Goal: Task Accomplishment & Management: Manage account settings

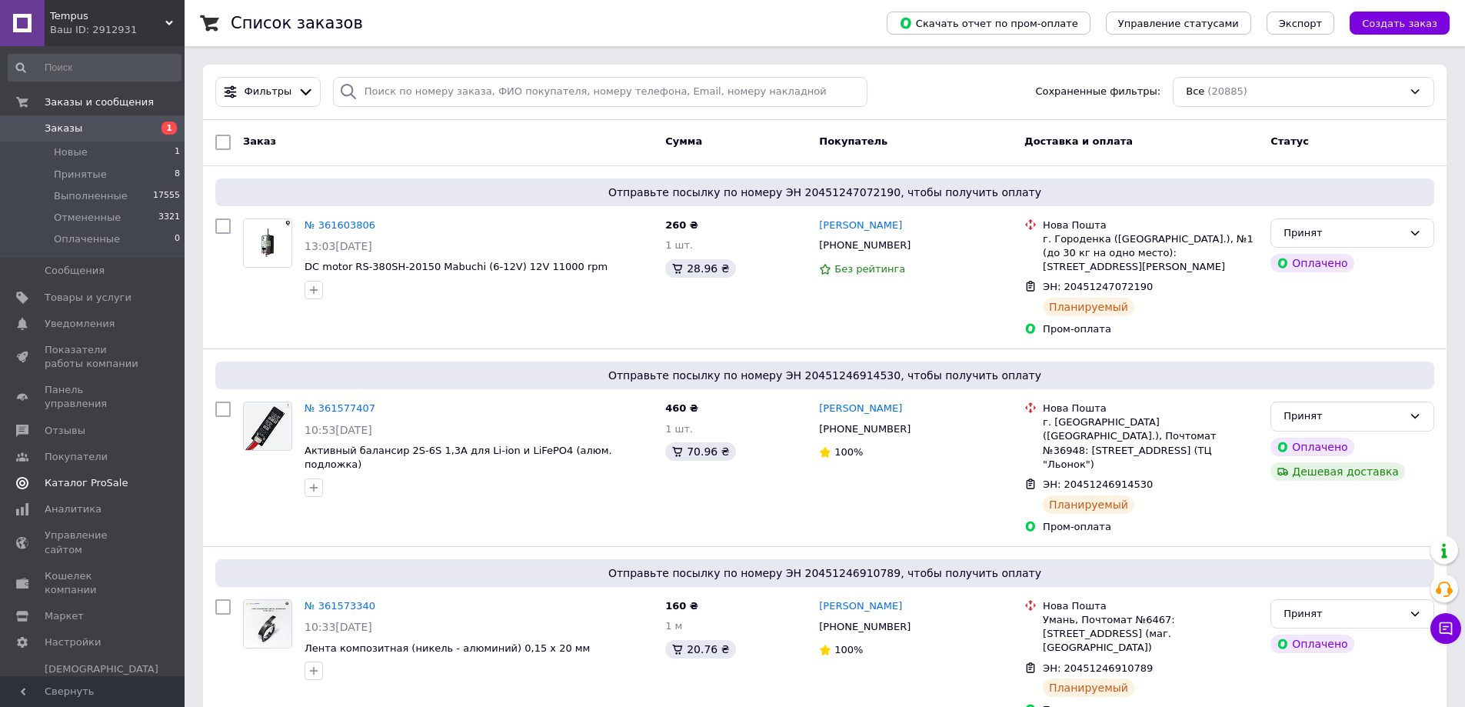
click at [65, 476] on span "Каталог ProSale" at bounding box center [86, 483] width 83 height 14
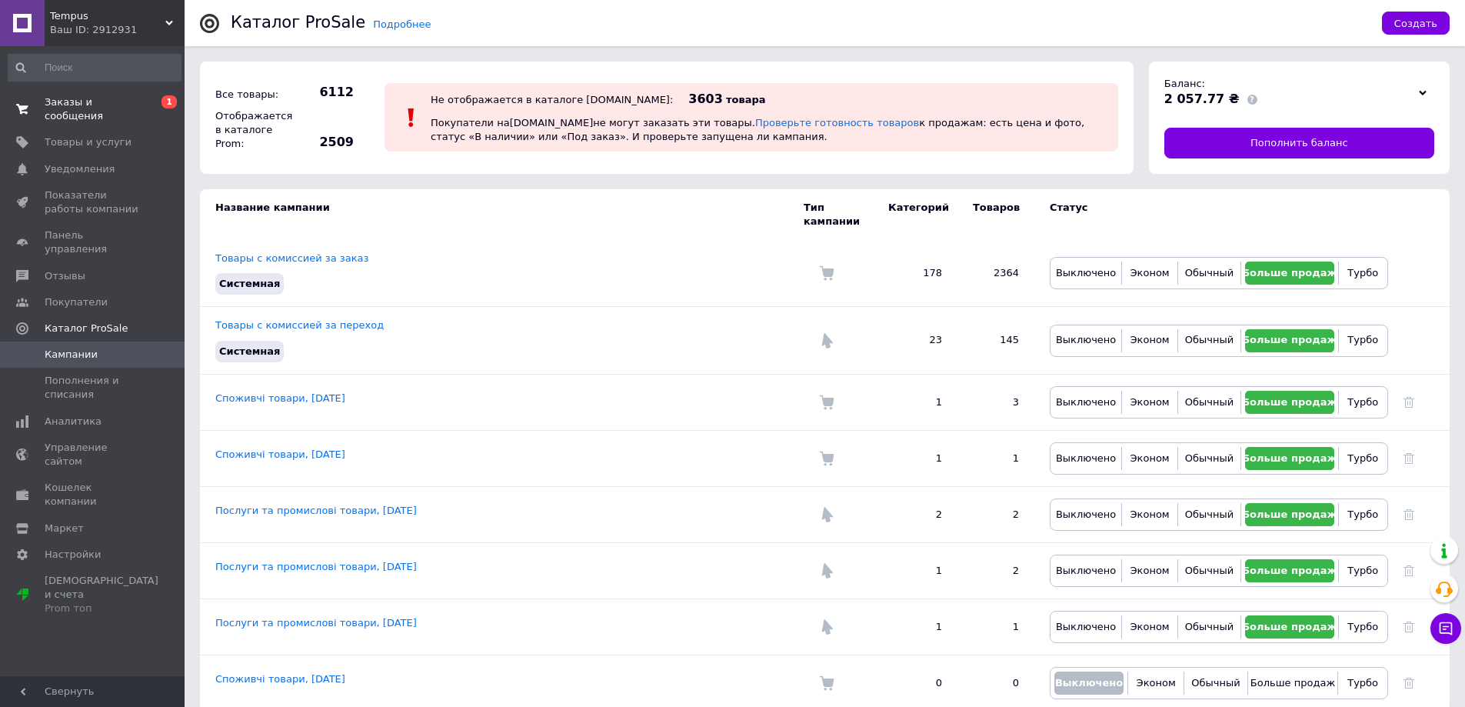
click at [105, 101] on span "Заказы и сообщения" at bounding box center [94, 109] width 98 height 28
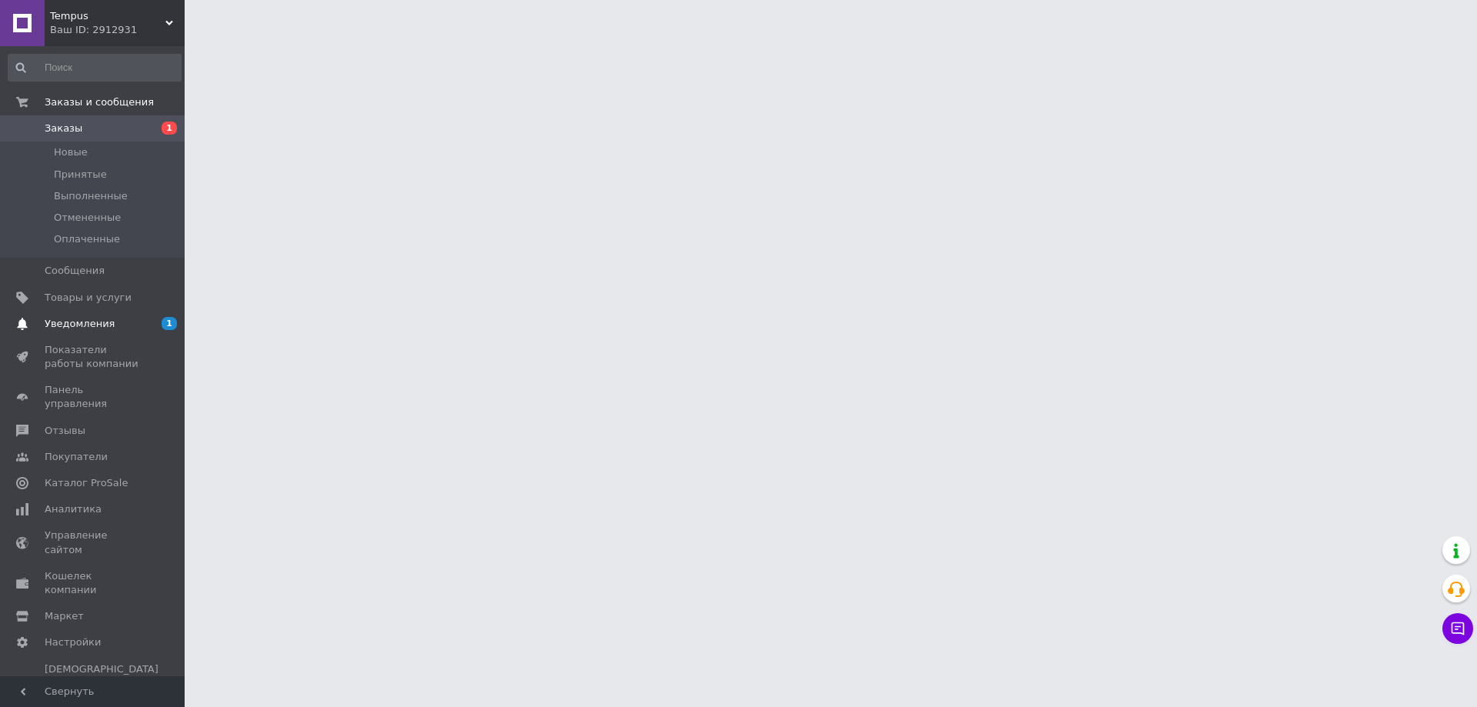
click at [132, 326] on span "Уведомления" at bounding box center [94, 324] width 98 height 14
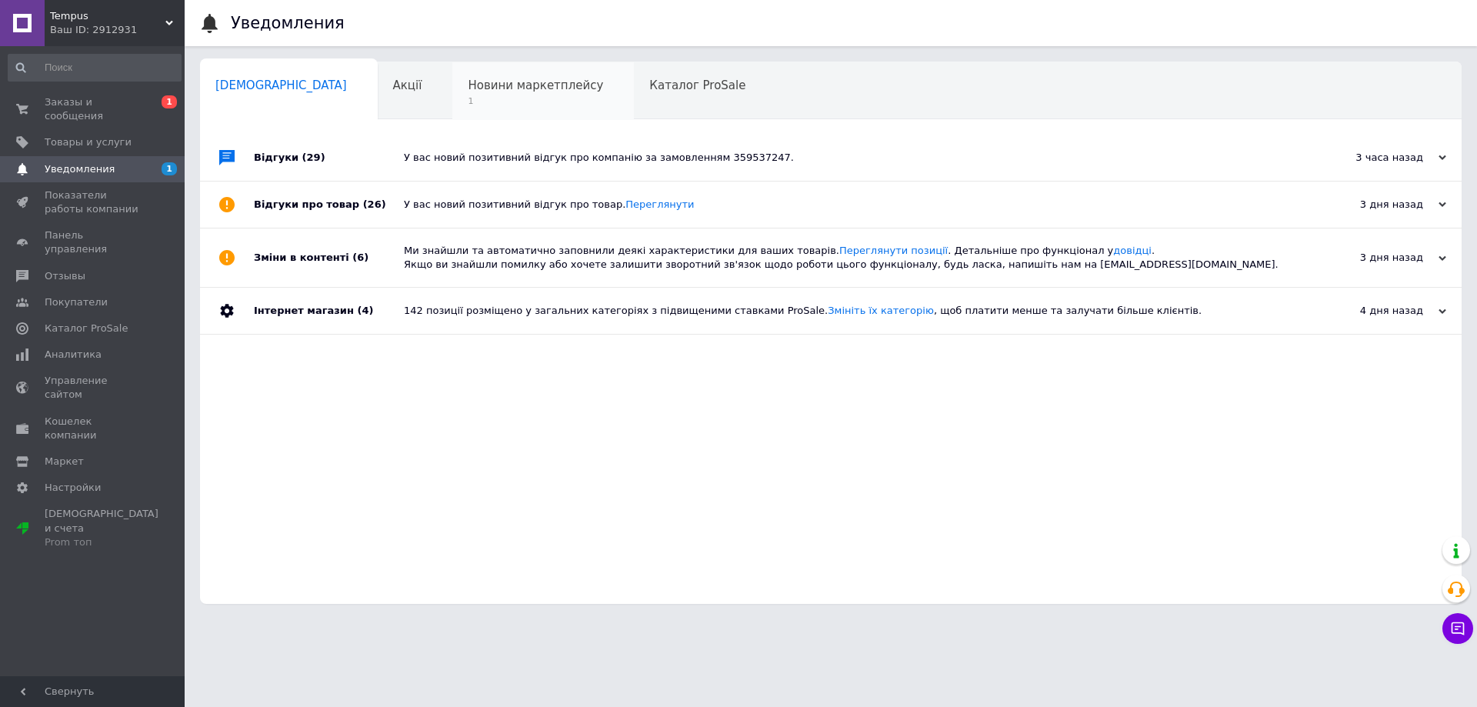
click at [468, 87] on span "Новини маркетплейсу" at bounding box center [535, 85] width 135 height 14
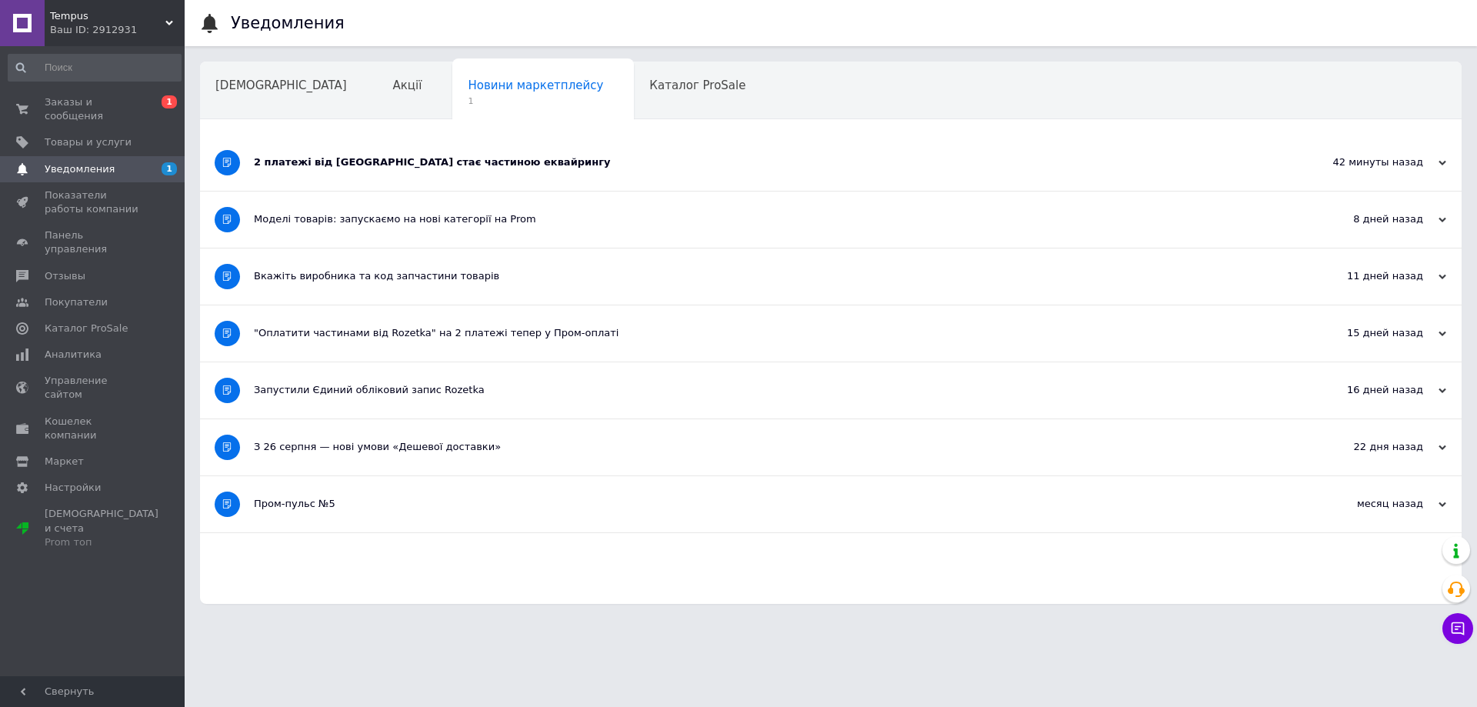
click at [451, 165] on div "2 платежі від [GEOGRAPHIC_DATA] стає частиною еквайрингу" at bounding box center [773, 162] width 1038 height 14
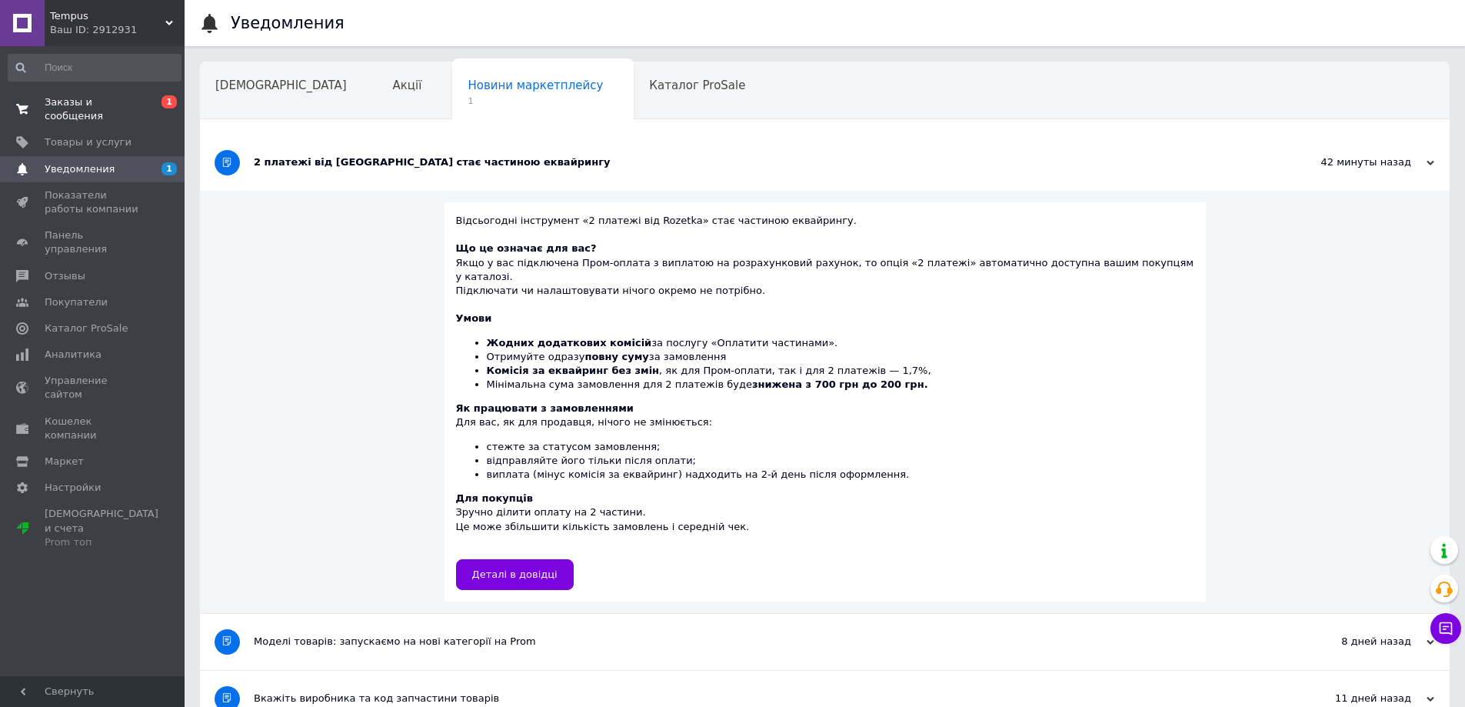
click at [69, 105] on span "Заказы и сообщения" at bounding box center [94, 109] width 98 height 28
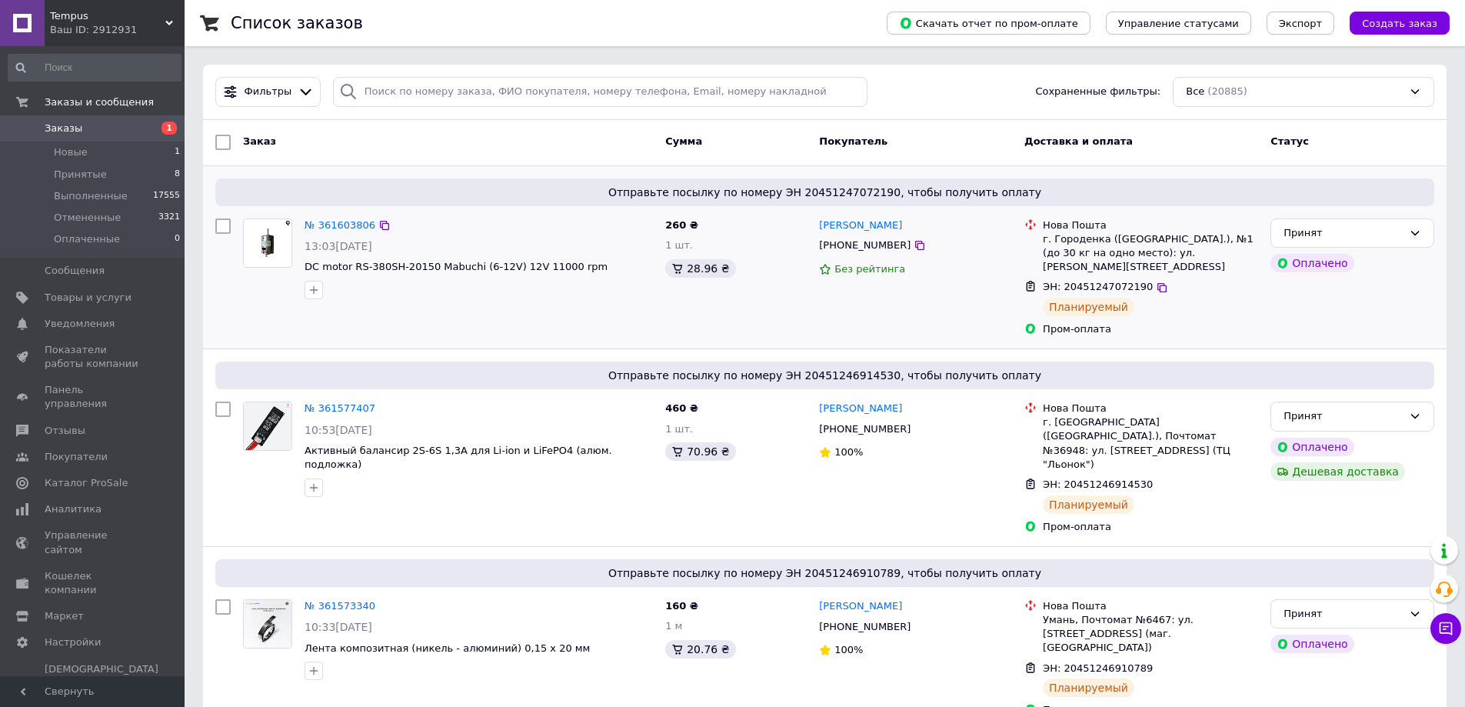
click at [1429, 315] on div "Принят Оплачено" at bounding box center [1352, 277] width 176 height 131
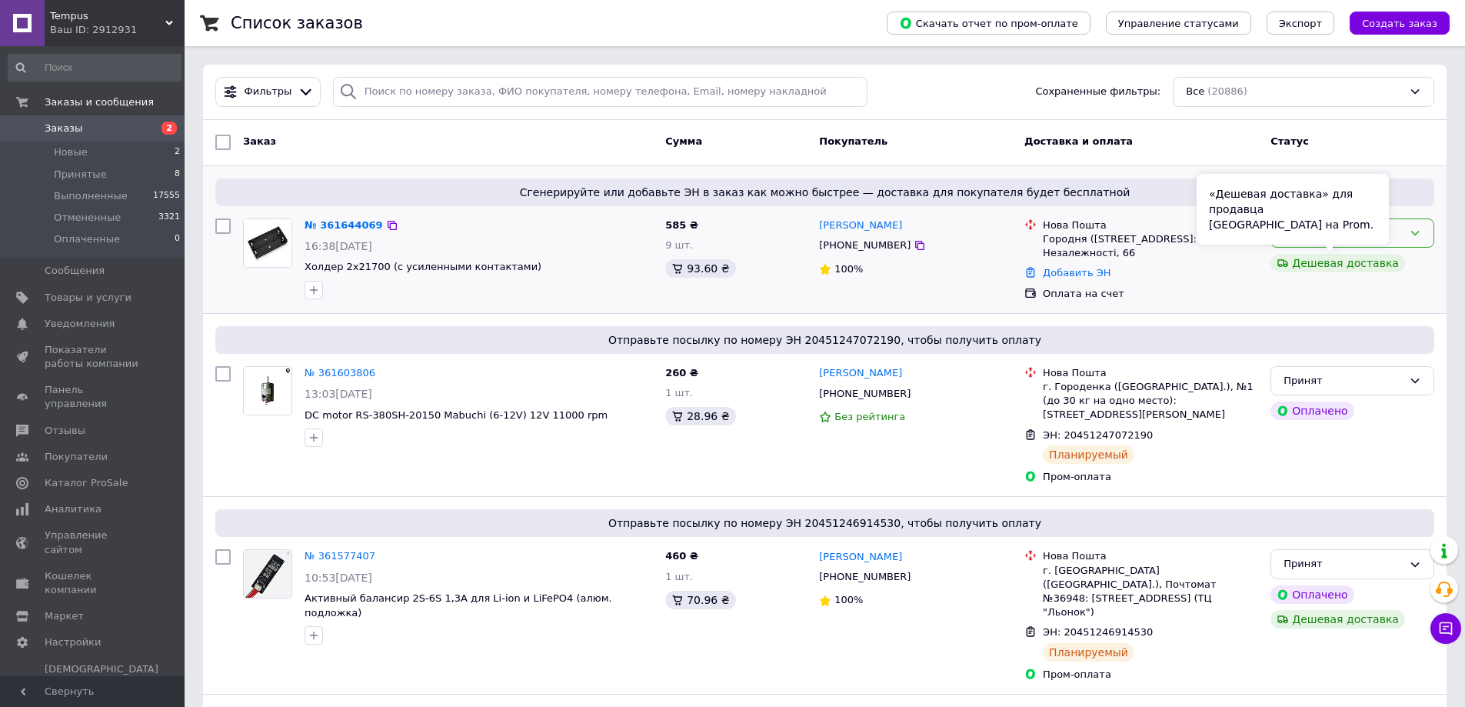
click at [1337, 240] on div "«Дешевая доставка» для продавца [GEOGRAPHIC_DATA] на Prom." at bounding box center [1293, 209] width 192 height 71
click at [1426, 225] on div "Новый" at bounding box center [1352, 233] width 164 height 30
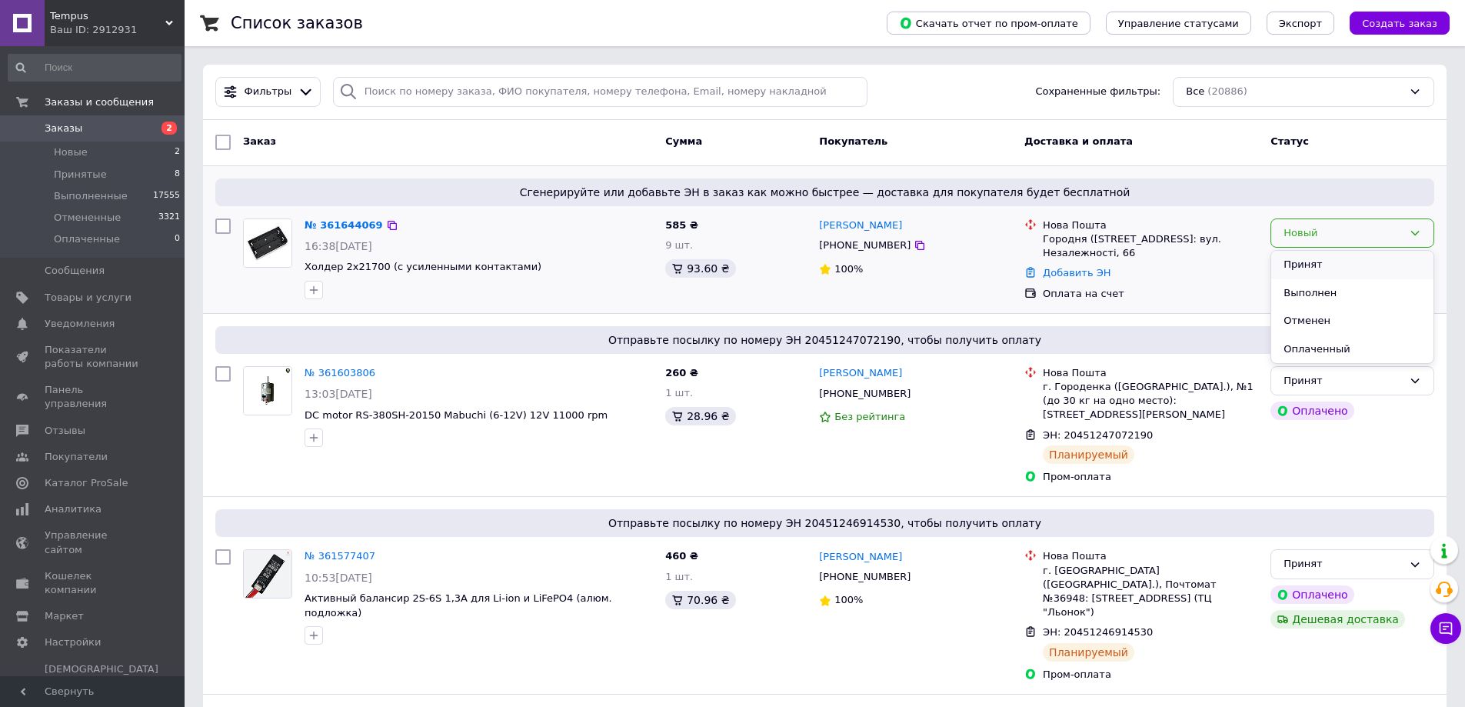
click at [1373, 253] on li "Принят" at bounding box center [1352, 265] width 162 height 28
click at [350, 221] on link "№ 361644069" at bounding box center [344, 225] width 78 height 12
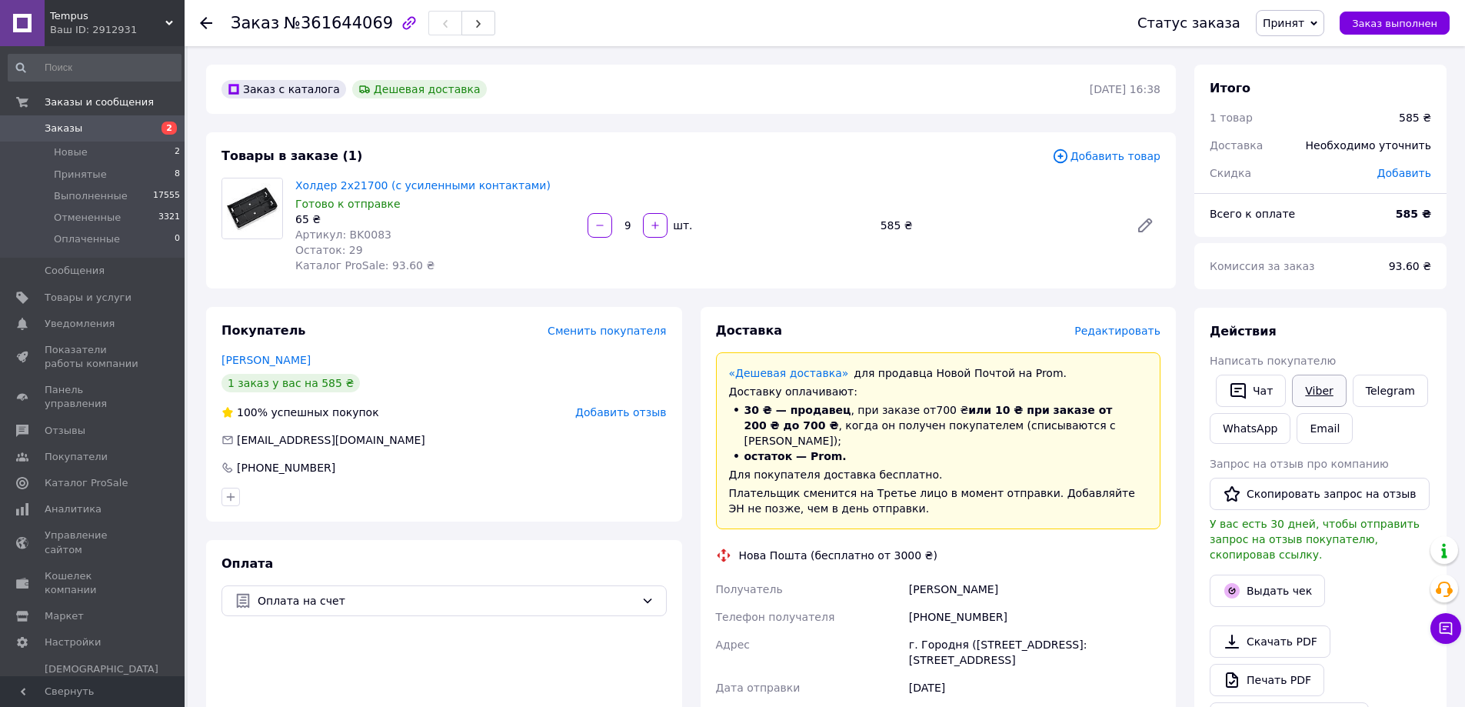
click at [1307, 391] on link "Viber" at bounding box center [1319, 391] width 54 height 32
click at [1174, 478] on div "Доставка Редактировать «Дешевая доставка»   для продавца Новой Почтой на Prom. …" at bounding box center [939, 614] width 476 height 614
click at [1170, 304] on div "Заказ с каталога Дешевая доставка 12.09.2025 | 16:38 Товары в заказе (1) Добави…" at bounding box center [691, 593] width 988 height 1057
click at [80, 117] on link "Заказы 2" at bounding box center [94, 128] width 189 height 26
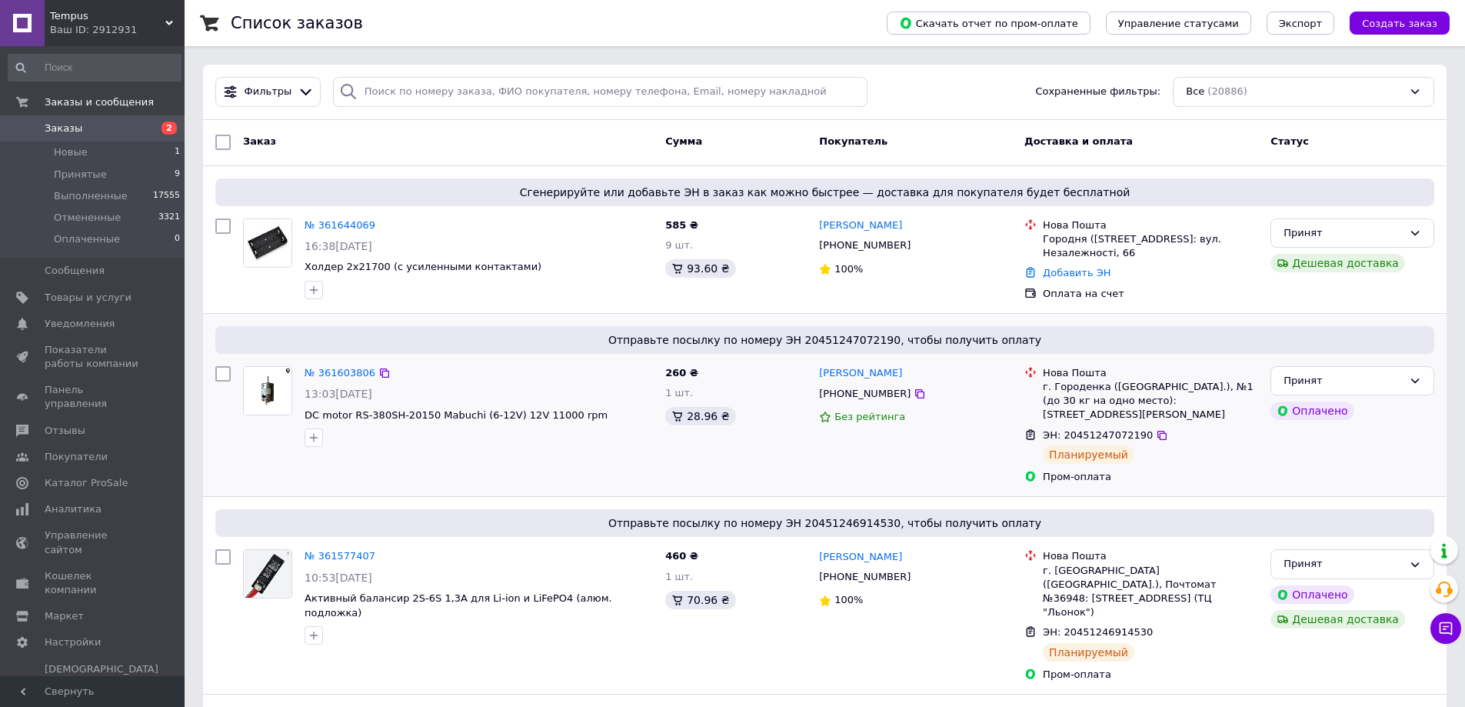
click at [575, 388] on div "13:03[DATE]" at bounding box center [479, 393] width 348 height 15
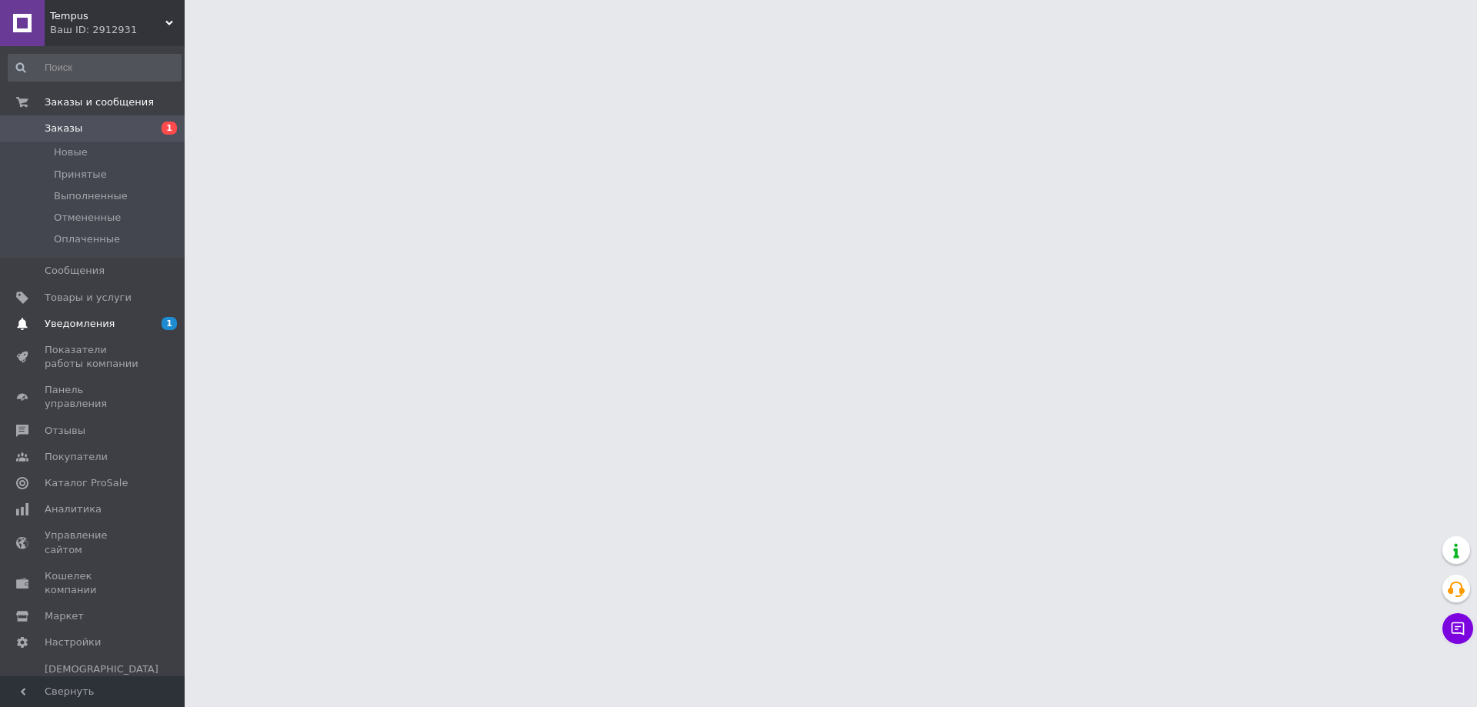
click at [76, 320] on span "Уведомления" at bounding box center [80, 324] width 70 height 14
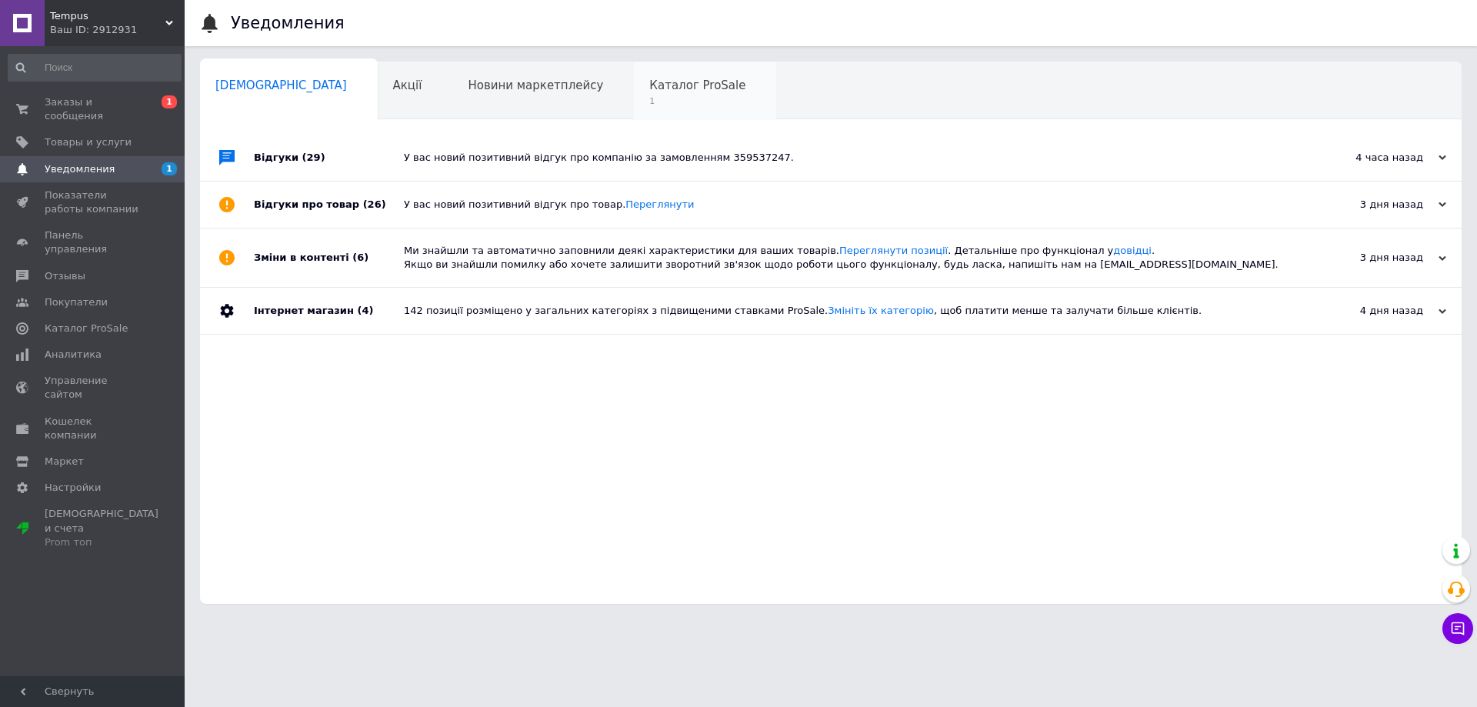
click at [649, 105] on span "1" at bounding box center [697, 101] width 96 height 12
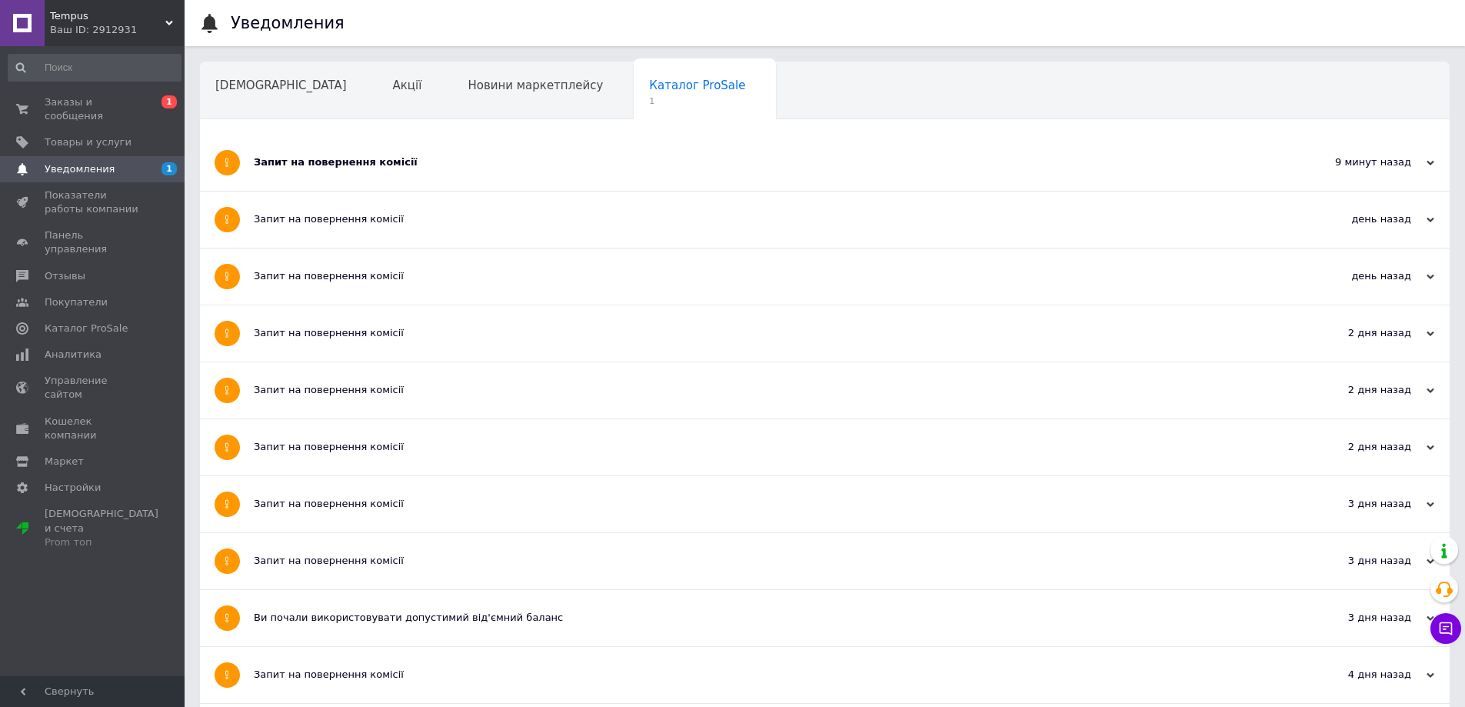
drag, startPoint x: 384, startPoint y: 144, endPoint x: 355, endPoint y: 145, distance: 28.5
click at [384, 145] on div "Запит на повернення комісії" at bounding box center [767, 163] width 1027 height 56
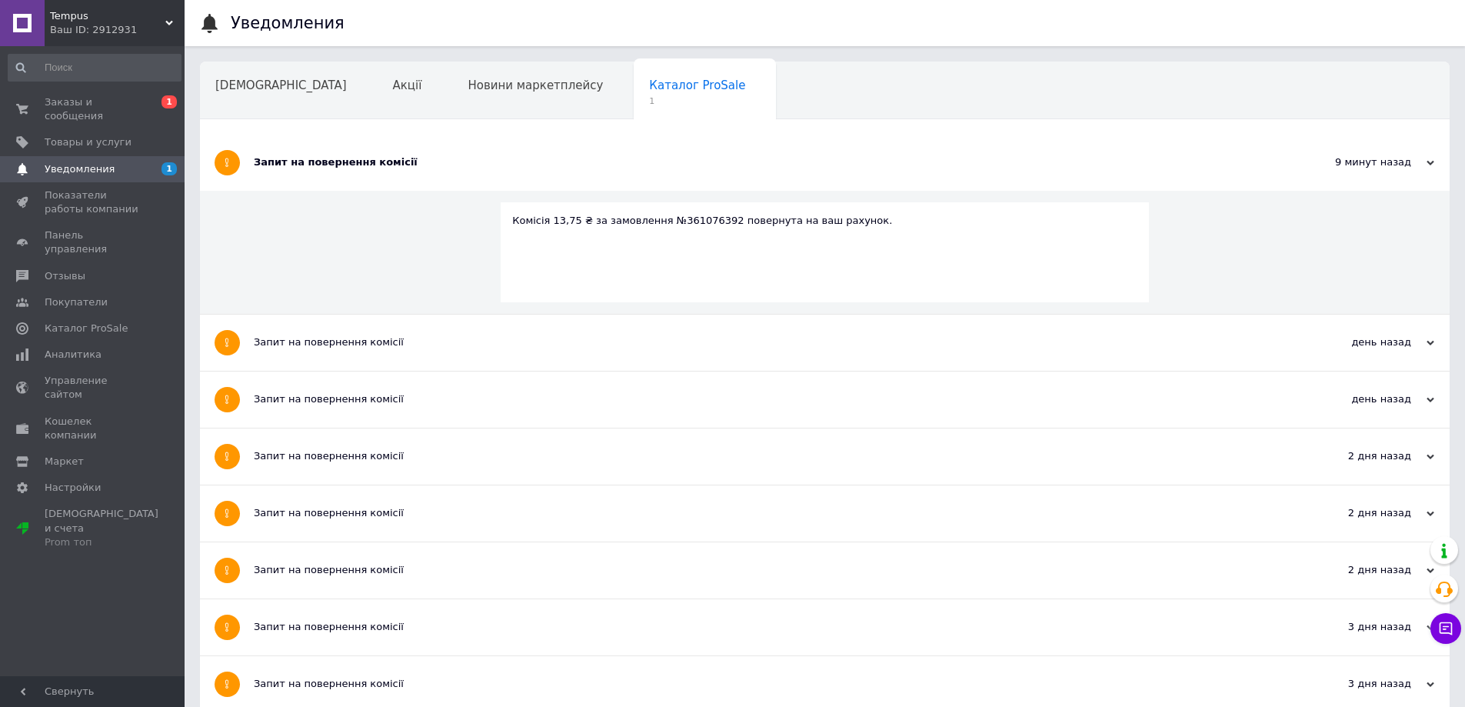
click at [698, 225] on div "Комісія 13,75 ₴ за замовлення №361076392 повернута на ваш рахунок." at bounding box center [824, 221] width 625 height 14
copy div "361076392"
click at [130, 95] on span "Заказы и сообщения" at bounding box center [94, 109] width 98 height 28
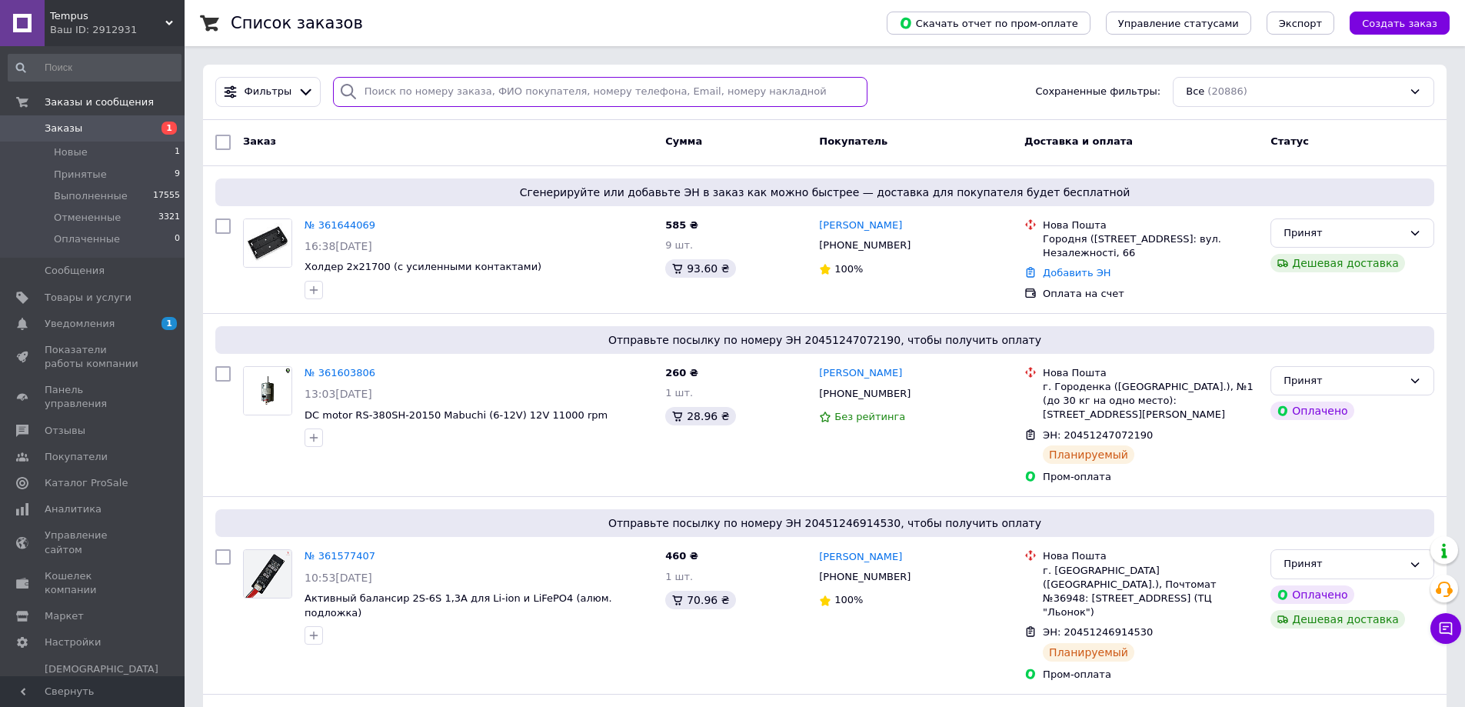
click at [443, 99] on input "search" at bounding box center [600, 92] width 535 height 30
paste input "361076392"
type input "361076392"
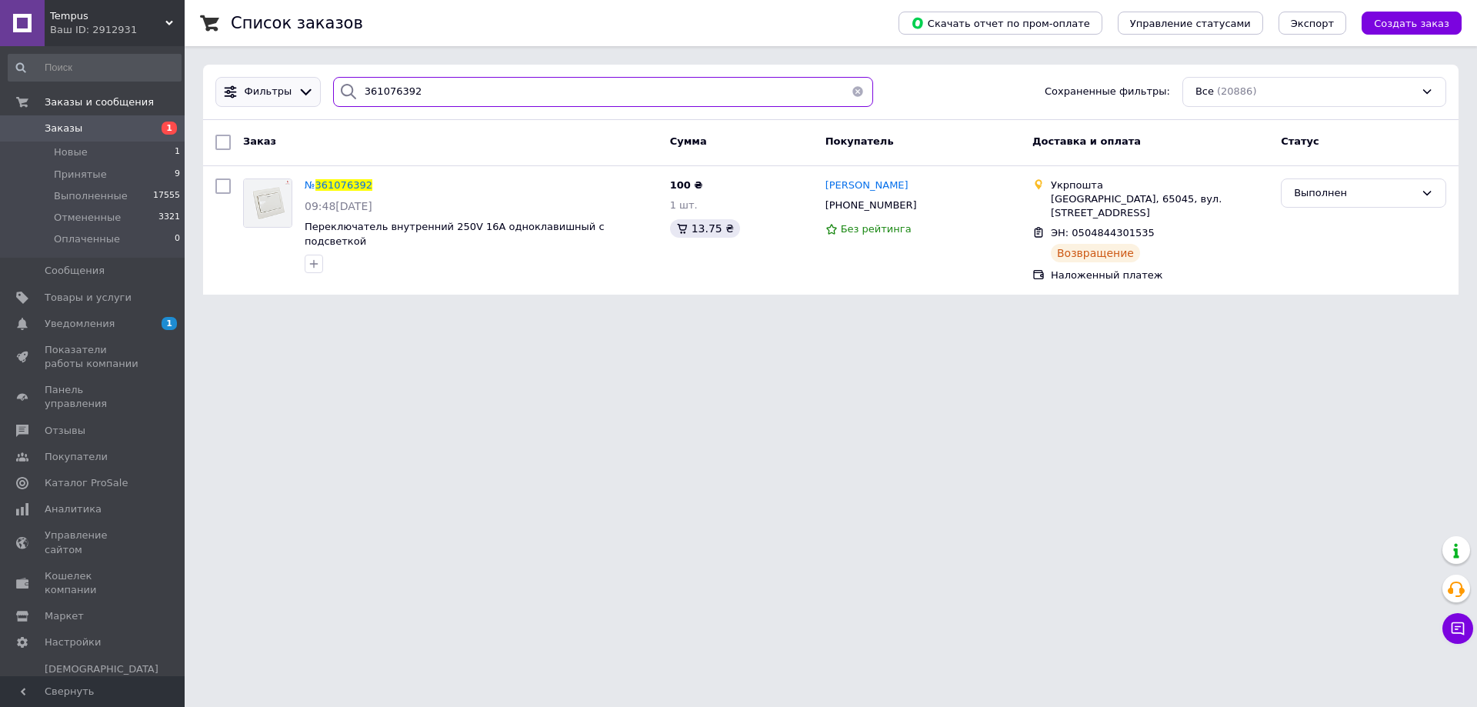
drag, startPoint x: 416, startPoint y: 92, endPoint x: 216, endPoint y: 90, distance: 200.0
click at [216, 90] on div "Фильтры 361076392 Сохраненные фильтры: Все (20886)" at bounding box center [830, 92] width 1243 height 30
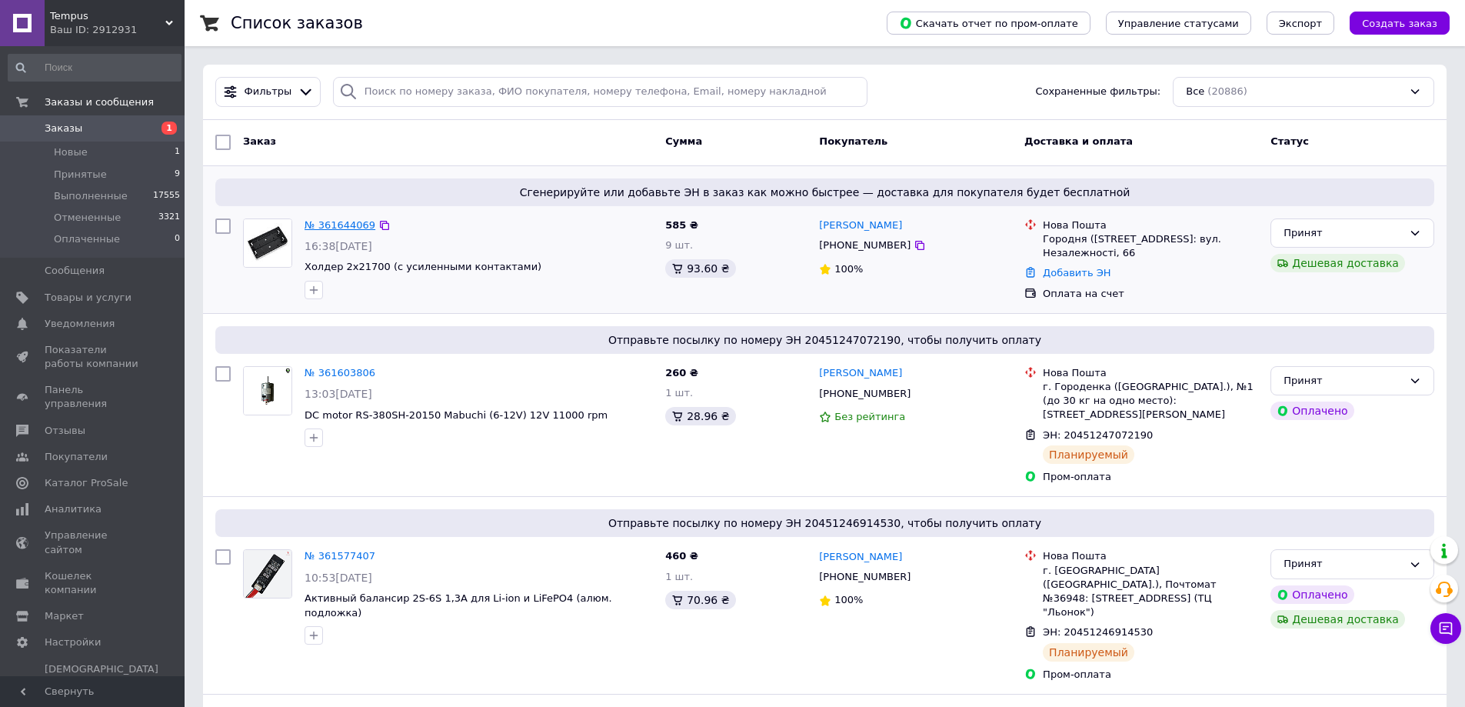
click at [363, 228] on link "№ 361644069" at bounding box center [340, 225] width 71 height 12
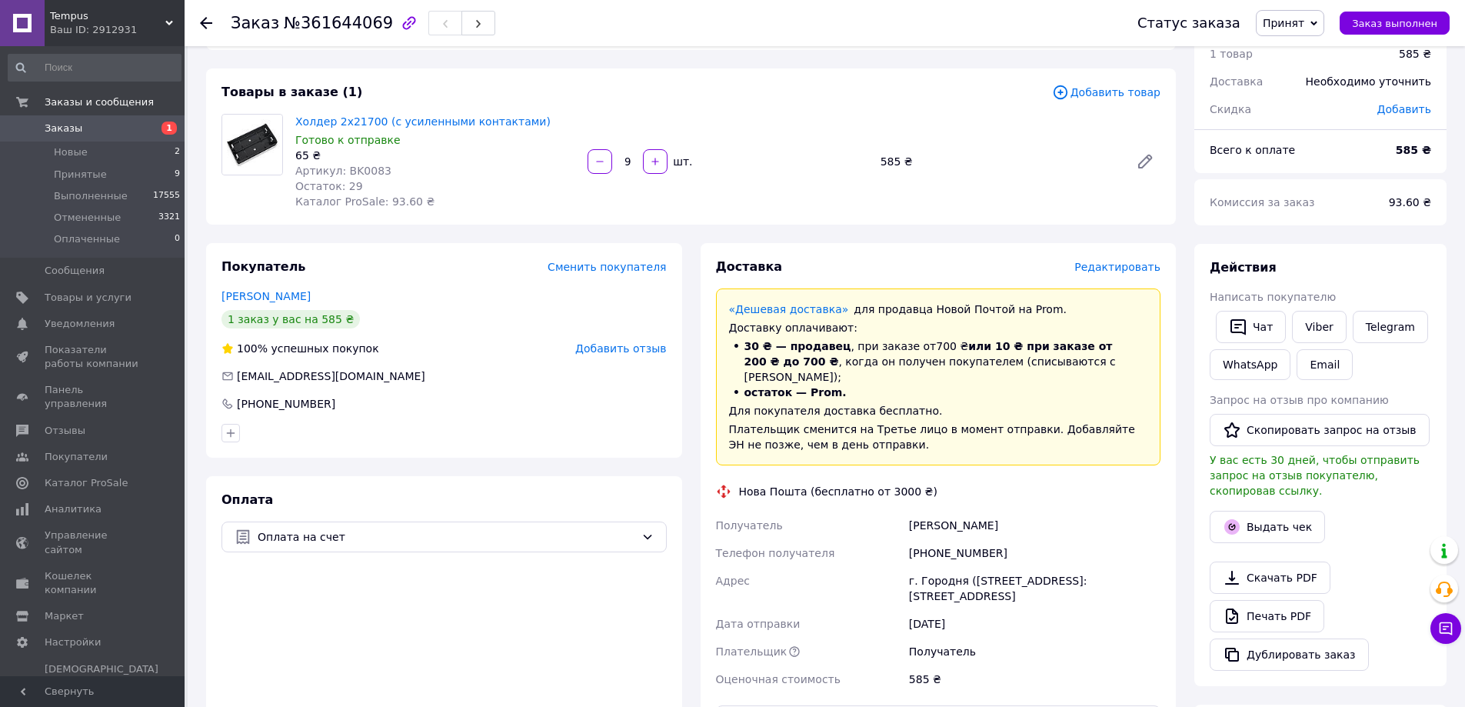
scroll to position [231, 0]
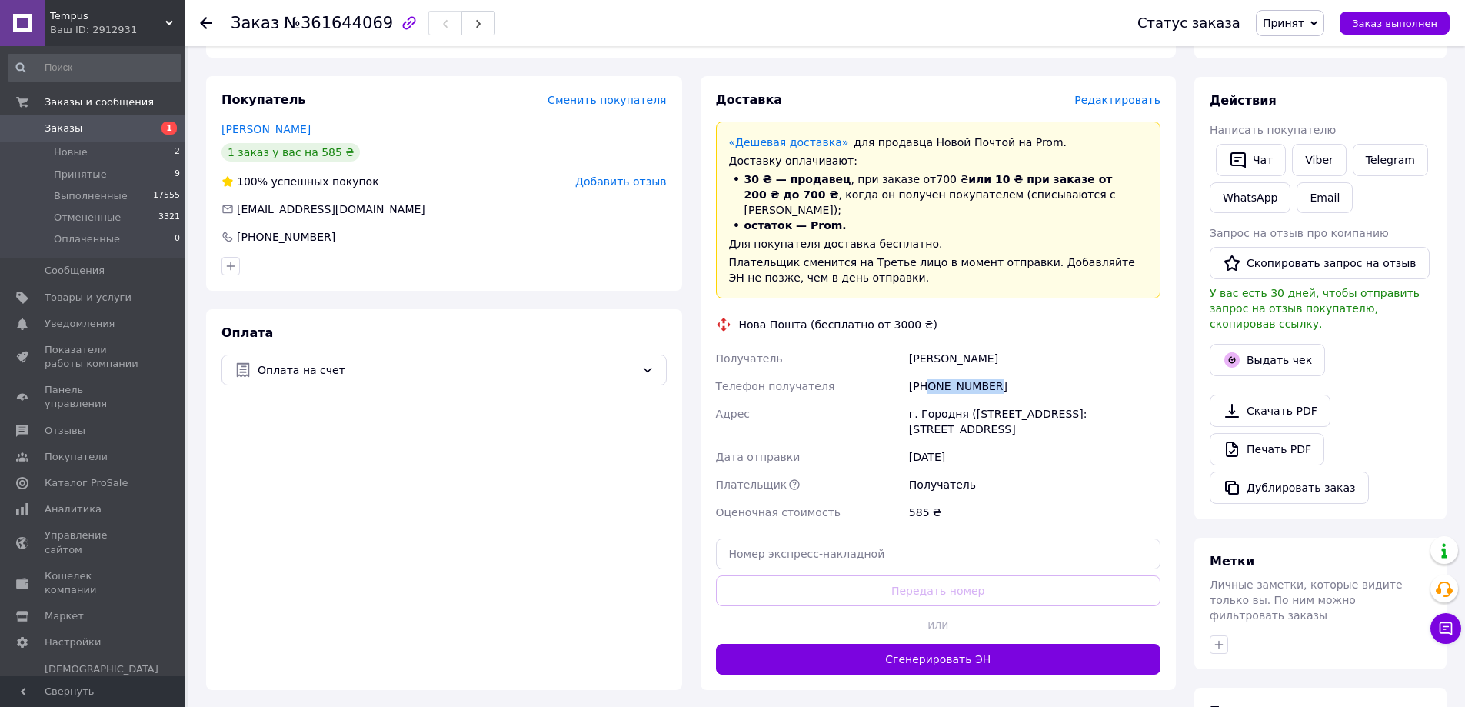
drag, startPoint x: 925, startPoint y: 369, endPoint x: 1062, endPoint y: 368, distance: 136.9
click at [1062, 372] on div "[PHONE_NUMBER]" at bounding box center [1035, 386] width 258 height 28
copy div "0937902599"
drag, startPoint x: 893, startPoint y: 329, endPoint x: 1065, endPoint y: 329, distance: 172.3
click at [1065, 345] on div "Получатель Мурашкін Михайло Телефон получателя +380937902599 Адрес г. Городня (…" at bounding box center [938, 435] width 451 height 181
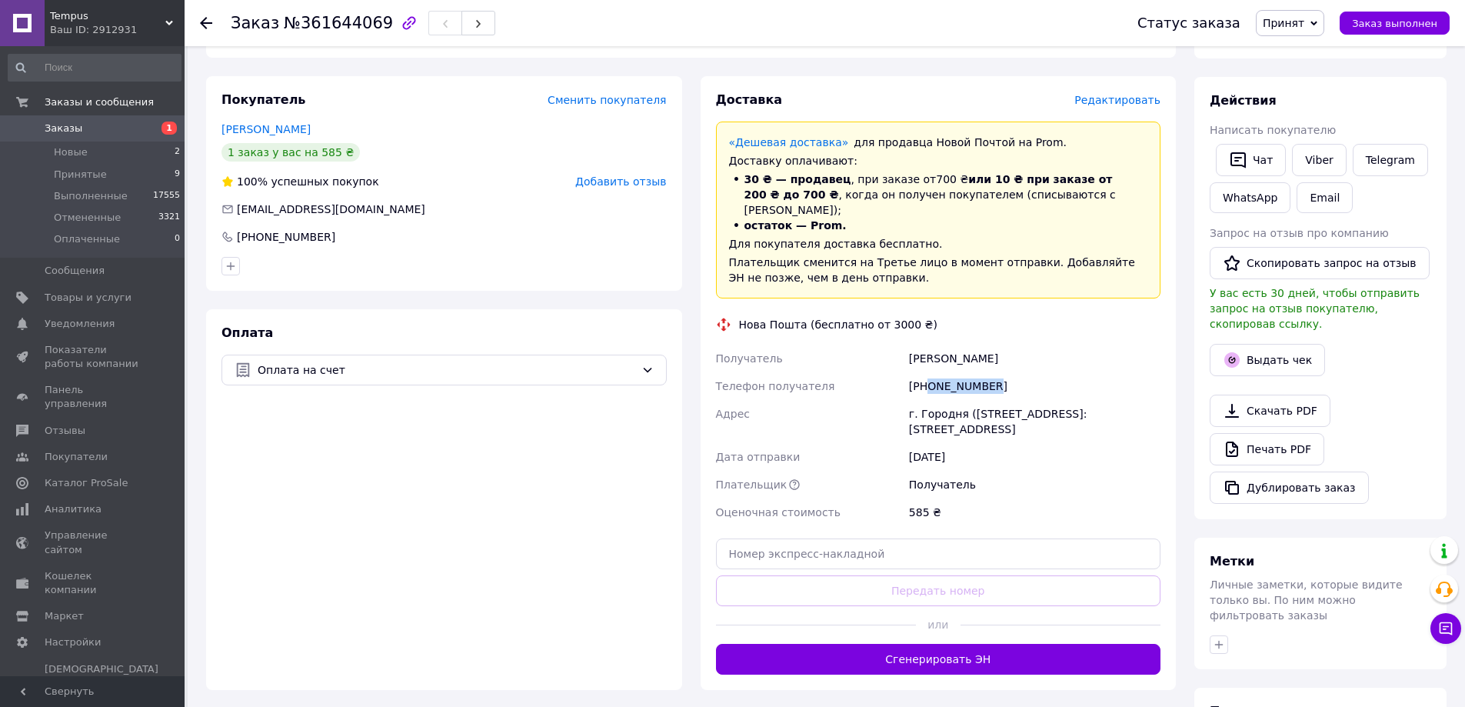
copy div "Получатель Мурашкін Михайло"
click at [956, 400] on div "г. Городня ([GEOGRAPHIC_DATA], [GEOGRAPHIC_DATA].), №1: ул. Независимости, 66" at bounding box center [1035, 421] width 258 height 43
click at [956, 400] on div "г. Городня ([STREET_ADDRESS]: [STREET_ADDRESS]" at bounding box center [1035, 421] width 258 height 43
copy div "Городня"
click at [994, 400] on div "г. Городня ([STREET_ADDRESS]: [STREET_ADDRESS]" at bounding box center [1035, 421] width 258 height 43
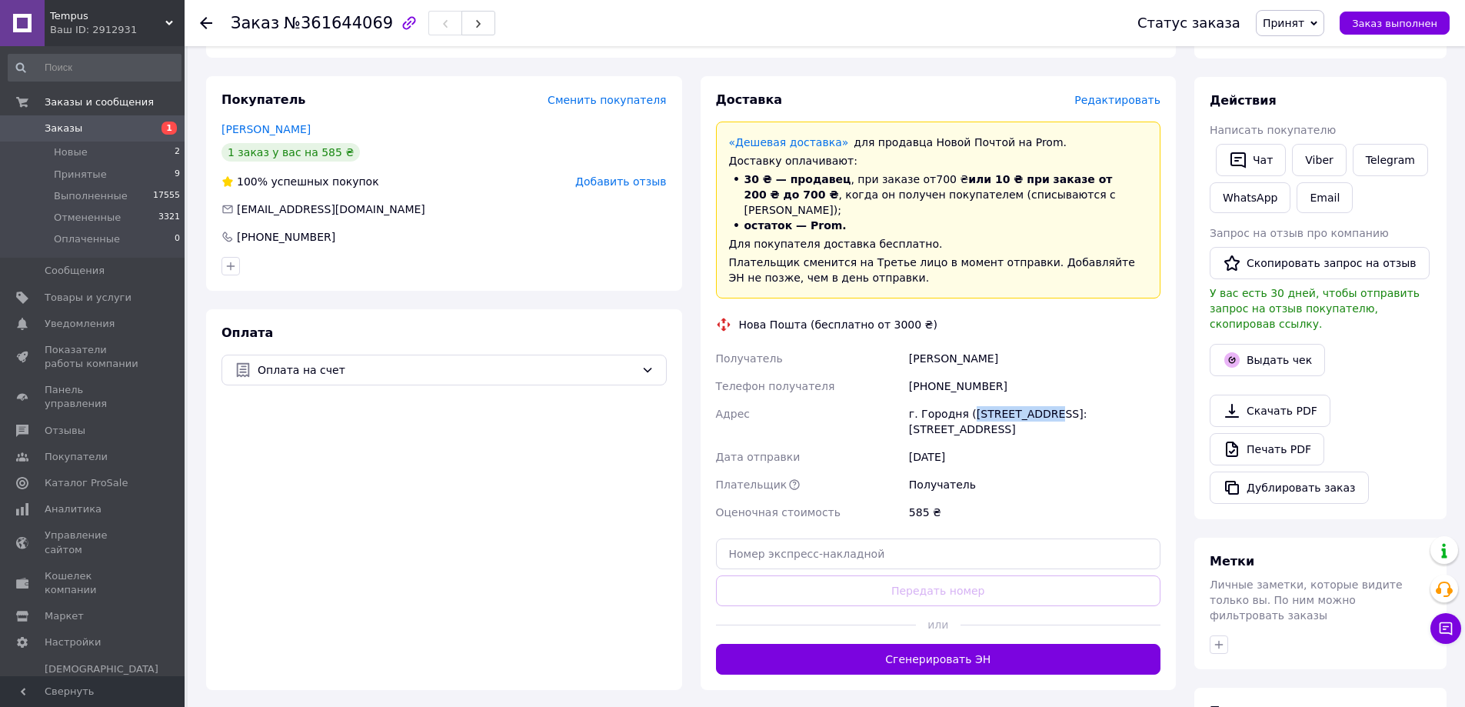
click at [994, 400] on div "г. Городня ([GEOGRAPHIC_DATA], [GEOGRAPHIC_DATA].), №1: ул. Независимости, 66" at bounding box center [1035, 421] width 258 height 43
copy div "Черниговская"
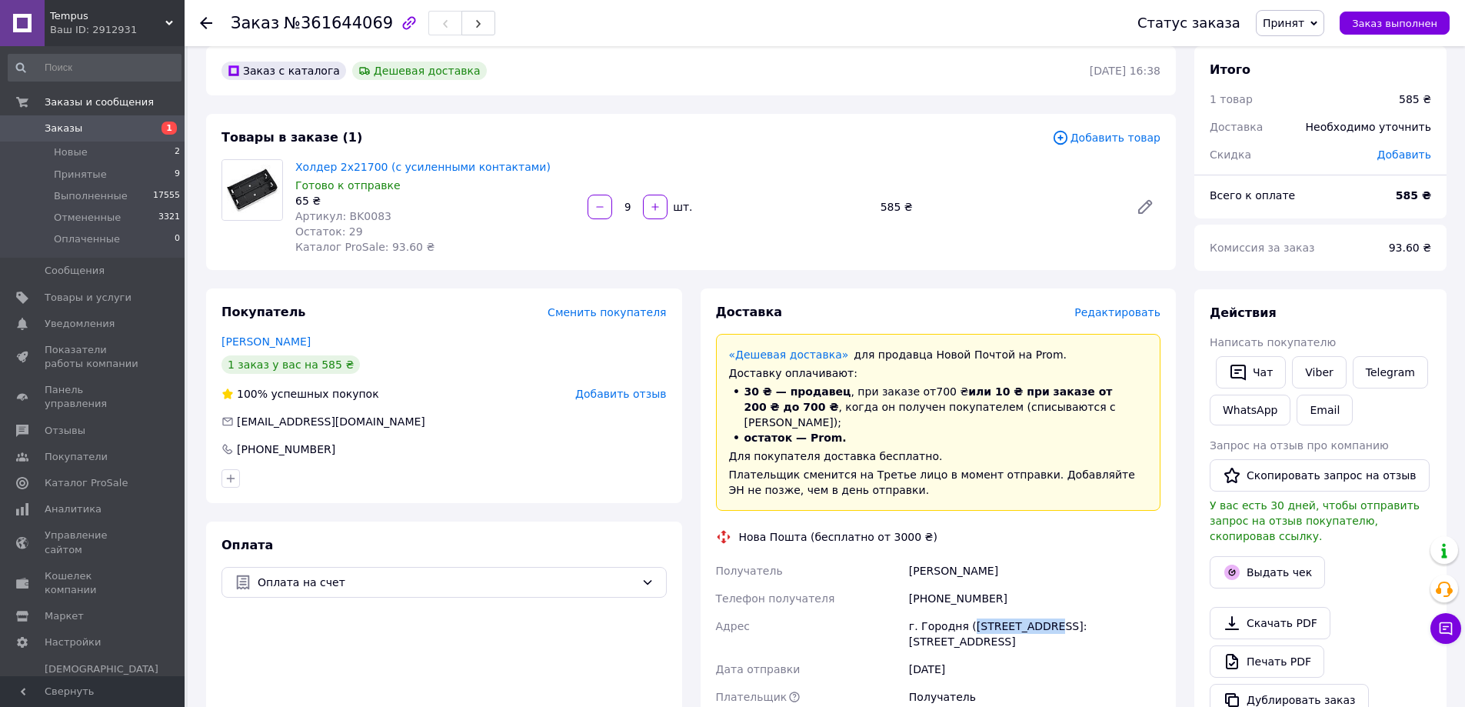
scroll to position [0, 0]
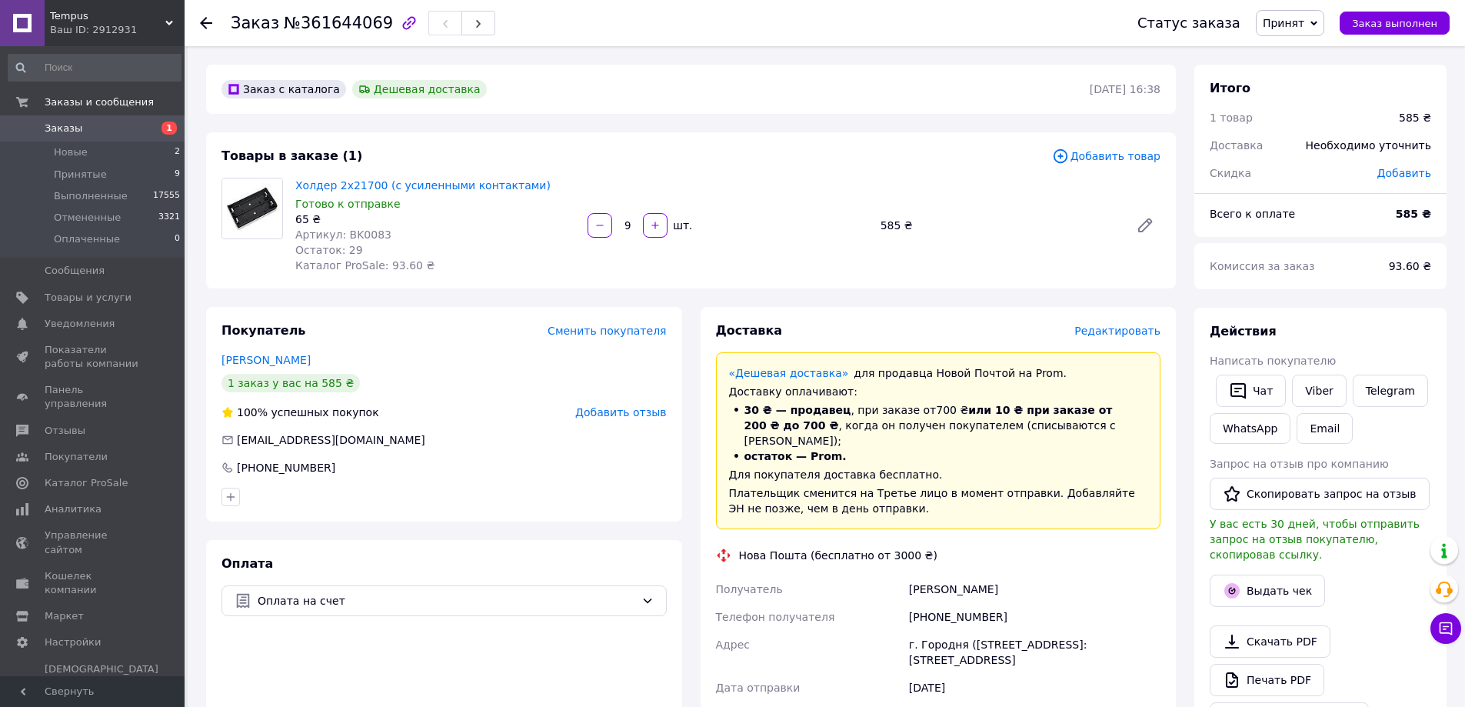
click at [358, 228] on span "Артикул: BK0083" at bounding box center [343, 234] width 96 height 12
copy span "BK0083"
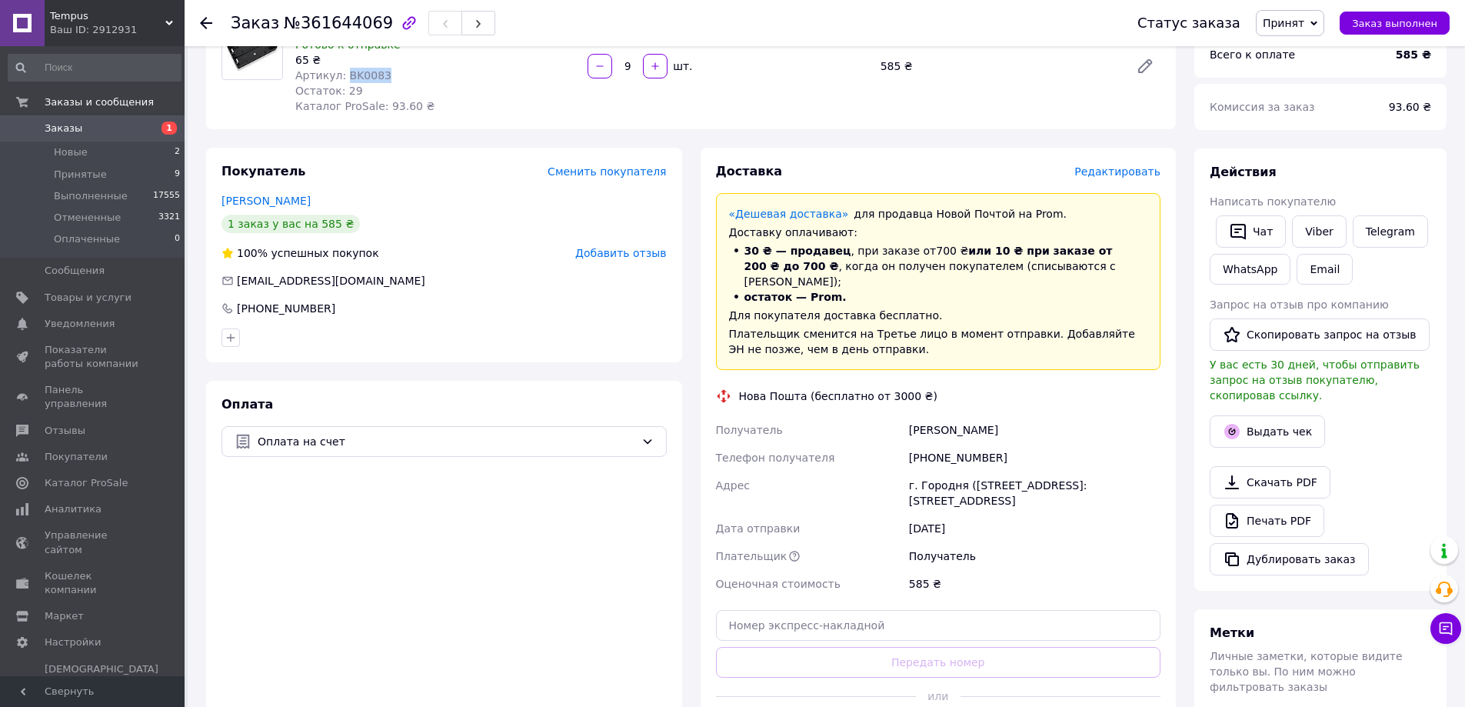
scroll to position [231, 0]
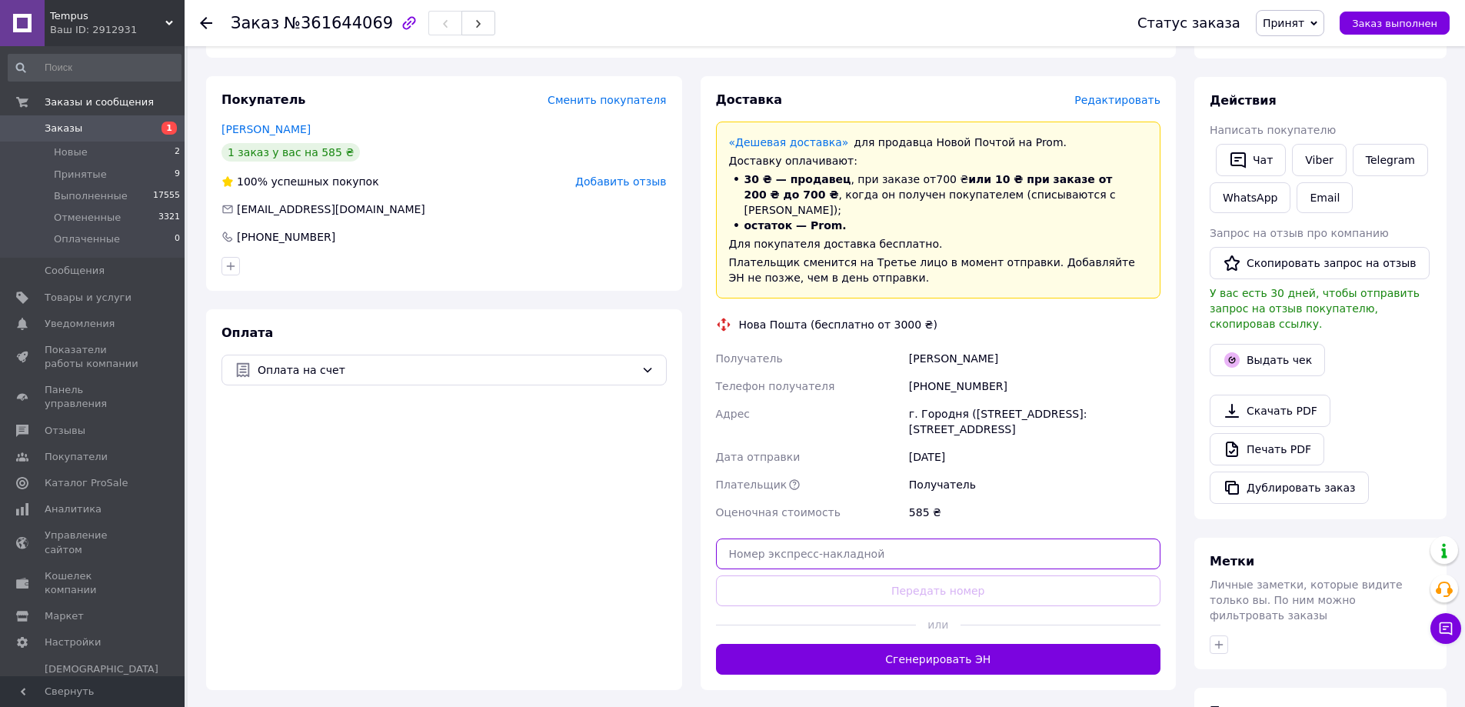
click at [910, 545] on input "text" at bounding box center [938, 553] width 445 height 31
paste input "20451247413534"
type input "20451247413534"
click at [900, 575] on button "Передать номер" at bounding box center [938, 590] width 445 height 31
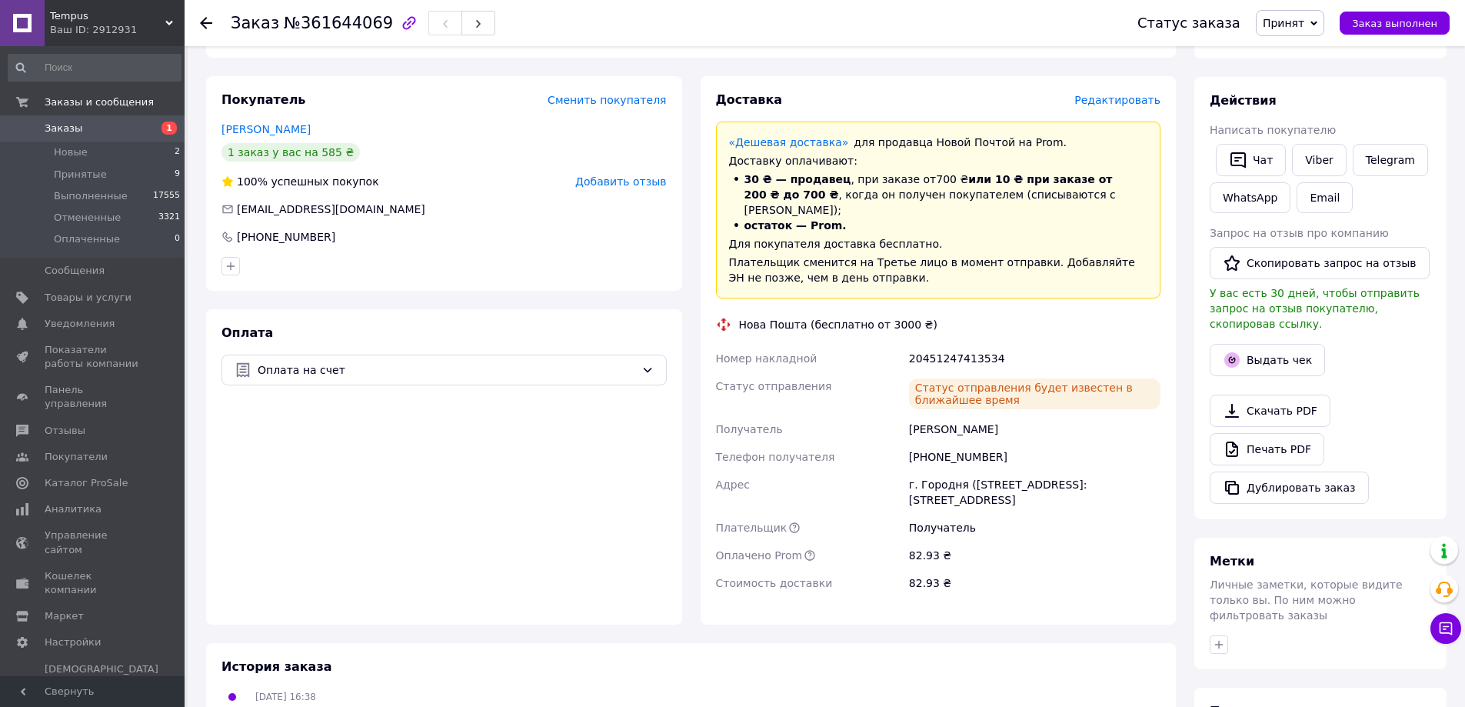
click at [62, 130] on span "Заказы" at bounding box center [64, 129] width 38 height 14
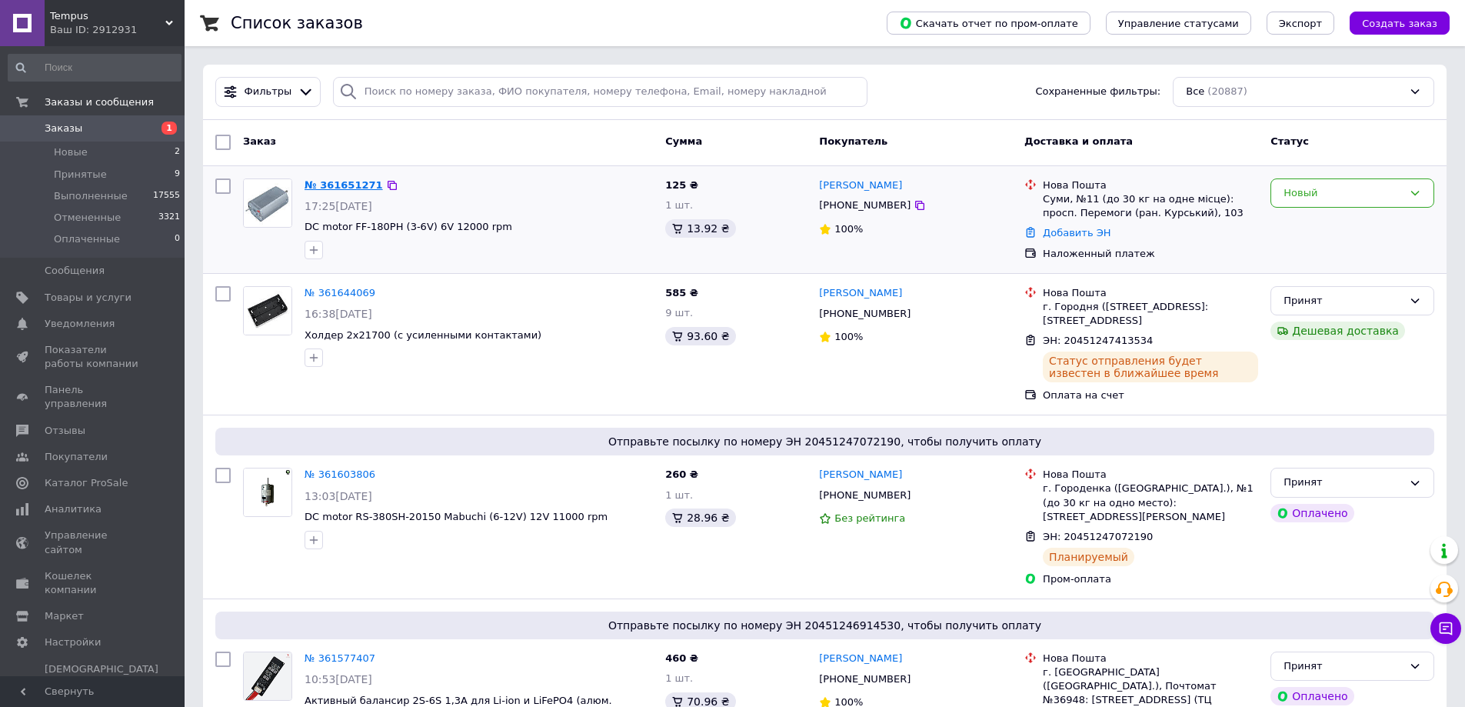
click at [322, 185] on link "№ 361651271" at bounding box center [344, 185] width 78 height 12
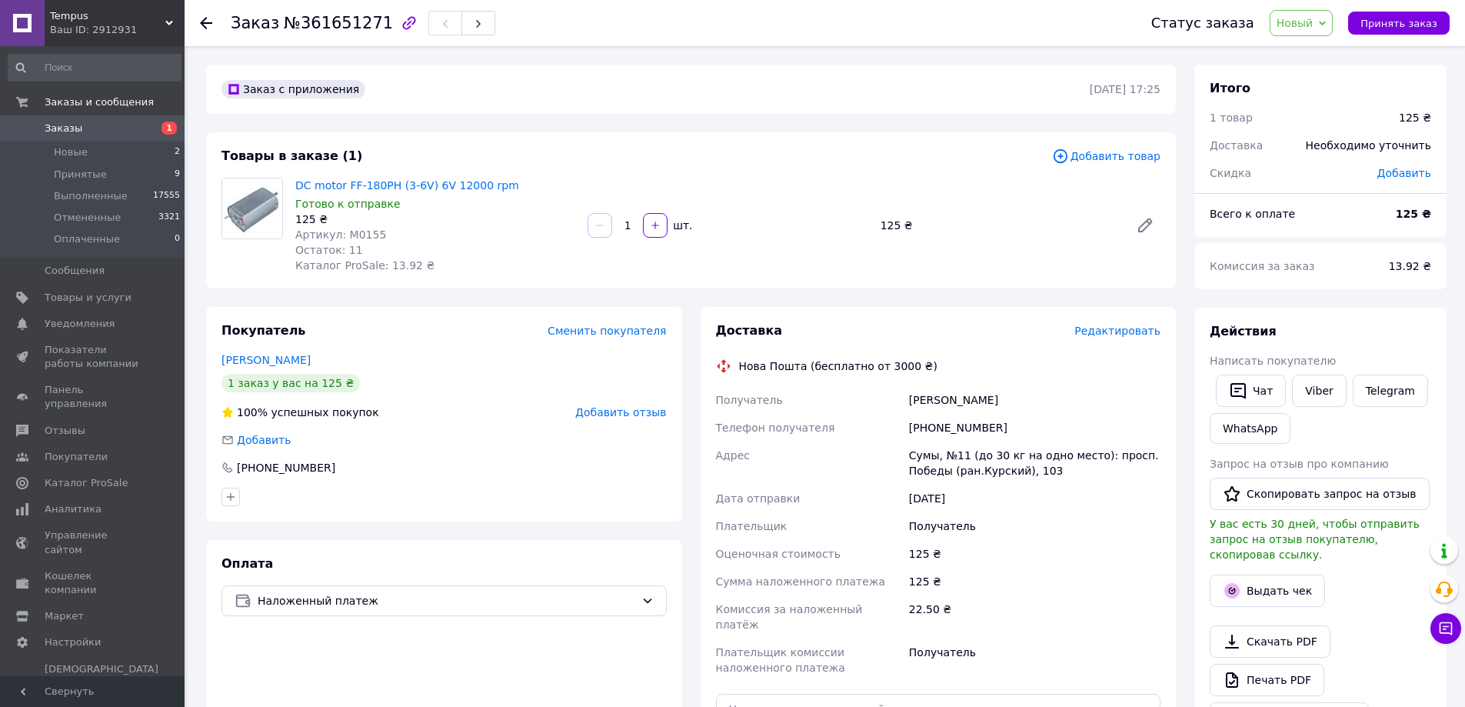
click at [1426, 46] on div "Заказ №361651271 Статус заказа Новый Принят Выполнен Отменен Оплаченный Принять…" at bounding box center [826, 593] width 1277 height 1094
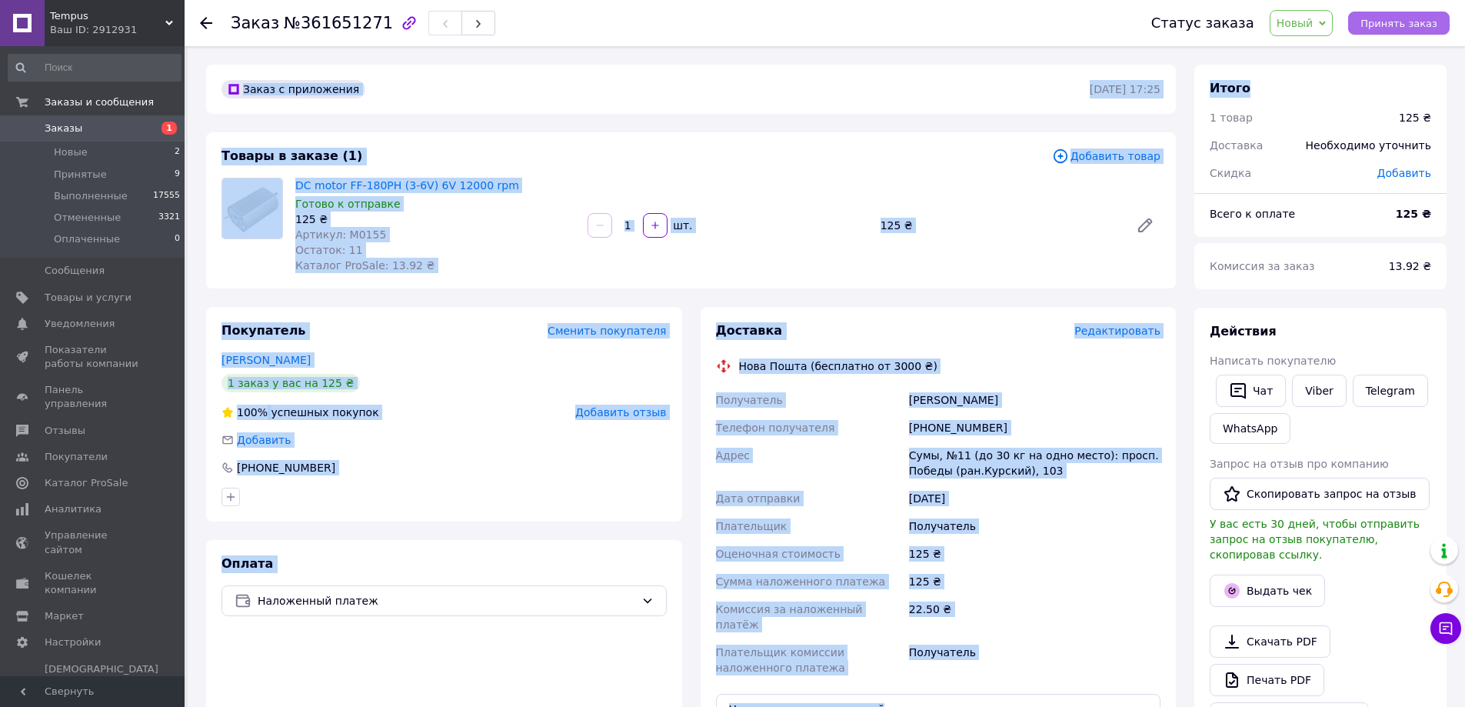
click at [1417, 30] on button "Принять заказ" at bounding box center [1399, 23] width 102 height 23
click at [1135, 264] on div "DC motor FF-180PH (3-6V) 6V 12000 rpm Готово к отправке 125 ₴ Артикул: M0155 Ос…" at bounding box center [727, 226] width 877 height 102
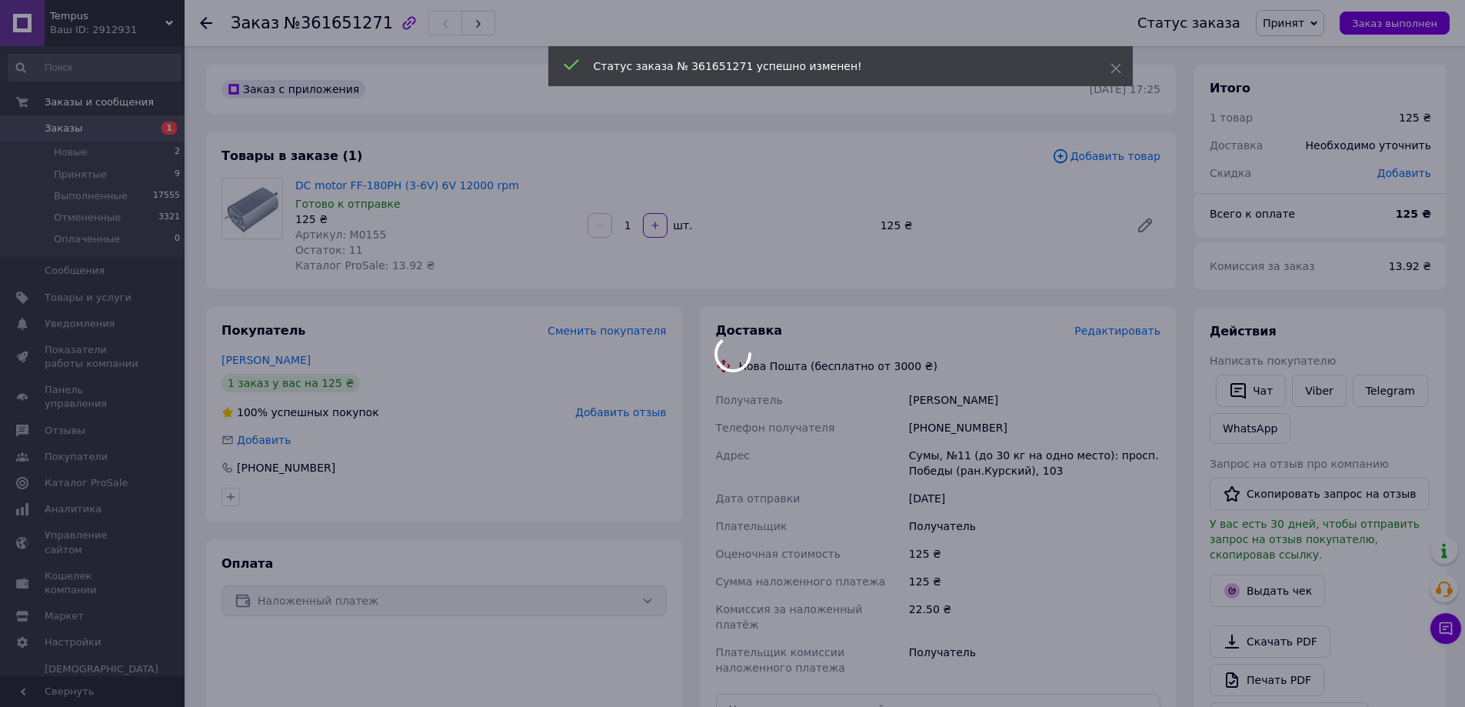
click at [1307, 394] on div at bounding box center [732, 353] width 1465 height 707
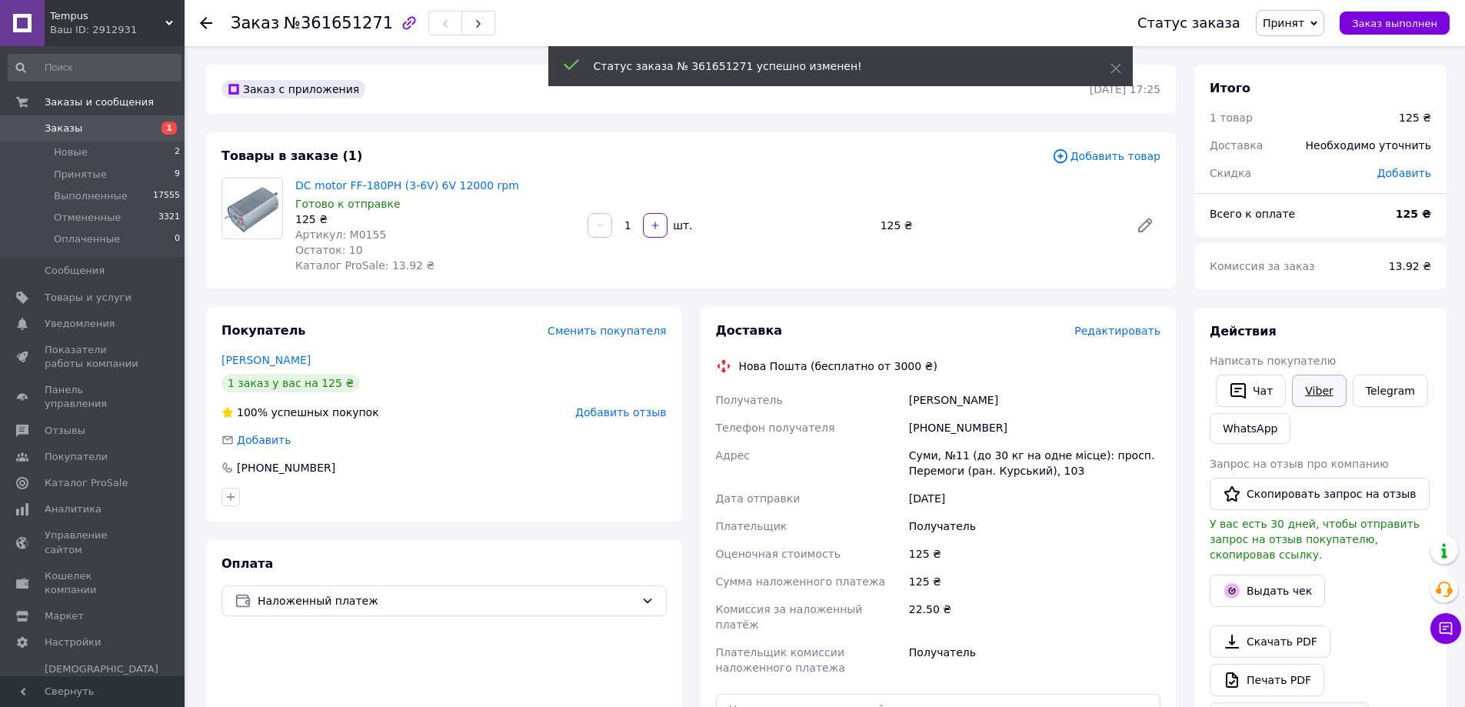
click at [1308, 376] on link "Viber" at bounding box center [1319, 391] width 54 height 32
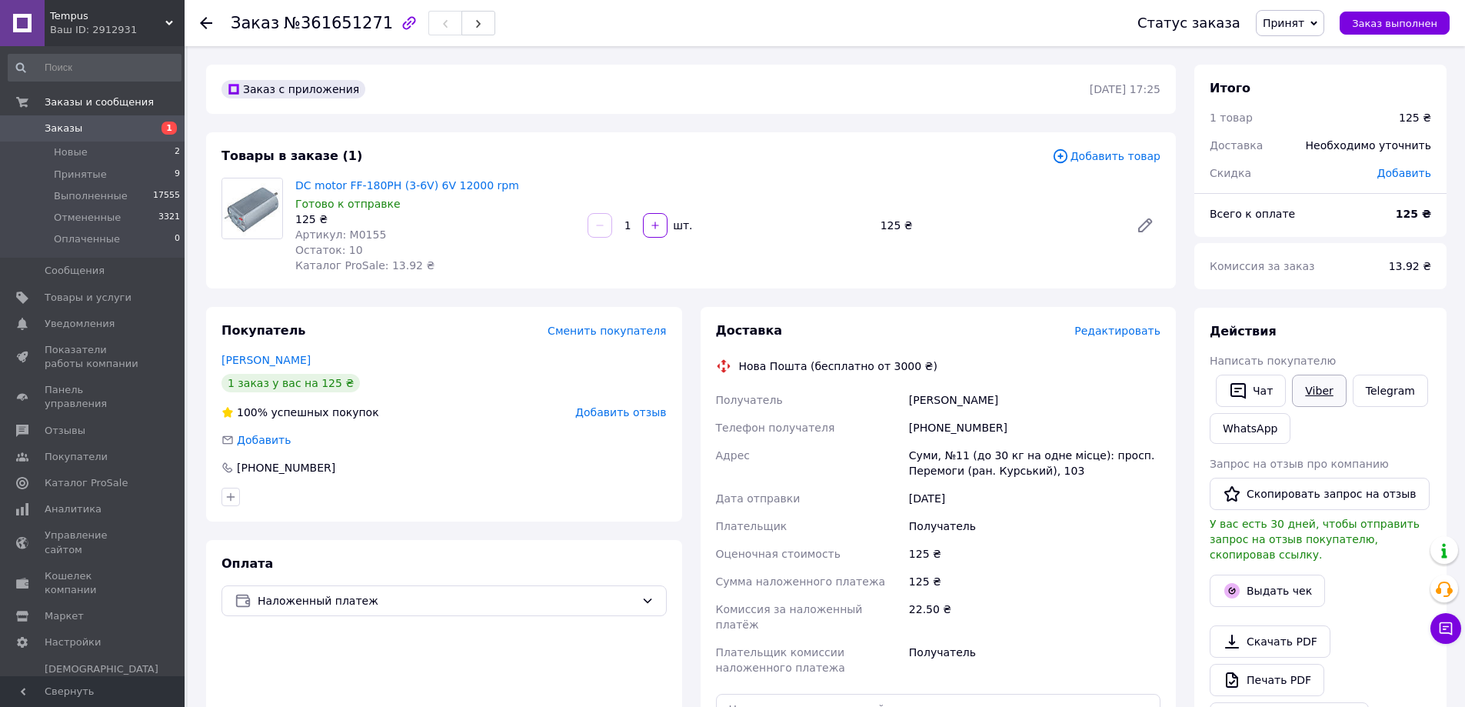
click at [1304, 390] on link "Viber" at bounding box center [1319, 391] width 54 height 32
click at [1049, 638] on div "Получатель" at bounding box center [1035, 659] width 258 height 43
click at [1052, 638] on div "Получатель" at bounding box center [1035, 659] width 258 height 43
drag, startPoint x: 925, startPoint y: 424, endPoint x: 1043, endPoint y: 428, distance: 117.7
click at [1043, 428] on div "[PHONE_NUMBER]" at bounding box center [1035, 428] width 258 height 28
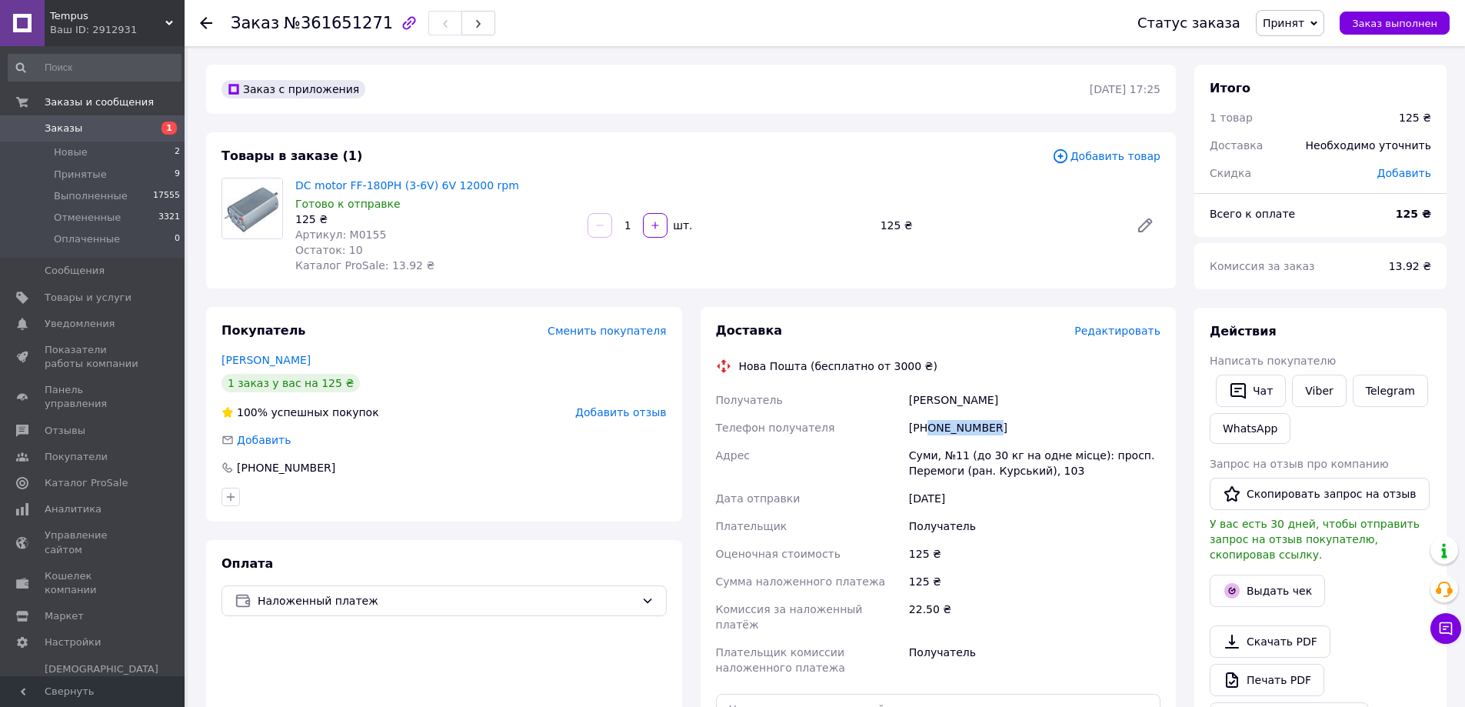
copy div "0663591226"
drag, startPoint x: 911, startPoint y: 405, endPoint x: 1059, endPoint y: 405, distance: 148.4
click at [1059, 405] on div "Белоцерковец Владимир" at bounding box center [1035, 400] width 258 height 28
copy div "Белоцерковец Владимир"
click at [919, 462] on div "Суми, №11 (до 30 кг на одне місце): просп. Перемоги (ран. Курський), 103" at bounding box center [1035, 462] width 258 height 43
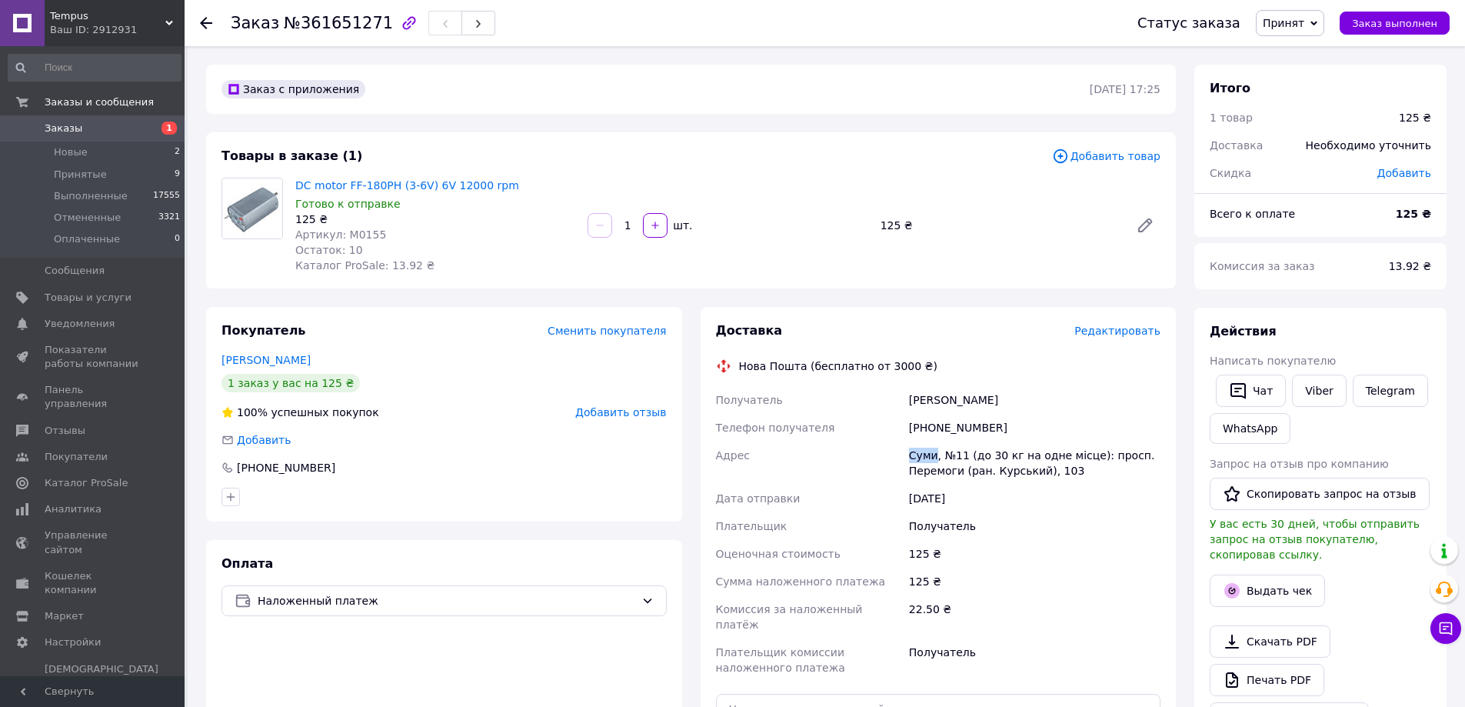
click at [919, 462] on div "Суми, №11 (до 30 кг на одне місце): просп. Перемоги (ран. Курський), 103" at bounding box center [1035, 462] width 258 height 43
copy div "Суми"
click at [365, 235] on span "Артикул: M0155" at bounding box center [340, 234] width 91 height 12
copy span "M0155"
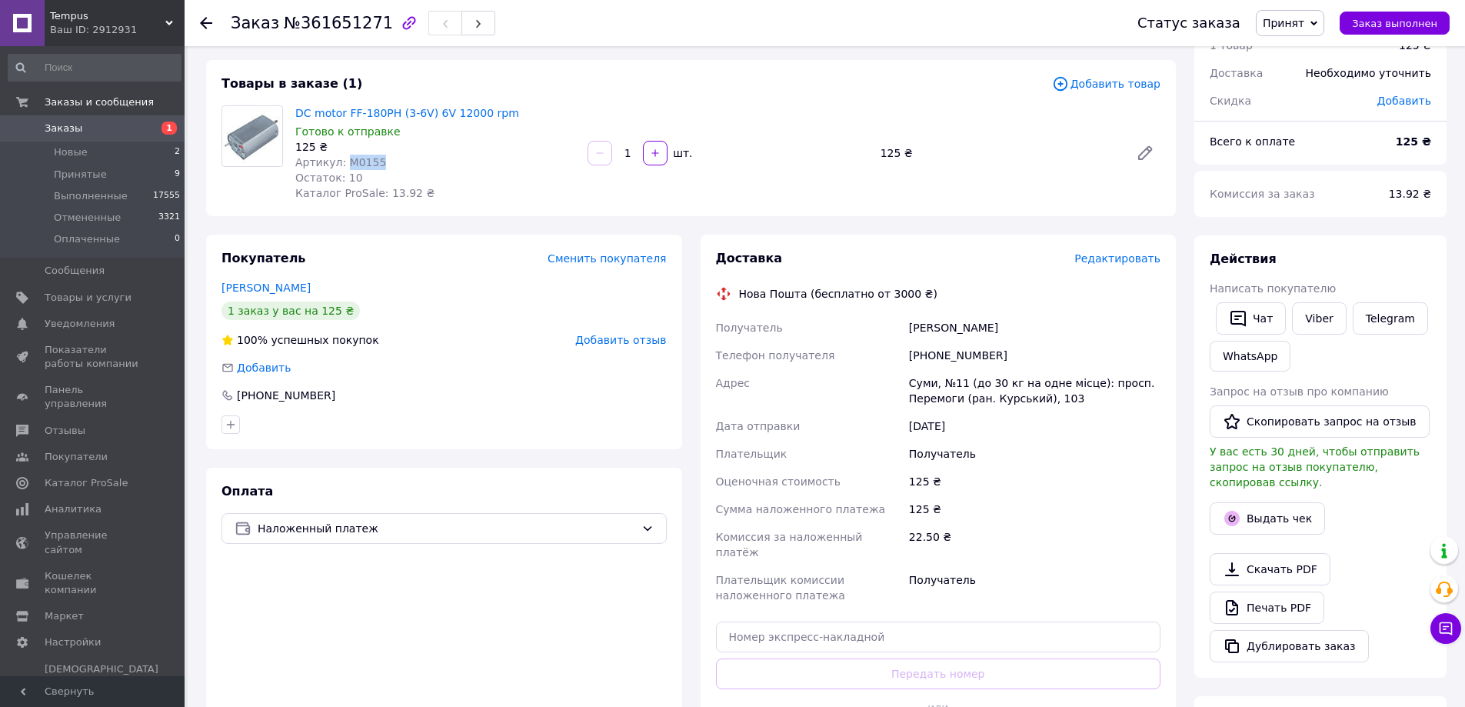
scroll to position [77, 0]
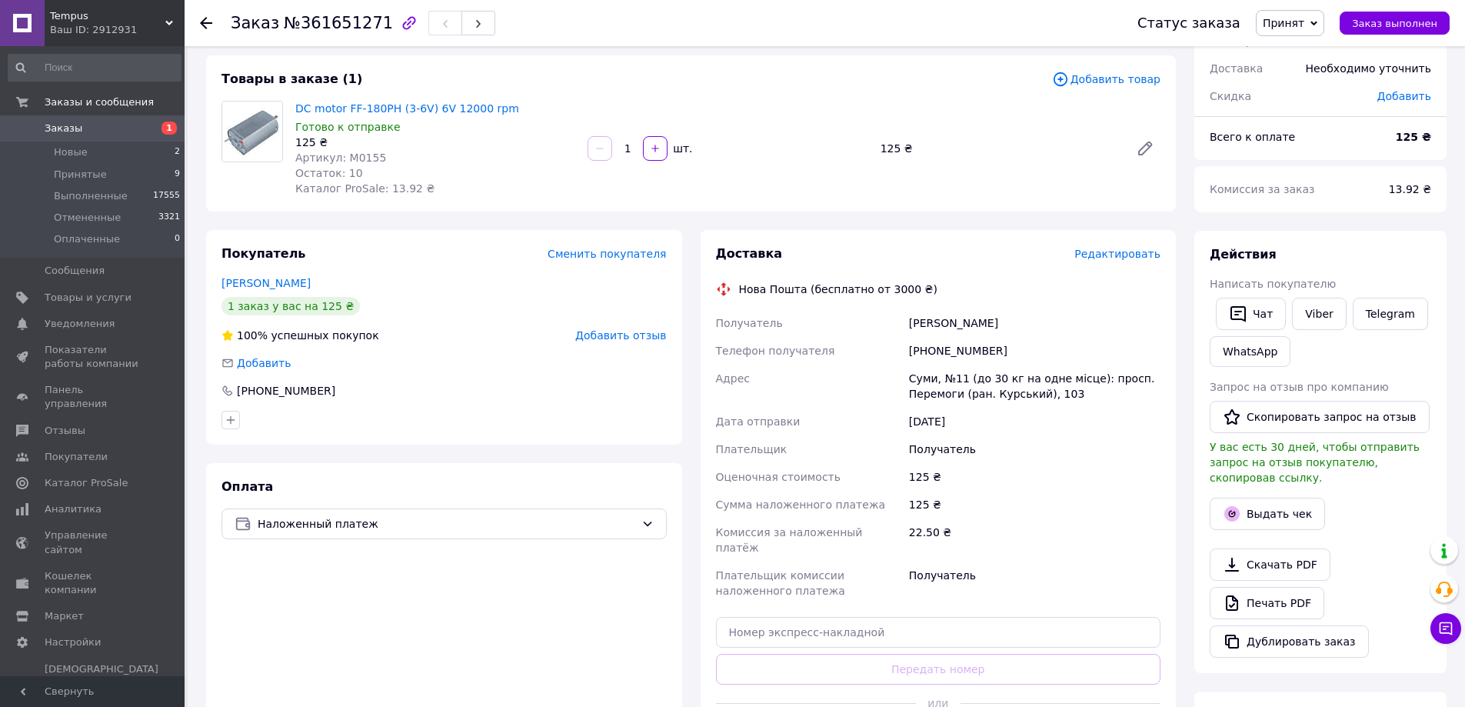
drag, startPoint x: 819, startPoint y: 598, endPoint x: 827, endPoint y: 611, distance: 14.5
click at [821, 599] on div "Доставка Редактировать Нова Пошта (бесплатно от 3000 ₴) Получатель Белоцерковец…" at bounding box center [938, 499] width 445 height 508
click at [827, 617] on input "text" at bounding box center [938, 632] width 445 height 31
paste input "20451247417485"
type input "20451247417485"
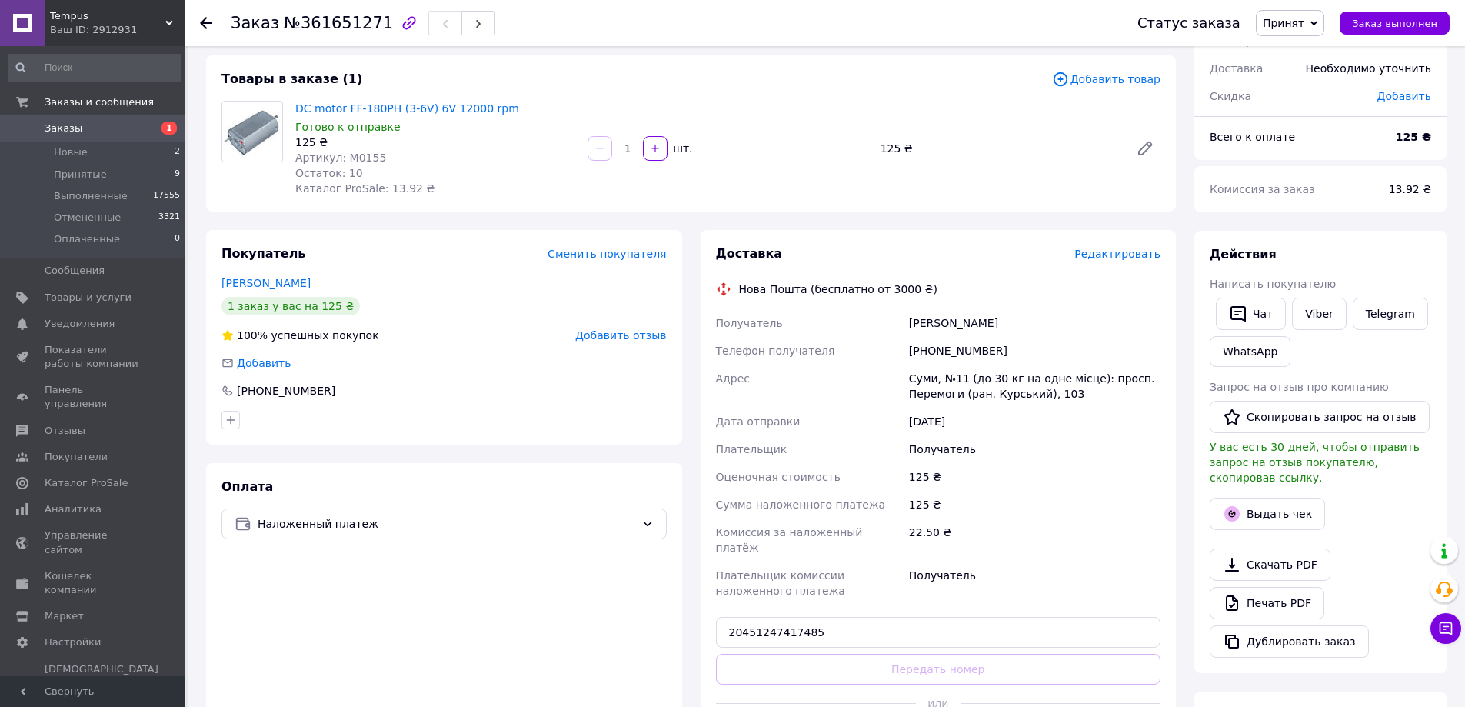
click at [827, 654] on button "Передать номер" at bounding box center [938, 669] width 445 height 31
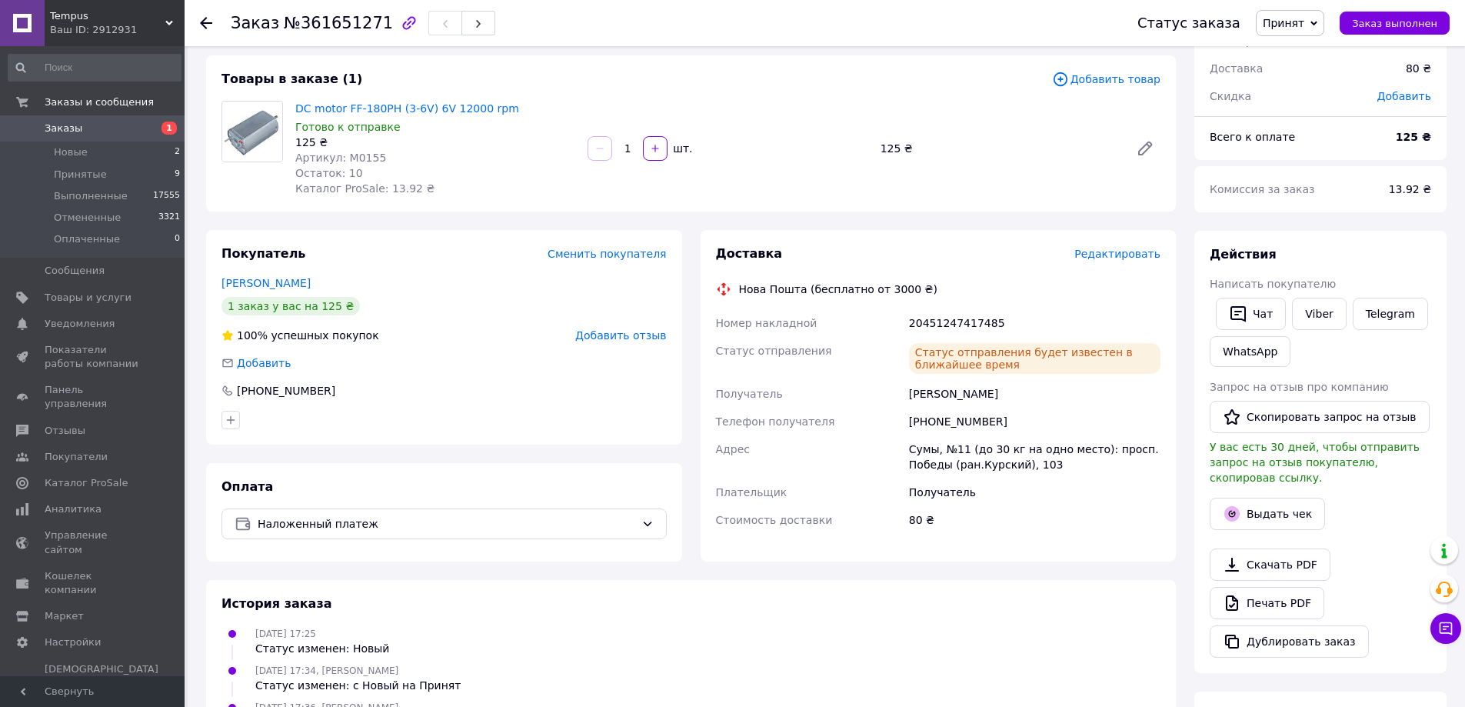
click at [101, 122] on span "Заказы" at bounding box center [94, 129] width 98 height 14
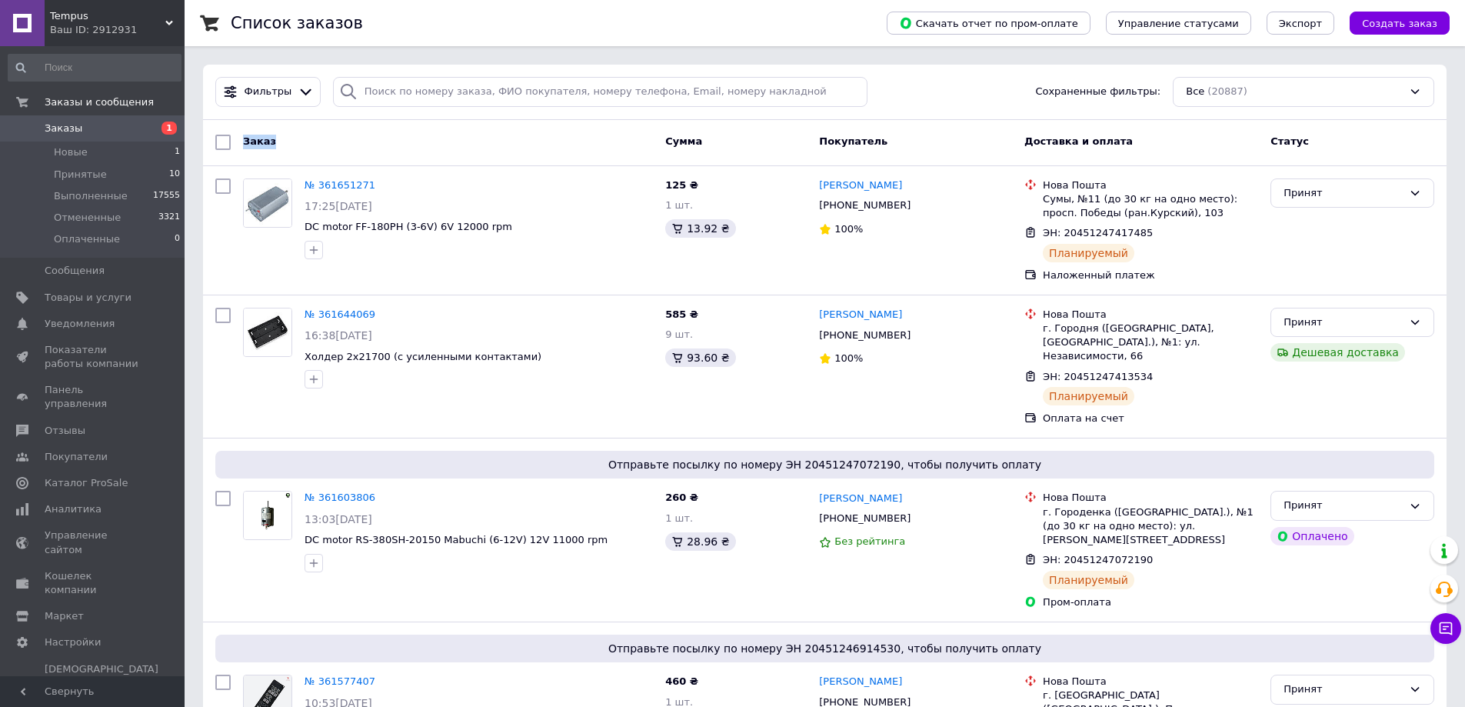
drag, startPoint x: 237, startPoint y: 142, endPoint x: 273, endPoint y: 142, distance: 36.2
click at [273, 142] on div "Заказ" at bounding box center [448, 142] width 422 height 28
click at [672, 144] on span "Сумма" at bounding box center [683, 141] width 37 height 12
drag, startPoint x: 672, startPoint y: 144, endPoint x: 681, endPoint y: 147, distance: 9.0
click at [681, 147] on span "Сумма" at bounding box center [683, 141] width 37 height 12
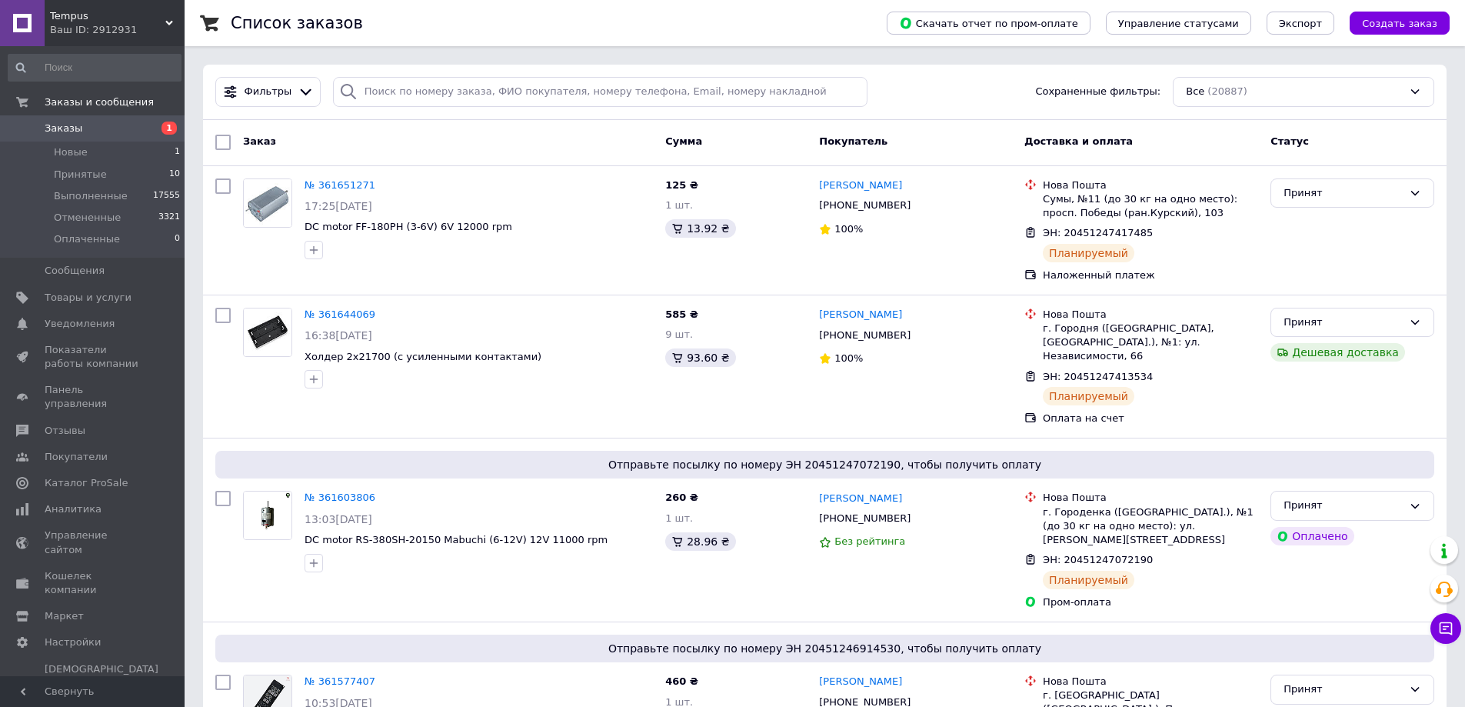
click at [697, 147] on span "Сумма" at bounding box center [683, 141] width 37 height 12
drag, startPoint x: 1023, startPoint y: 142, endPoint x: 1038, endPoint y: 143, distance: 15.4
click at [1038, 143] on div "Доставка и оплата" at bounding box center [1141, 142] width 246 height 28
click at [1045, 143] on span "Доставка и оплата" at bounding box center [1078, 141] width 108 height 12
drag, startPoint x: 1041, startPoint y: 144, endPoint x: 1054, endPoint y: 146, distance: 14.0
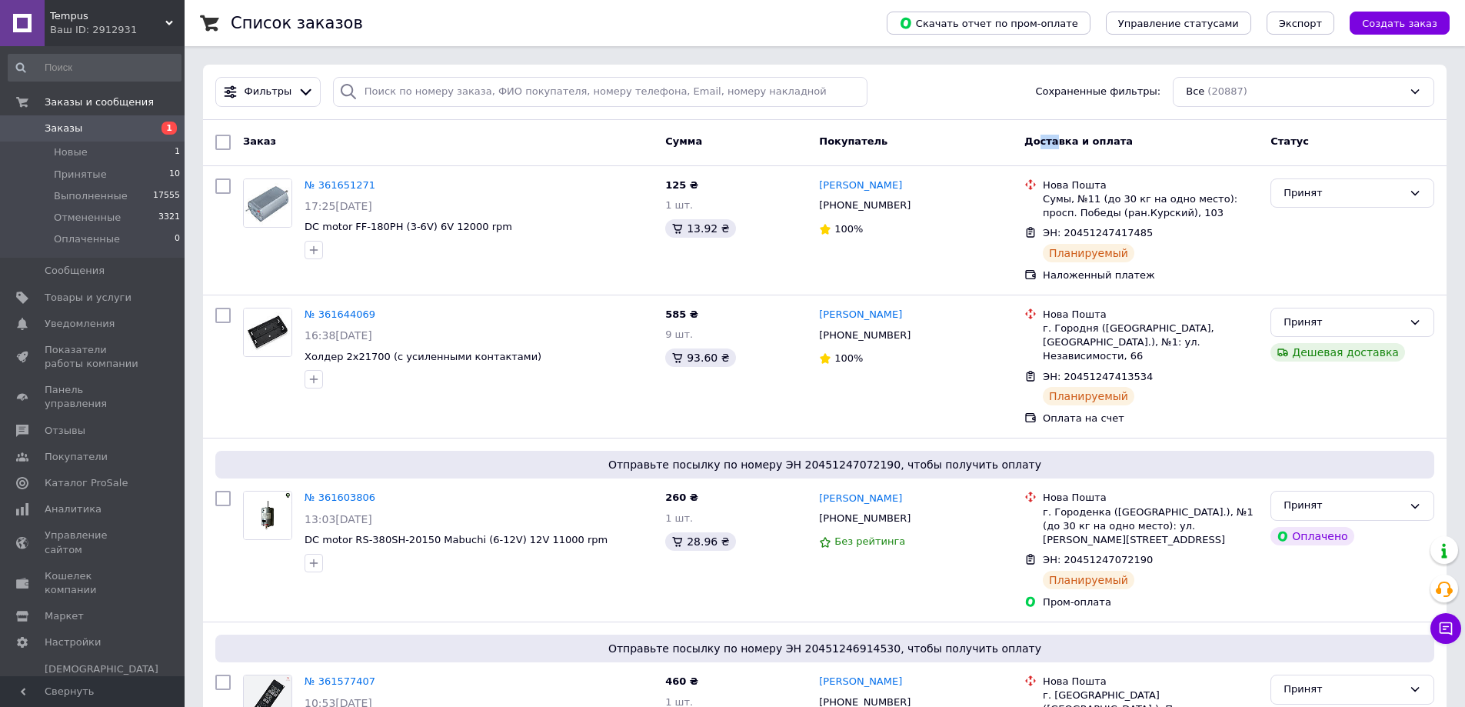
click at [1054, 146] on span "Доставка и оплата" at bounding box center [1078, 141] width 108 height 12
click at [1058, 146] on span "Доставка и оплата" at bounding box center [1078, 141] width 108 height 12
drag, startPoint x: 1056, startPoint y: 146, endPoint x: 1070, endPoint y: 146, distance: 13.8
click at [1070, 146] on span "Доставка и оплата" at bounding box center [1078, 141] width 108 height 12
drag, startPoint x: 1087, startPoint y: 142, endPoint x: 1097, endPoint y: 142, distance: 10.0
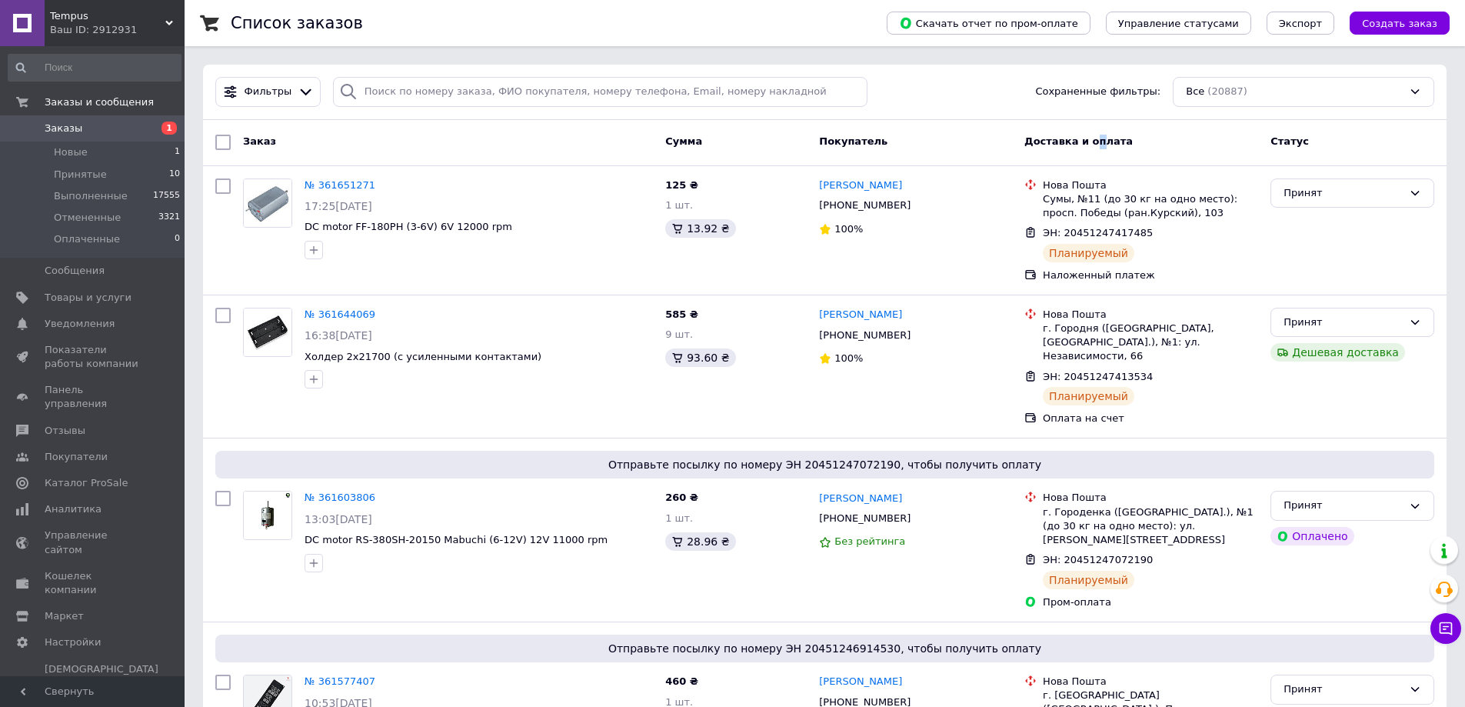
click at [1097, 142] on span "Доставка и оплата" at bounding box center [1078, 141] width 108 height 12
drag, startPoint x: 1117, startPoint y: 142, endPoint x: 1104, endPoint y: 148, distance: 14.1
click at [1104, 148] on div "Доставка и оплата" at bounding box center [1141, 142] width 246 height 28
drag, startPoint x: 1081, startPoint y: 152, endPoint x: 1102, endPoint y: 152, distance: 20.8
click at [1102, 152] on div "Доставка и оплата" at bounding box center [1141, 142] width 246 height 28
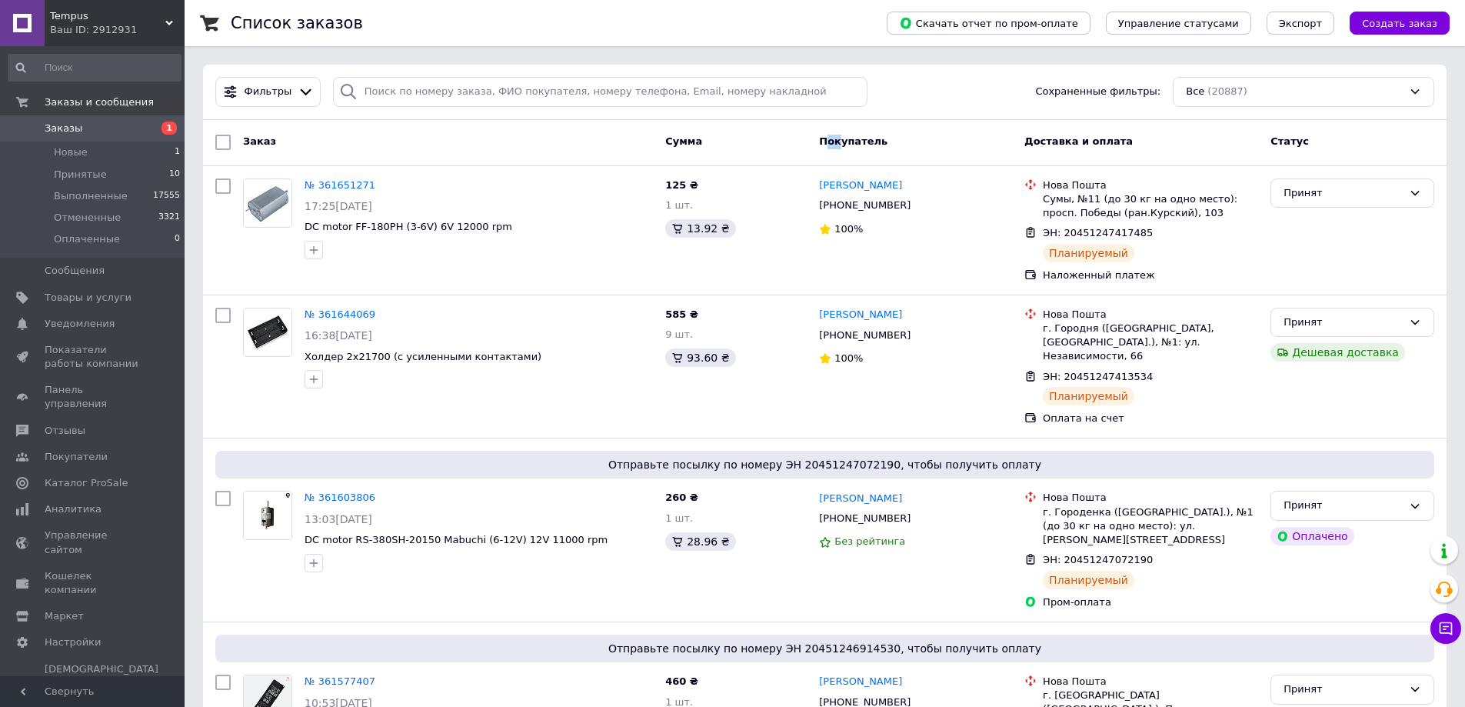
drag, startPoint x: 824, startPoint y: 145, endPoint x: 837, endPoint y: 148, distance: 13.4
click at [837, 148] on div "Покупатель" at bounding box center [915, 142] width 205 height 28
drag, startPoint x: 816, startPoint y: 140, endPoint x: 841, endPoint y: 143, distance: 24.8
click at [841, 143] on div "Покупатель" at bounding box center [915, 142] width 205 height 28
click at [841, 143] on span "Покупатель" at bounding box center [853, 141] width 68 height 12
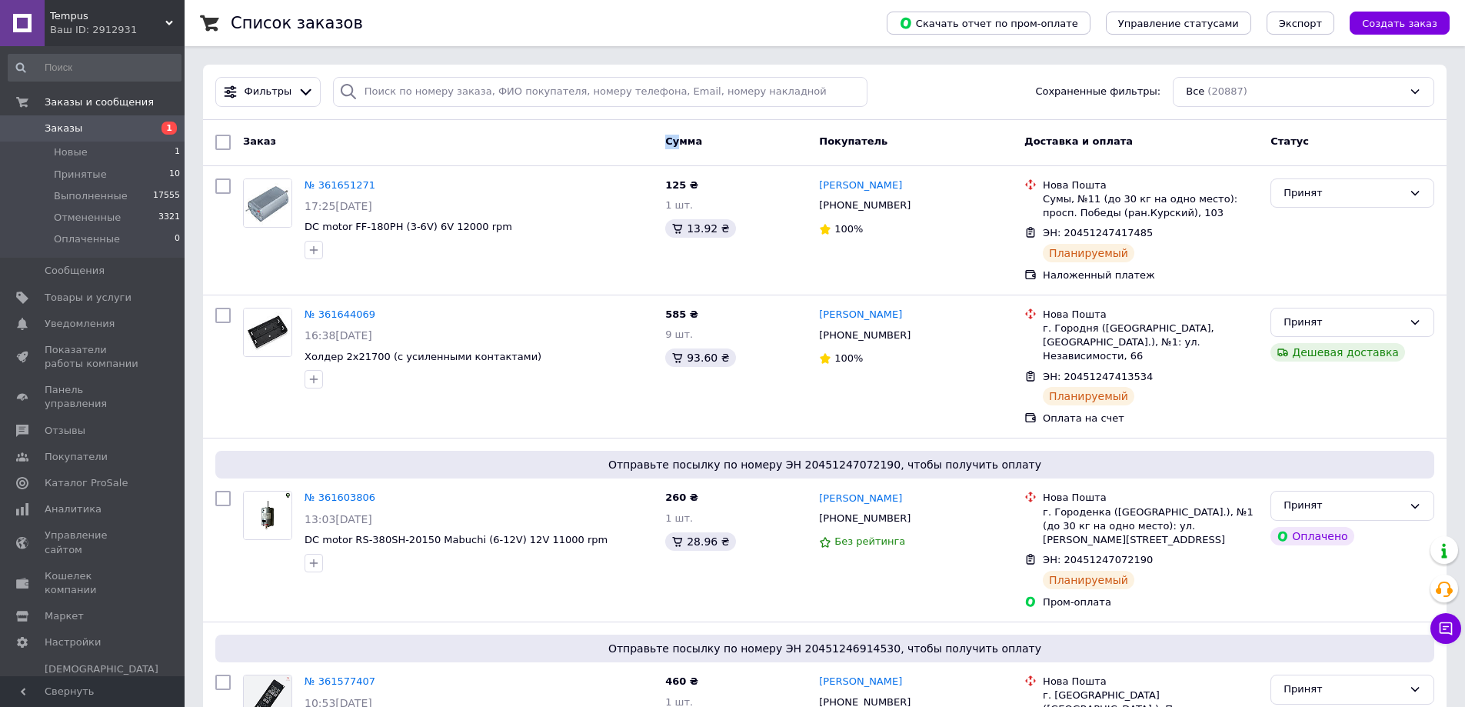
drag, startPoint x: 664, startPoint y: 142, endPoint x: 678, endPoint y: 142, distance: 13.1
click at [678, 142] on div "Сумма" at bounding box center [736, 142] width 154 height 28
drag, startPoint x: 684, startPoint y: 146, endPoint x: 701, endPoint y: 150, distance: 16.6
click at [701, 150] on div "Сумма" at bounding box center [736, 142] width 154 height 28
drag, startPoint x: 243, startPoint y: 142, endPoint x: 272, endPoint y: 150, distance: 30.4
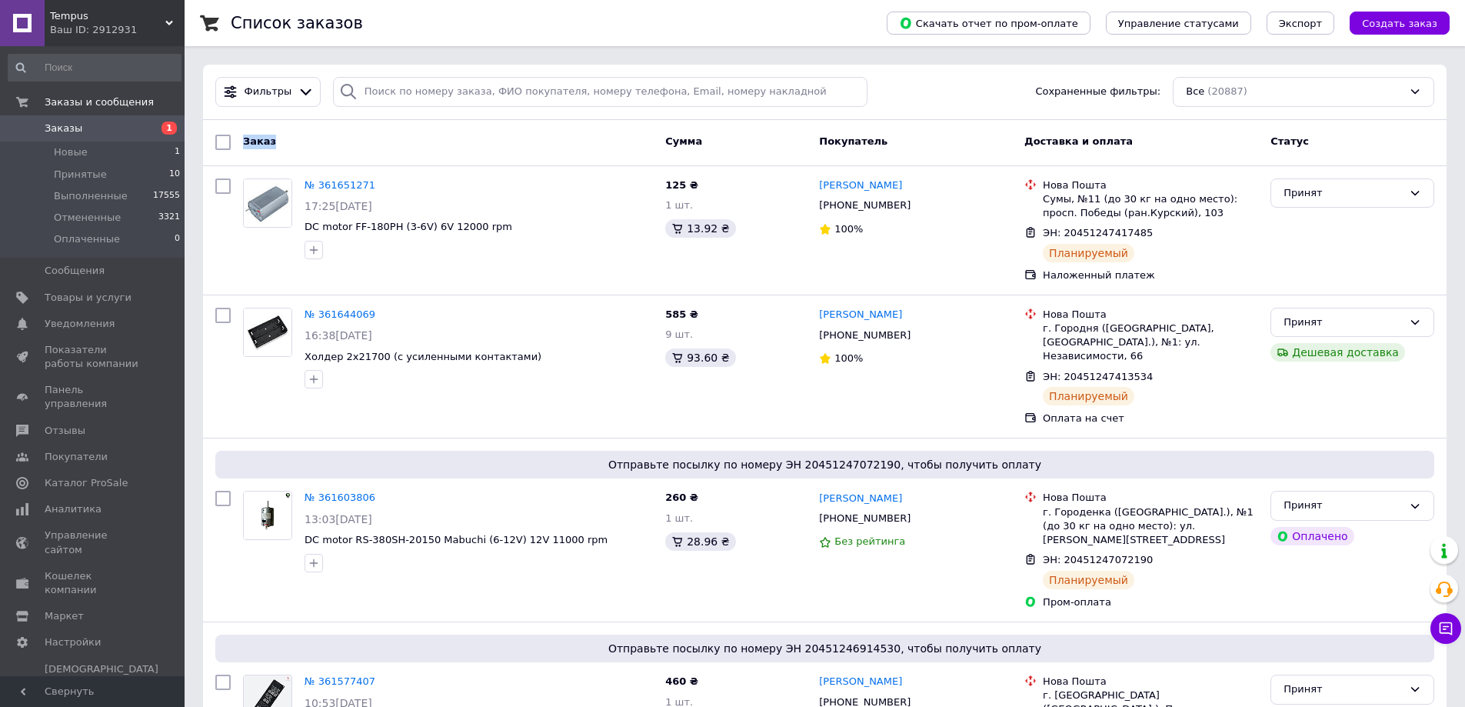
click at [271, 149] on div "Заказ" at bounding box center [448, 142] width 422 height 28
click at [272, 150] on div "Заказ" at bounding box center [448, 142] width 422 height 28
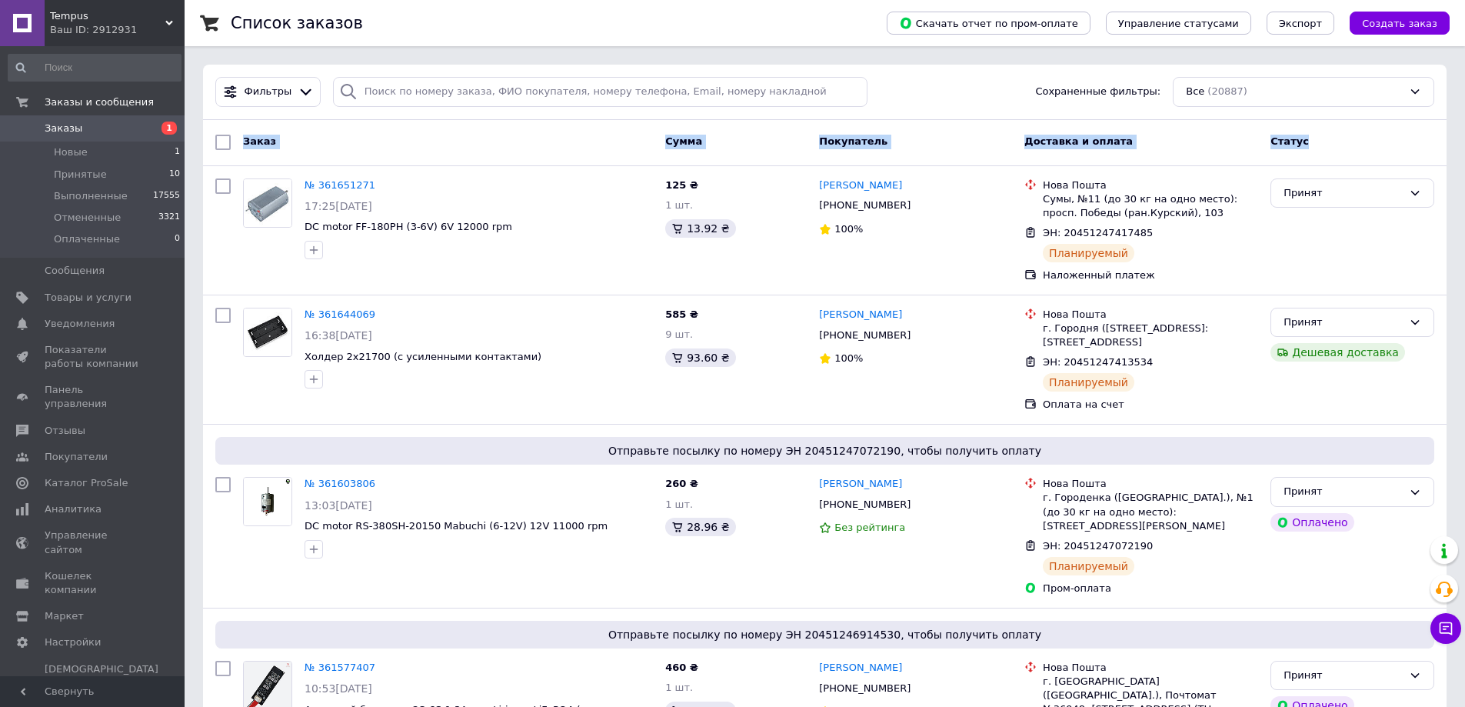
drag, startPoint x: 245, startPoint y: 146, endPoint x: 1325, endPoint y: 138, distance: 1080.5
click at [1325, 138] on div "Заказ Сумма Покупатель Доставка и оплата Статус" at bounding box center [824, 142] width 1231 height 28
click at [1325, 138] on div "Статус" at bounding box center [1352, 142] width 176 height 28
drag, startPoint x: 1320, startPoint y: 142, endPoint x: 1227, endPoint y: 141, distance: 92.3
click at [1227, 141] on div "Заказ Сумма Покупатель Доставка и оплата Статус" at bounding box center [824, 142] width 1231 height 28
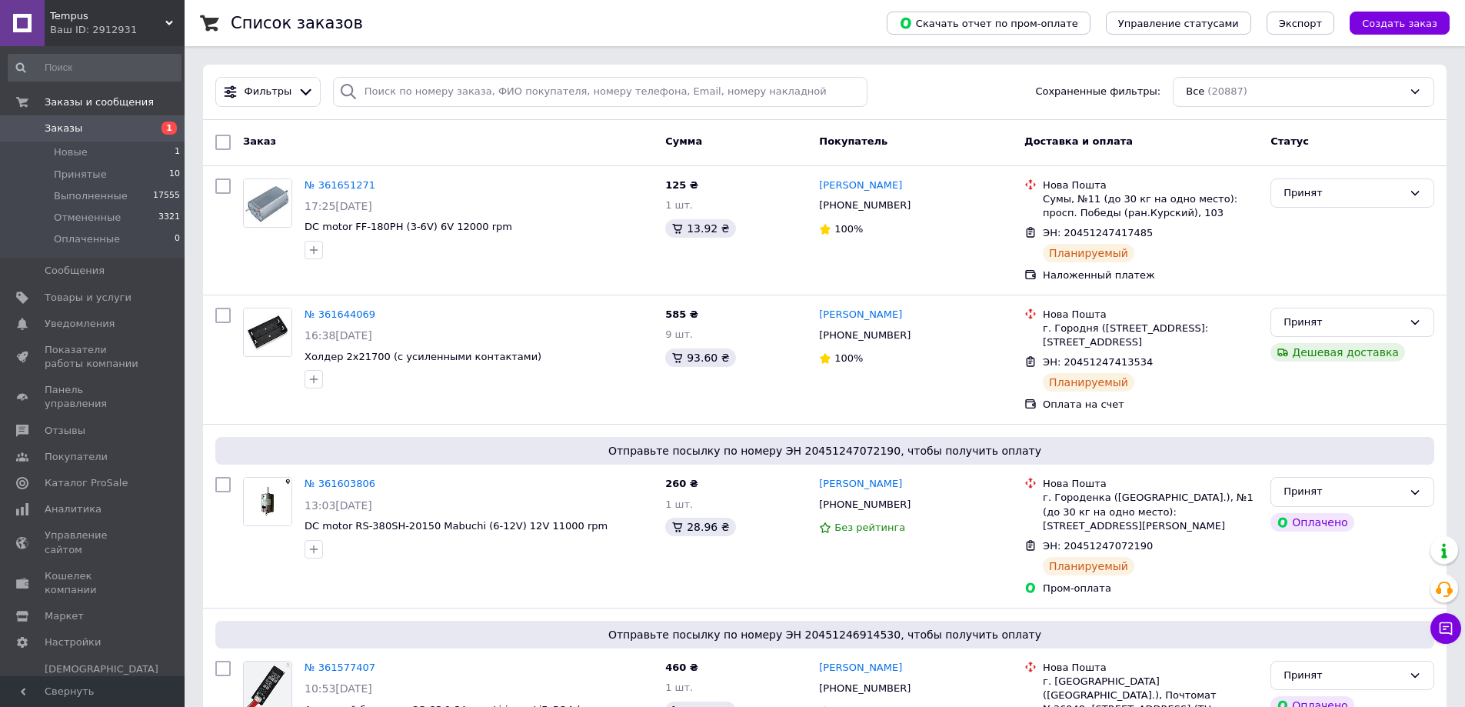
click at [1051, 137] on span "Доставка и оплата" at bounding box center [1078, 141] width 108 height 12
click at [1017, 141] on div "Покупатель" at bounding box center [915, 142] width 205 height 28
click at [812, 157] on div "Заказ Сумма Покупатель Доставка и оплата Статус" at bounding box center [825, 143] width 1244 height 46
drag, startPoint x: 803, startPoint y: 141, endPoint x: 893, endPoint y: 147, distance: 90.2
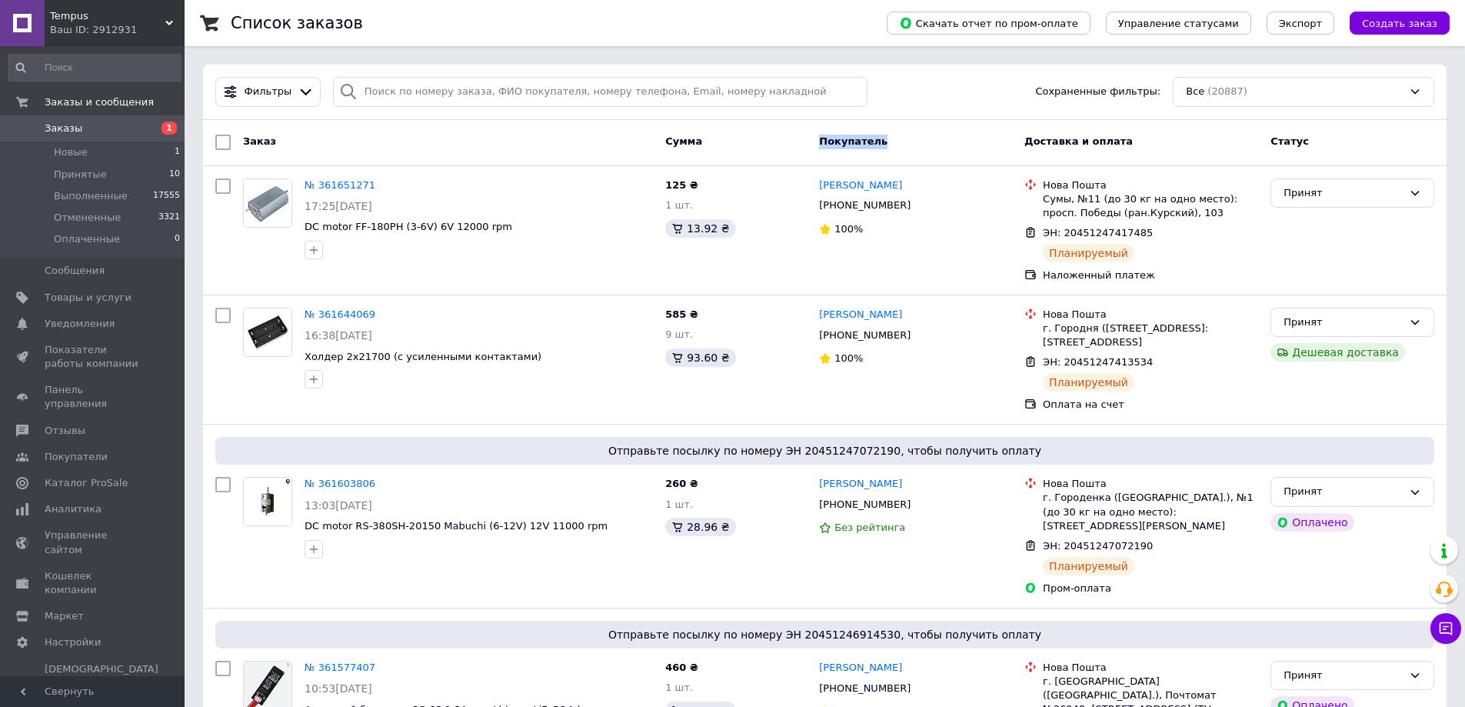
click at [893, 147] on div "Заказ Сумма Покупатель Доставка и оплата Статус" at bounding box center [824, 142] width 1231 height 28
click at [853, 153] on div "Покупатель" at bounding box center [915, 142] width 205 height 28
drag, startPoint x: 656, startPoint y: 138, endPoint x: 700, endPoint y: 144, distance: 44.3
click at [700, 144] on div "Заказ Сумма Покупатель Доставка и оплата Статус" at bounding box center [824, 142] width 1231 height 28
click at [674, 147] on span "Сумма" at bounding box center [683, 141] width 37 height 12
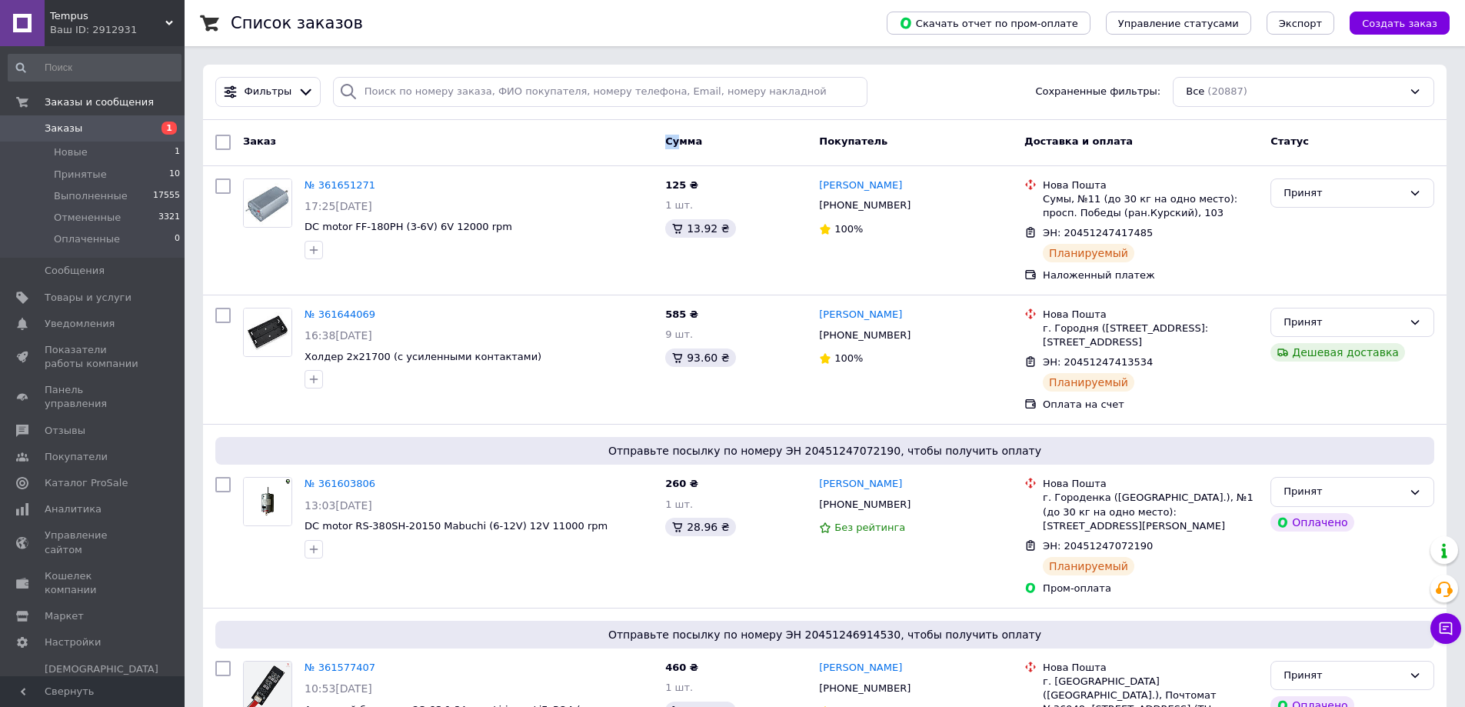
drag, startPoint x: 668, startPoint y: 141, endPoint x: 679, endPoint y: 145, distance: 12.2
click at [679, 145] on span "Сумма" at bounding box center [683, 141] width 37 height 12
click at [682, 145] on span "Сумма" at bounding box center [683, 141] width 37 height 12
drag, startPoint x: 682, startPoint y: 145, endPoint x: 672, endPoint y: 122, distance: 24.4
click at [672, 122] on div "Заказ Сумма Покупатель Доставка и оплата Статус" at bounding box center [825, 143] width 1244 height 46
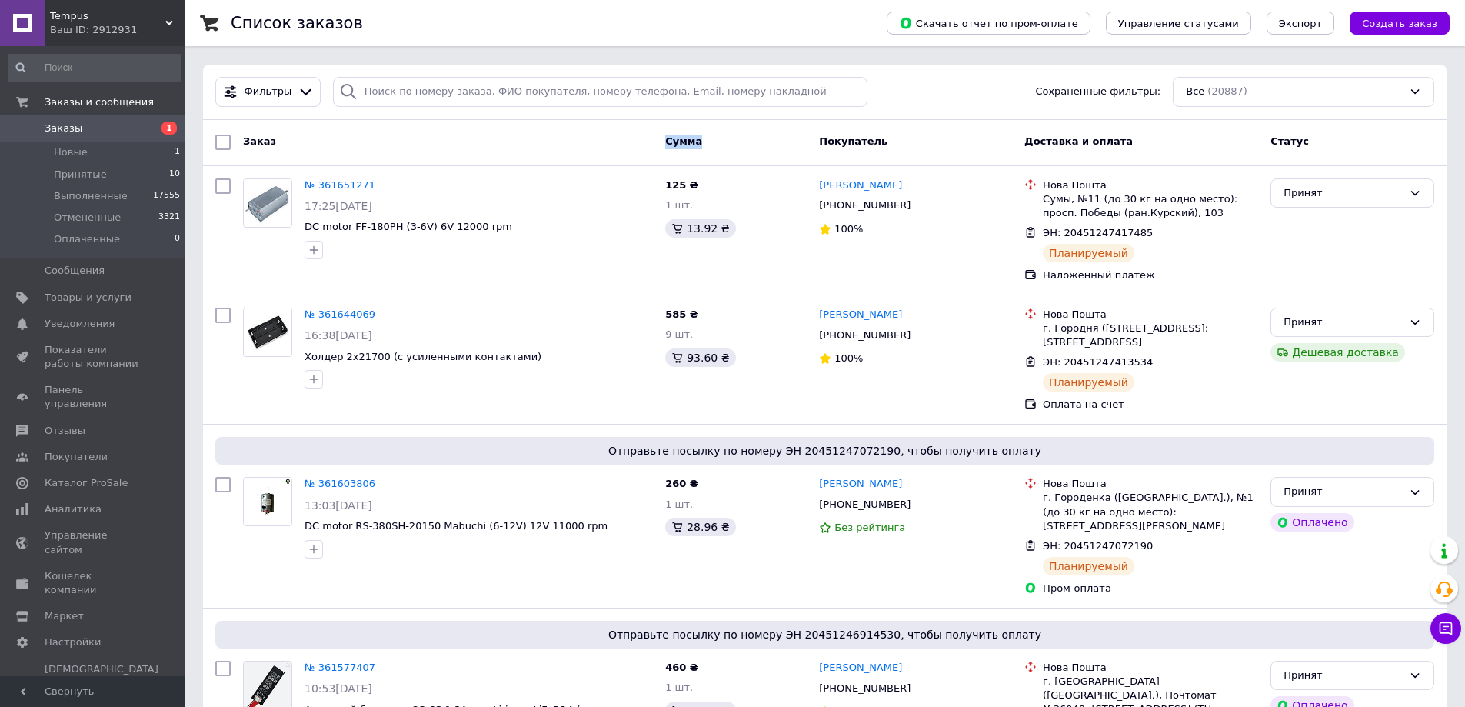
click at [672, 130] on div "Сумма" at bounding box center [736, 142] width 154 height 28
drag, startPoint x: 648, startPoint y: 143, endPoint x: 705, endPoint y: 146, distance: 57.0
click at [705, 146] on div "Заказ Сумма Покупатель Доставка и оплата Статус" at bounding box center [824, 142] width 1231 height 28
drag, startPoint x: 815, startPoint y: 135, endPoint x: 887, endPoint y: 142, distance: 71.9
click at [887, 142] on div "Покупатель" at bounding box center [915, 142] width 205 height 28
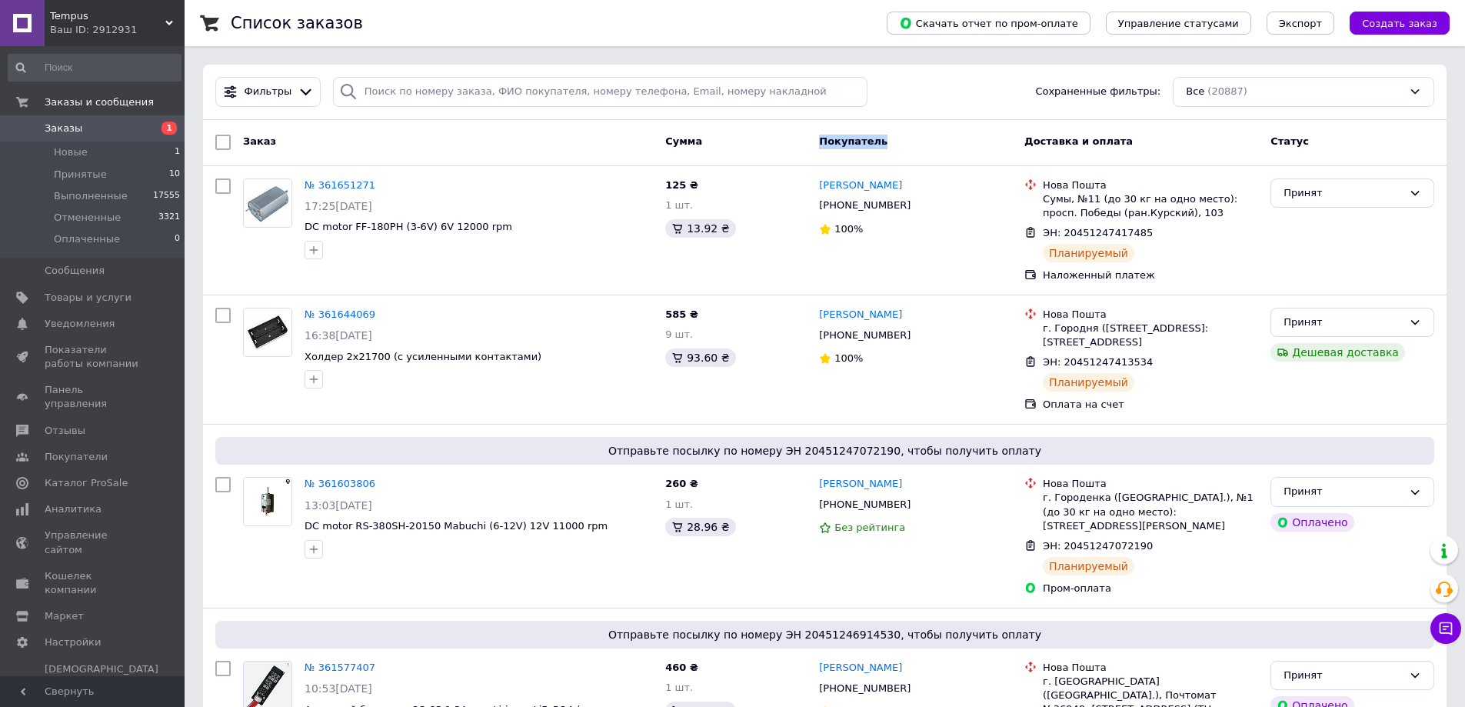
click at [888, 145] on div "Покупатель" at bounding box center [915, 142] width 205 height 28
drag, startPoint x: 888, startPoint y: 145, endPoint x: 824, endPoint y: 146, distance: 64.6
click at [824, 146] on div "Покупатель" at bounding box center [915, 142] width 205 height 28
click at [574, 149] on div "Заказ" at bounding box center [448, 142] width 422 height 28
drag, startPoint x: 252, startPoint y: 145, endPoint x: 268, endPoint y: 145, distance: 16.1
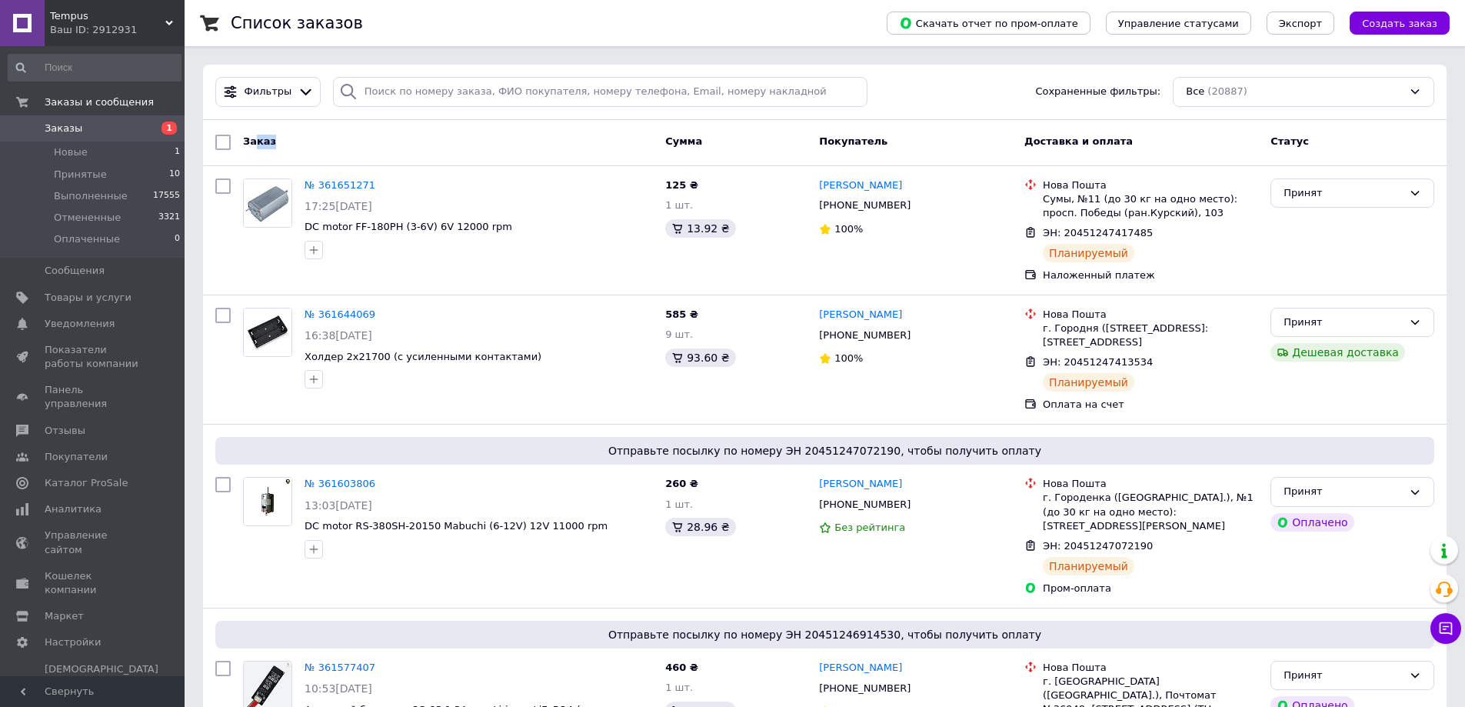
click at [268, 145] on span "Заказ" at bounding box center [259, 141] width 33 height 12
drag, startPoint x: 244, startPoint y: 148, endPoint x: 281, endPoint y: 148, distance: 36.9
click at [281, 148] on div "Заказ" at bounding box center [448, 142] width 422 height 28
drag, startPoint x: 295, startPoint y: 185, endPoint x: 1184, endPoint y: 155, distance: 889.5
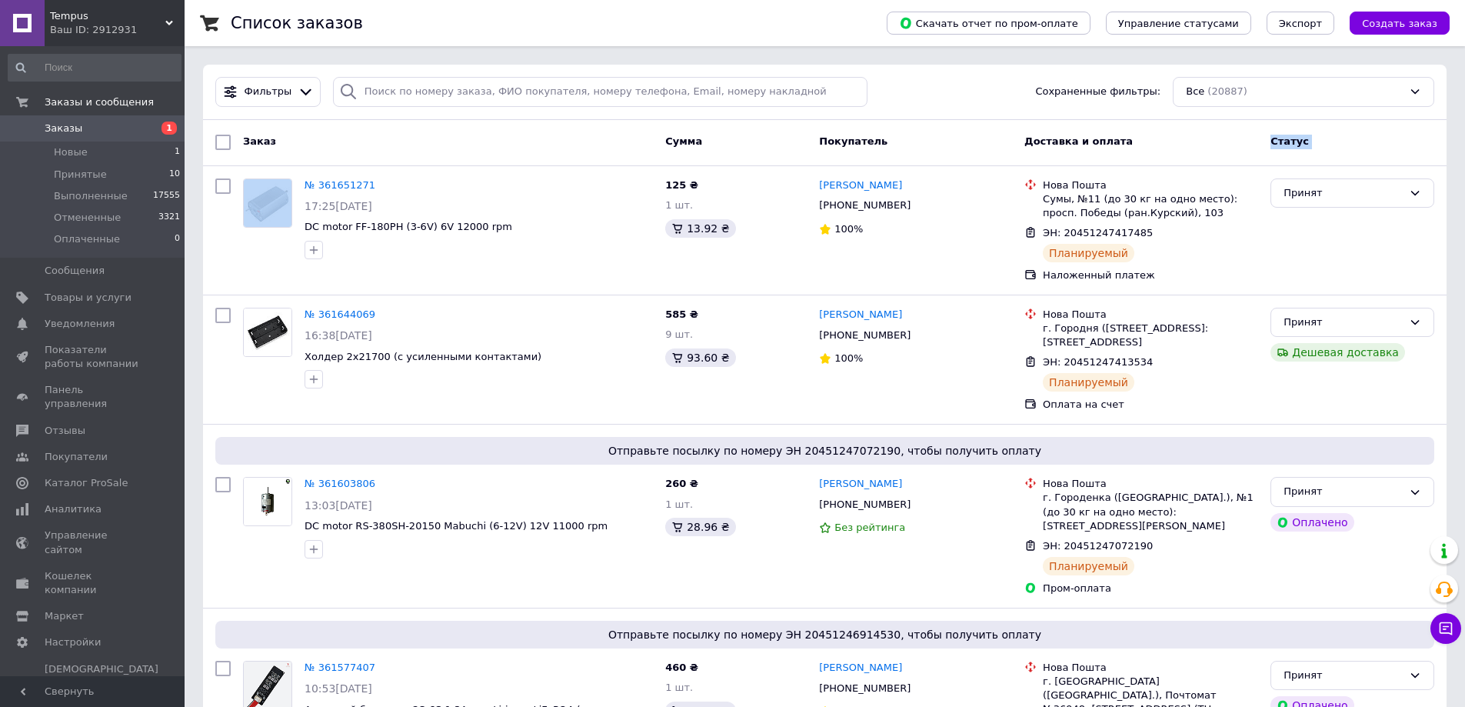
click at [1184, 155] on div "Доставка и оплата" at bounding box center [1141, 142] width 246 height 28
drag, startPoint x: 1143, startPoint y: 138, endPoint x: 251, endPoint y: 158, distance: 892.3
click at [251, 158] on div "Заказ Сумма Покупатель Доставка и оплата Статус" at bounding box center [825, 143] width 1244 height 46
click at [245, 152] on div "Заказ" at bounding box center [448, 142] width 422 height 28
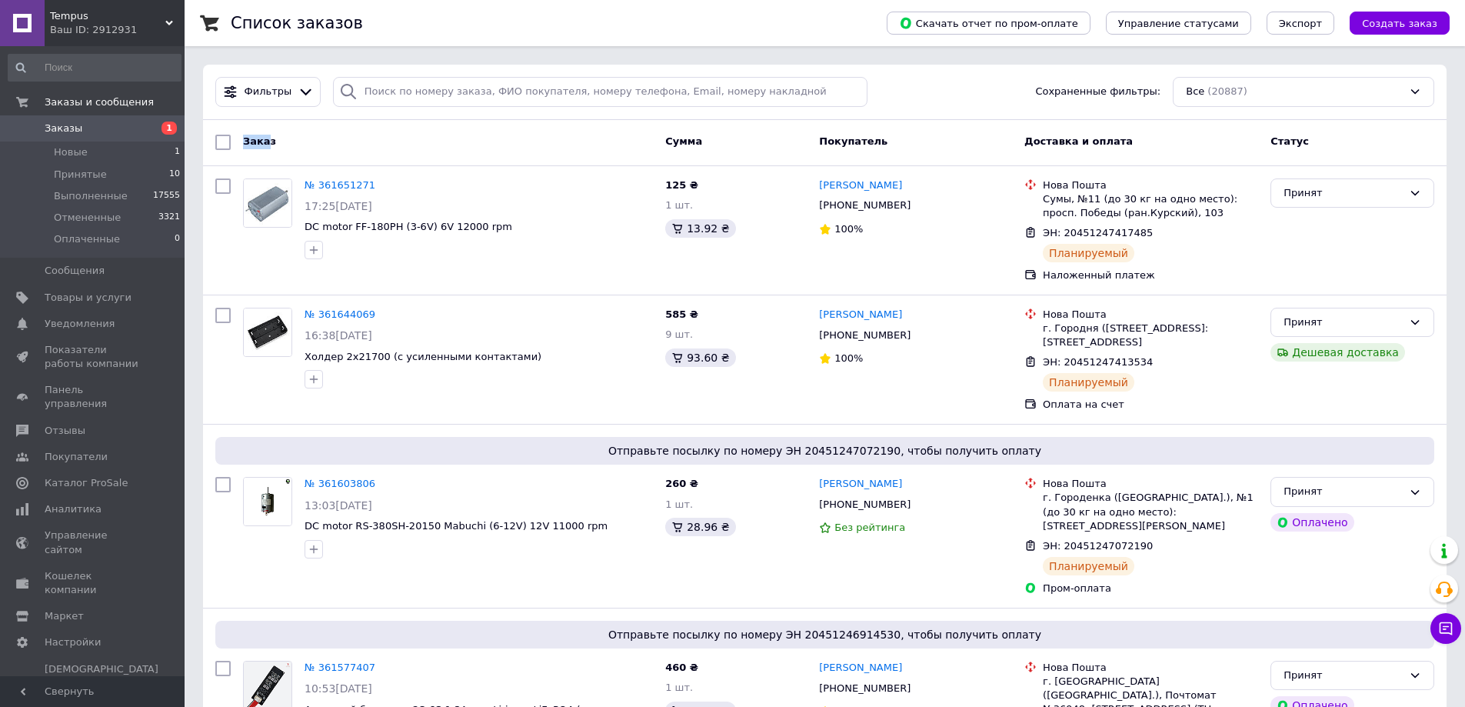
drag, startPoint x: 242, startPoint y: 147, endPoint x: 264, endPoint y: 156, distance: 23.4
click at [264, 156] on div "Заказ" at bounding box center [448, 142] width 422 height 28
click at [321, 142] on div "Заказ" at bounding box center [448, 142] width 422 height 28
drag, startPoint x: 238, startPoint y: 140, endPoint x: 1111, endPoint y: 147, distance: 873.7
click at [1303, 147] on div "Заказ Сумма Покупатель Доставка и оплата Статус" at bounding box center [824, 142] width 1231 height 28
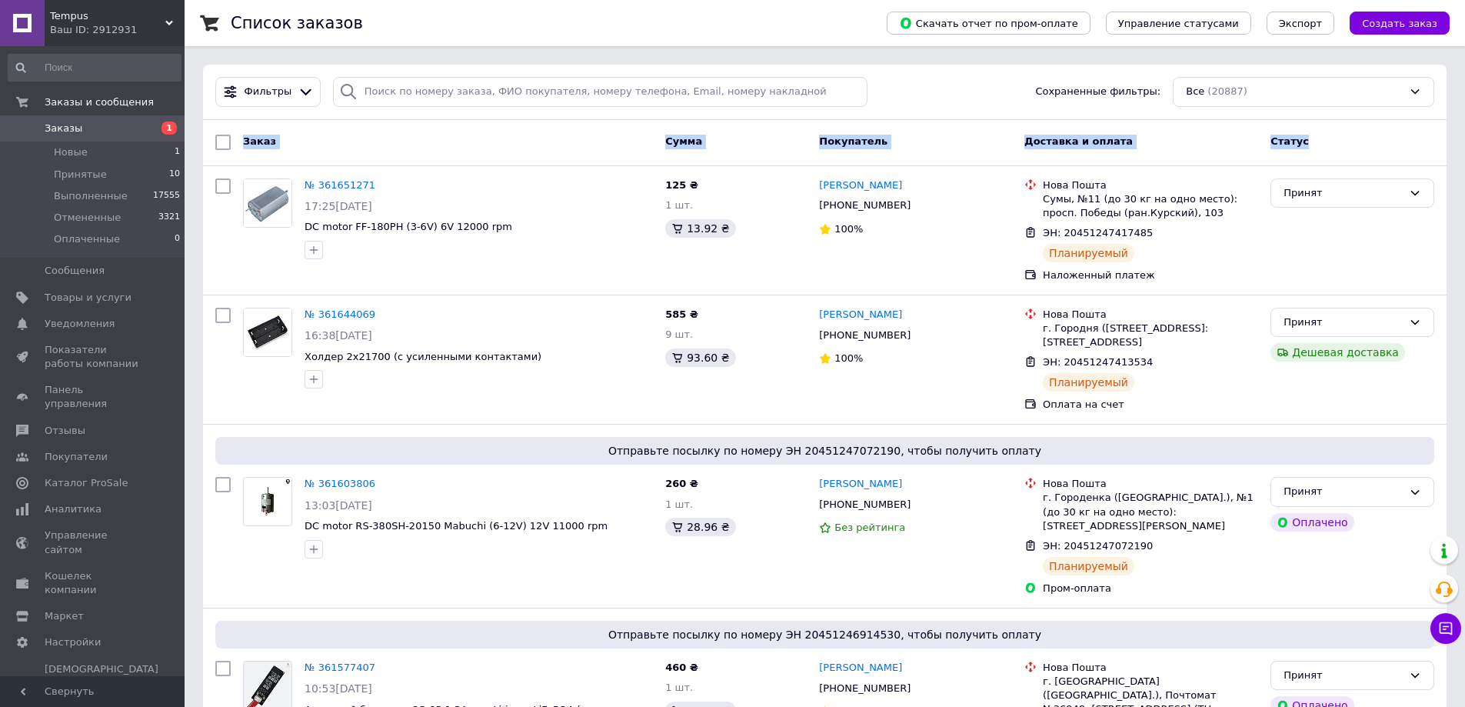
drag, startPoint x: 569, startPoint y: 147, endPoint x: 495, endPoint y: 153, distance: 74.1
click at [568, 147] on div "Заказ" at bounding box center [448, 142] width 422 height 28
drag, startPoint x: 281, startPoint y: 142, endPoint x: 255, endPoint y: 127, distance: 29.7
click at [280, 142] on div "Заказ" at bounding box center [448, 142] width 422 height 28
click at [254, 145] on span "Заказ" at bounding box center [259, 141] width 33 height 12
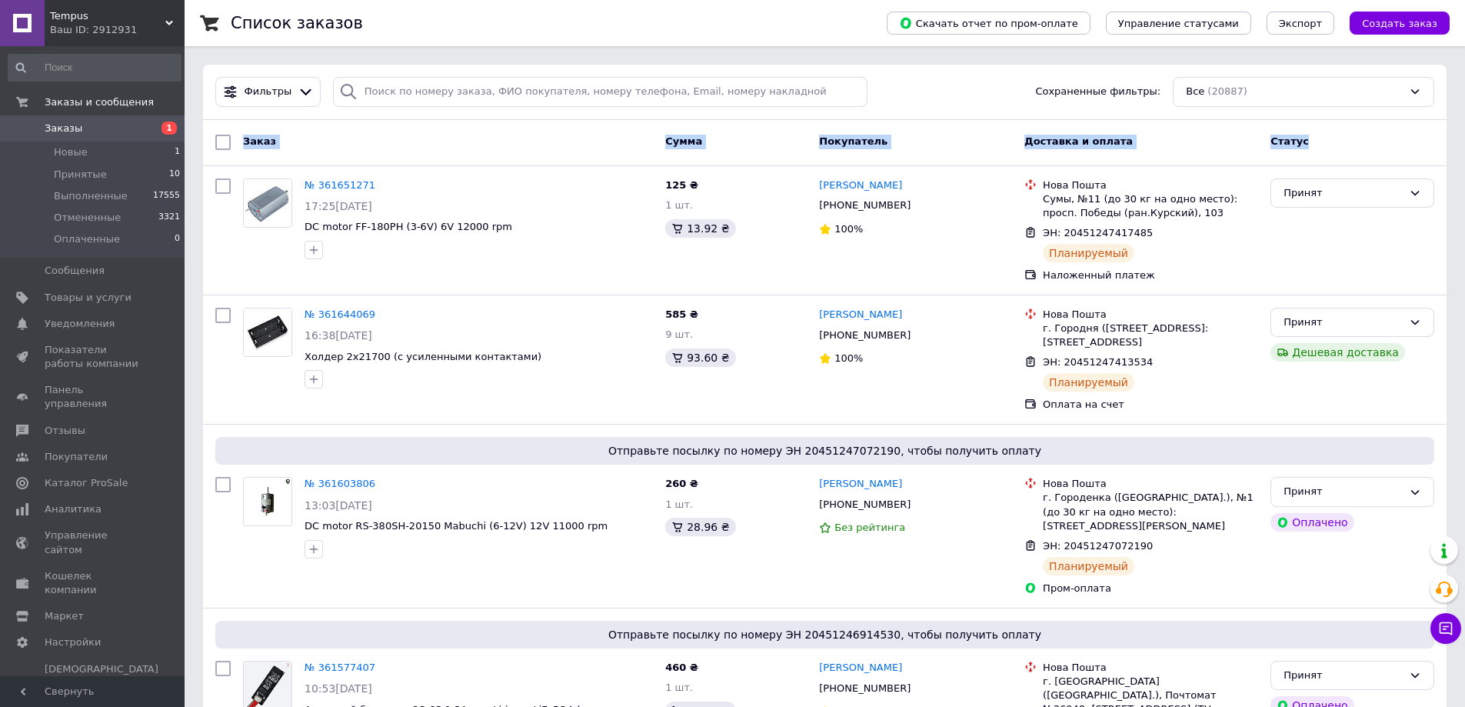
click at [248, 142] on span "Заказ" at bounding box center [259, 141] width 33 height 12
click at [253, 154] on div "Заказ" at bounding box center [448, 142] width 422 height 28
click at [245, 140] on span "Заказ" at bounding box center [259, 141] width 33 height 12
drag, startPoint x: 242, startPoint y: 144, endPoint x: 271, endPoint y: 148, distance: 29.5
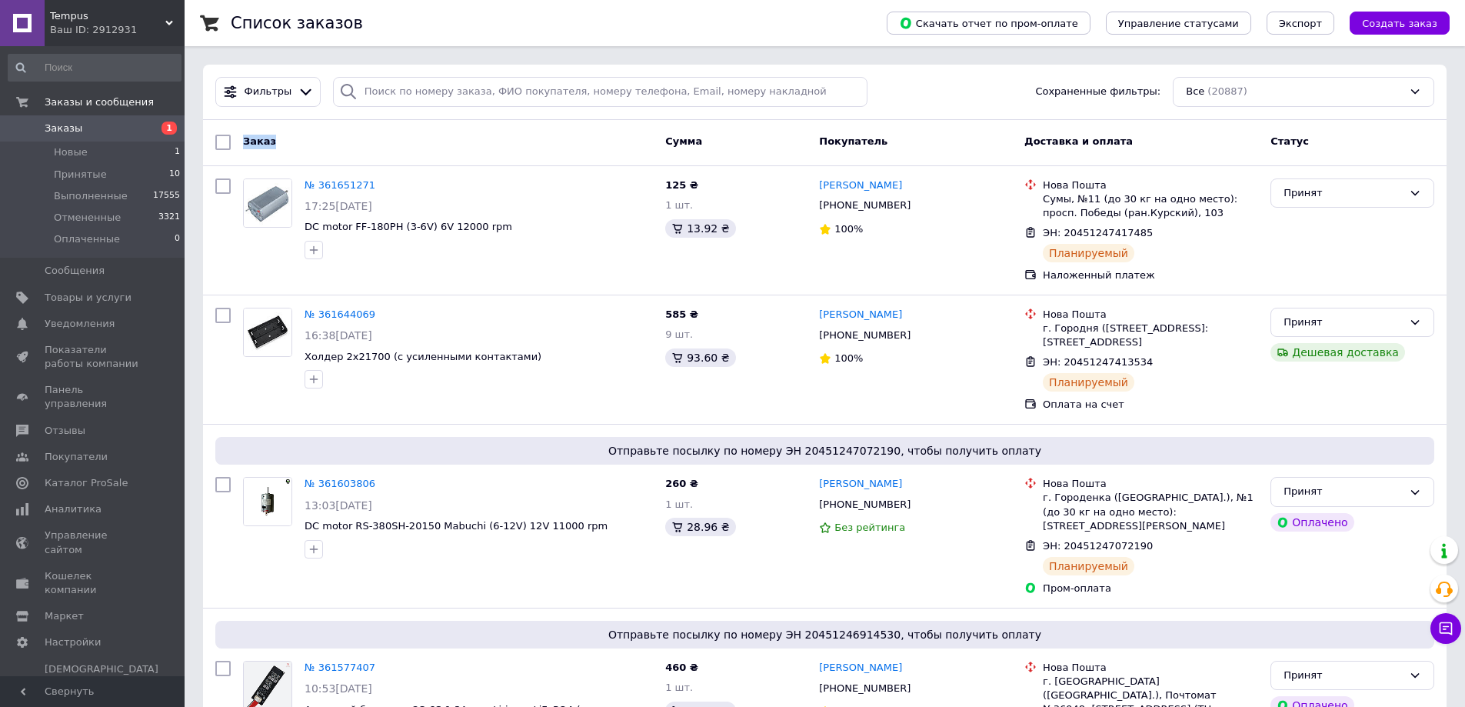
click at [271, 148] on div "Заказ" at bounding box center [448, 142] width 422 height 28
click at [556, 153] on div "Заказ" at bounding box center [448, 142] width 422 height 28
drag, startPoint x: 616, startPoint y: 152, endPoint x: 739, endPoint y: 139, distance: 123.7
click at [739, 139] on div "Заказ Сумма Покупатель Доставка и оплата Статус" at bounding box center [824, 142] width 1231 height 28
click at [708, 144] on div "Сумма" at bounding box center [736, 142] width 154 height 28
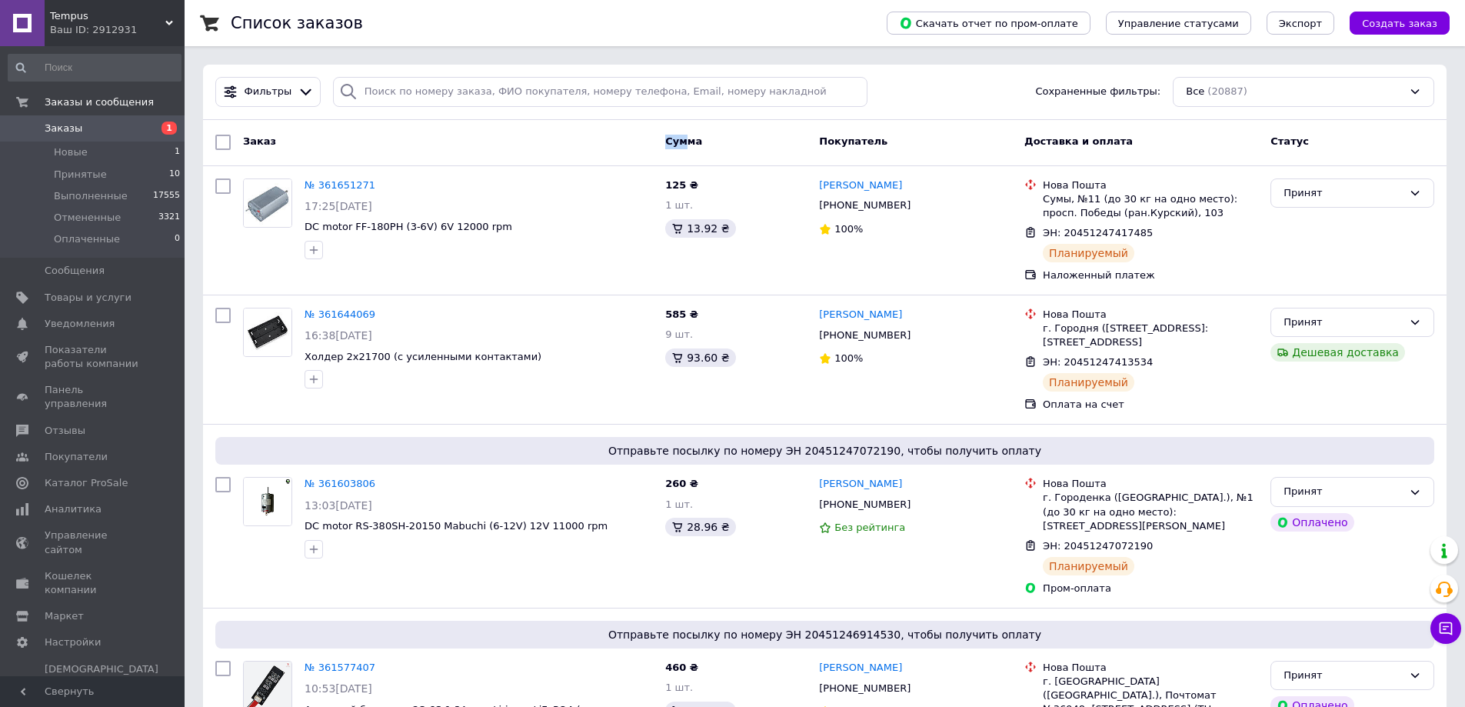
drag, startPoint x: 687, startPoint y: 145, endPoint x: 661, endPoint y: 147, distance: 25.5
click at [661, 147] on div "Сумма" at bounding box center [736, 142] width 154 height 28
click at [659, 146] on div "Сумма" at bounding box center [736, 142] width 154 height 28
drag, startPoint x: 660, startPoint y: 145, endPoint x: 698, endPoint y: 147, distance: 38.5
click at [698, 147] on div "Сумма" at bounding box center [736, 142] width 154 height 28
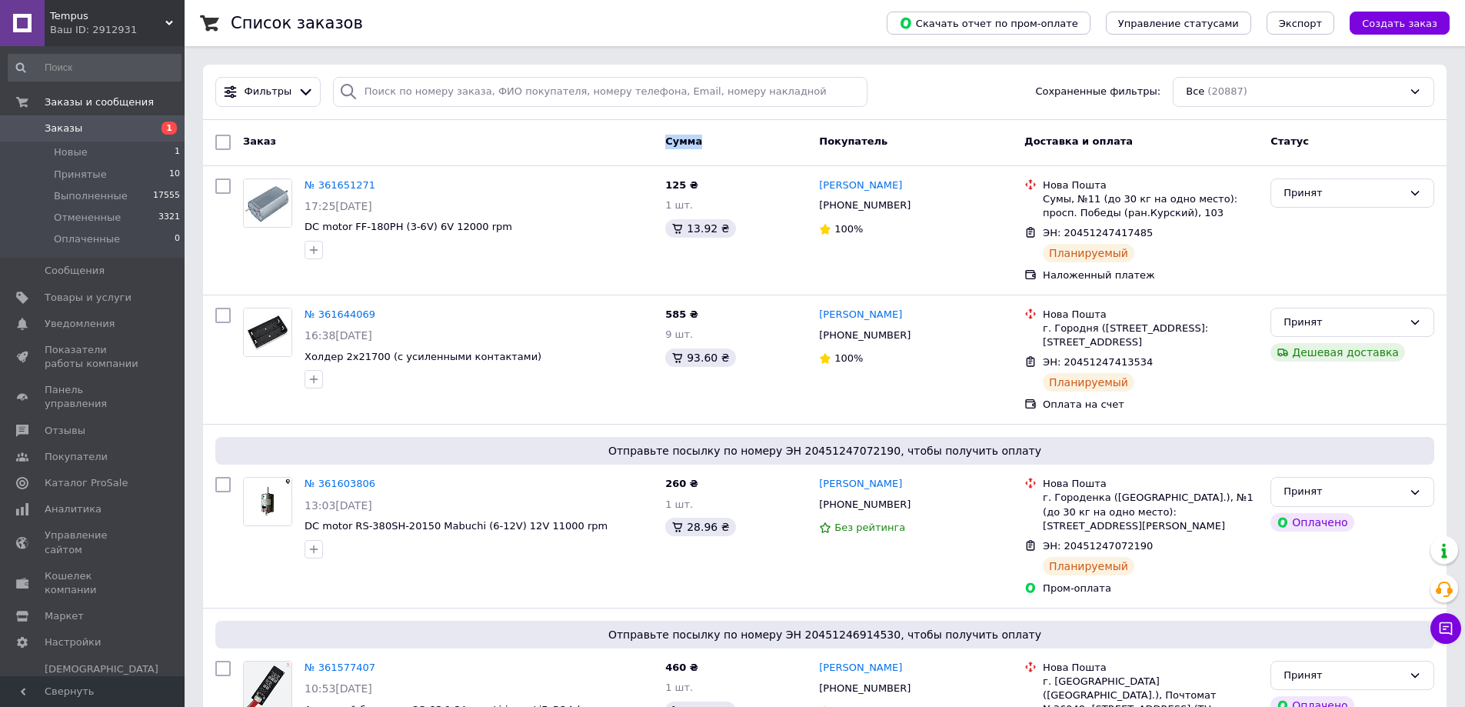
drag, startPoint x: 698, startPoint y: 147, endPoint x: 683, endPoint y: 136, distance: 18.8
click at [700, 147] on div "Сумма" at bounding box center [736, 142] width 154 height 28
drag, startPoint x: 243, startPoint y: 135, endPoint x: 1352, endPoint y: 150, distance: 1109.1
click at [1352, 150] on div "Заказ Сумма Покупатель Доставка и оплата Статус" at bounding box center [824, 142] width 1231 height 28
click at [1352, 150] on div "Статус" at bounding box center [1352, 142] width 176 height 28
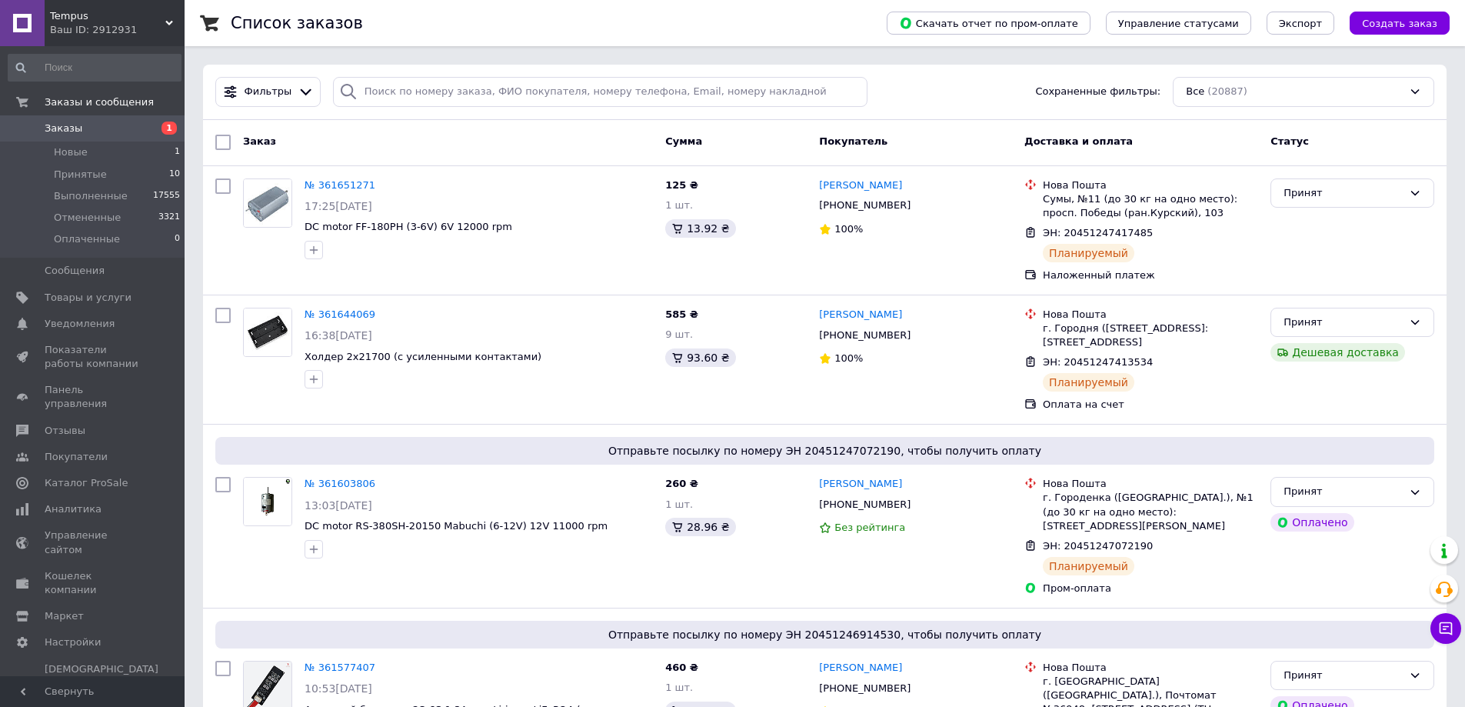
click at [417, 140] on div "Заказ" at bounding box center [448, 142] width 422 height 28
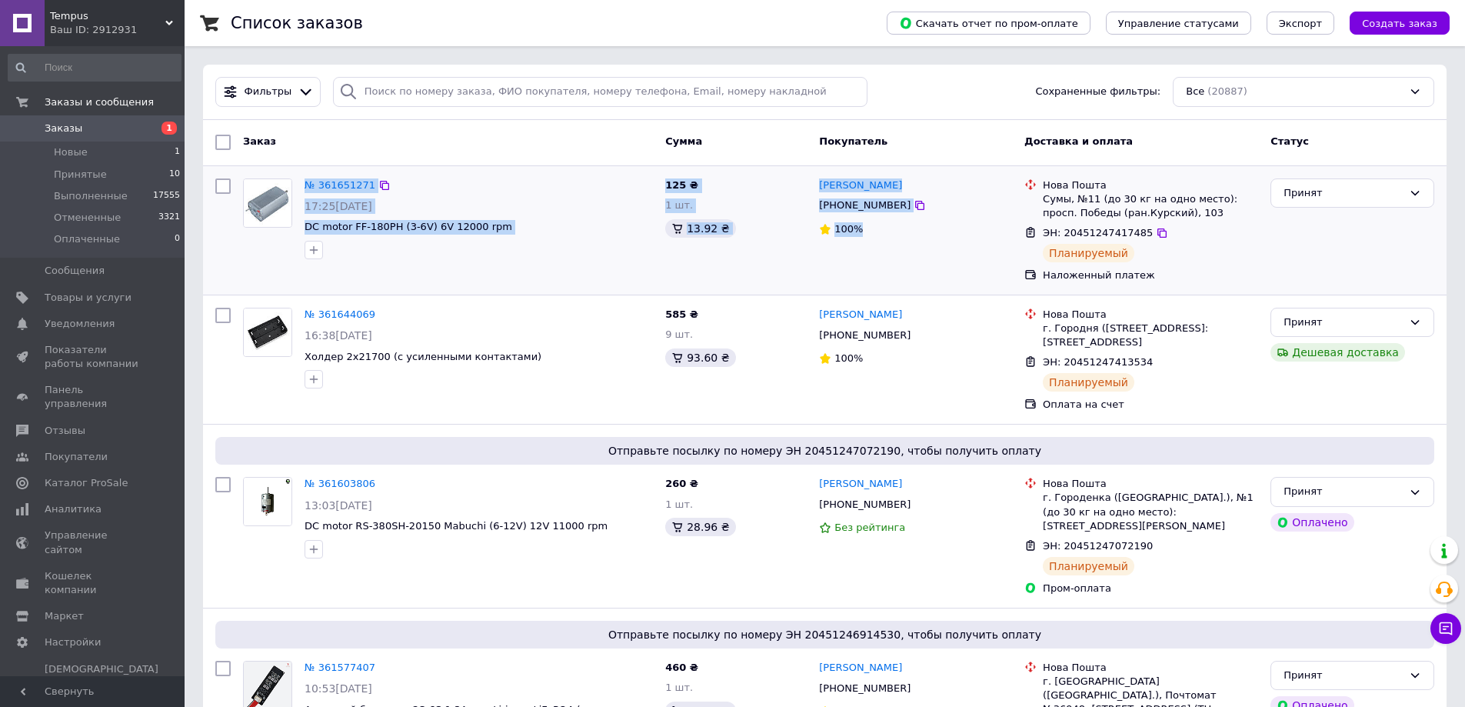
drag, startPoint x: 300, startPoint y: 185, endPoint x: 984, endPoint y: 244, distance: 687.0
click at [984, 244] on div "№ 361651271 17:25[DATE] DC motor FF-180PH (3-6V) 6V 12000 rpm 125 ₴ 1 шт. 13.92…" at bounding box center [824, 230] width 1231 height 116
click at [984, 244] on div "Владимир Белоцерковец +380663591226 100%" at bounding box center [915, 230] width 205 height 116
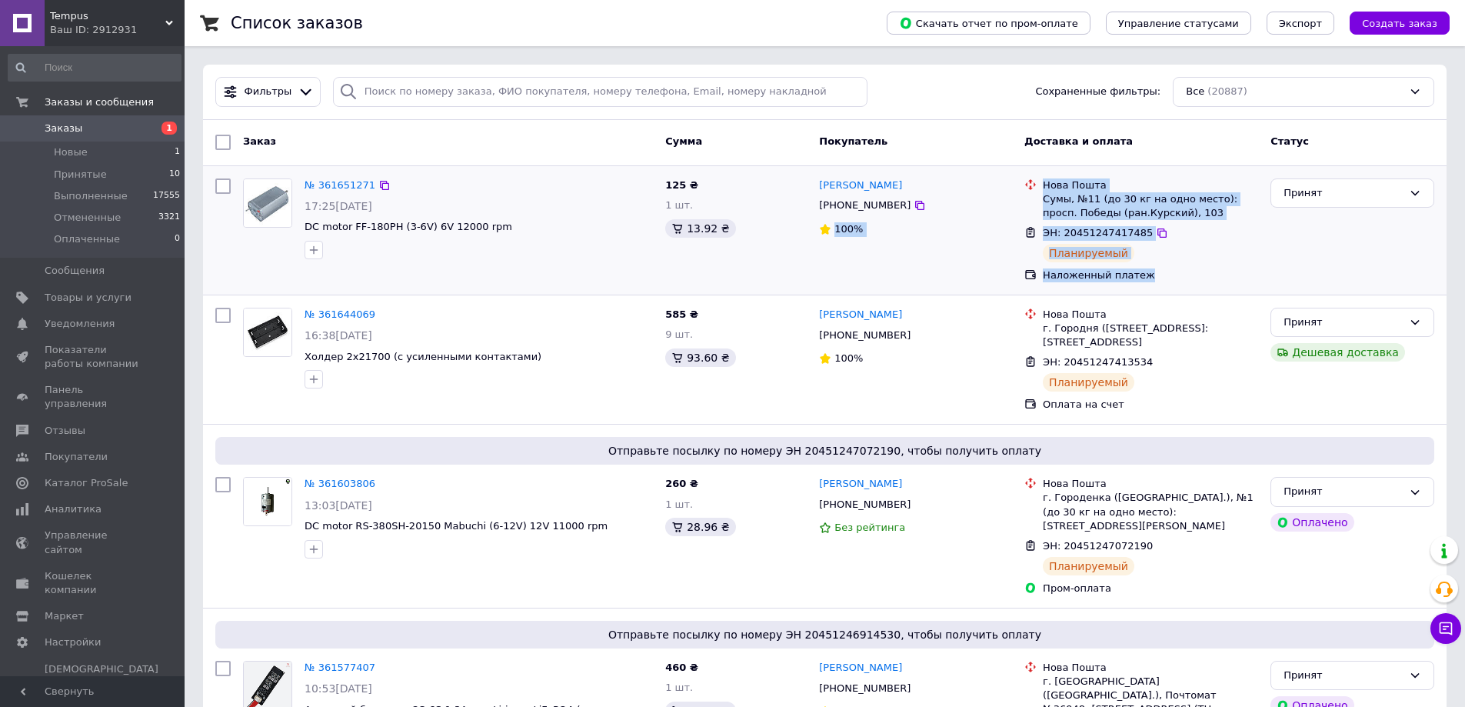
drag, startPoint x: 1162, startPoint y: 281, endPoint x: 990, endPoint y: 199, distance: 190.9
click at [990, 199] on div "№ 361651271 17:25, 12.09.2025 DC motor FF-180PH (3-6V) 6V 12000 rpm 125 ₴ 1 шт.…" at bounding box center [824, 230] width 1231 height 116
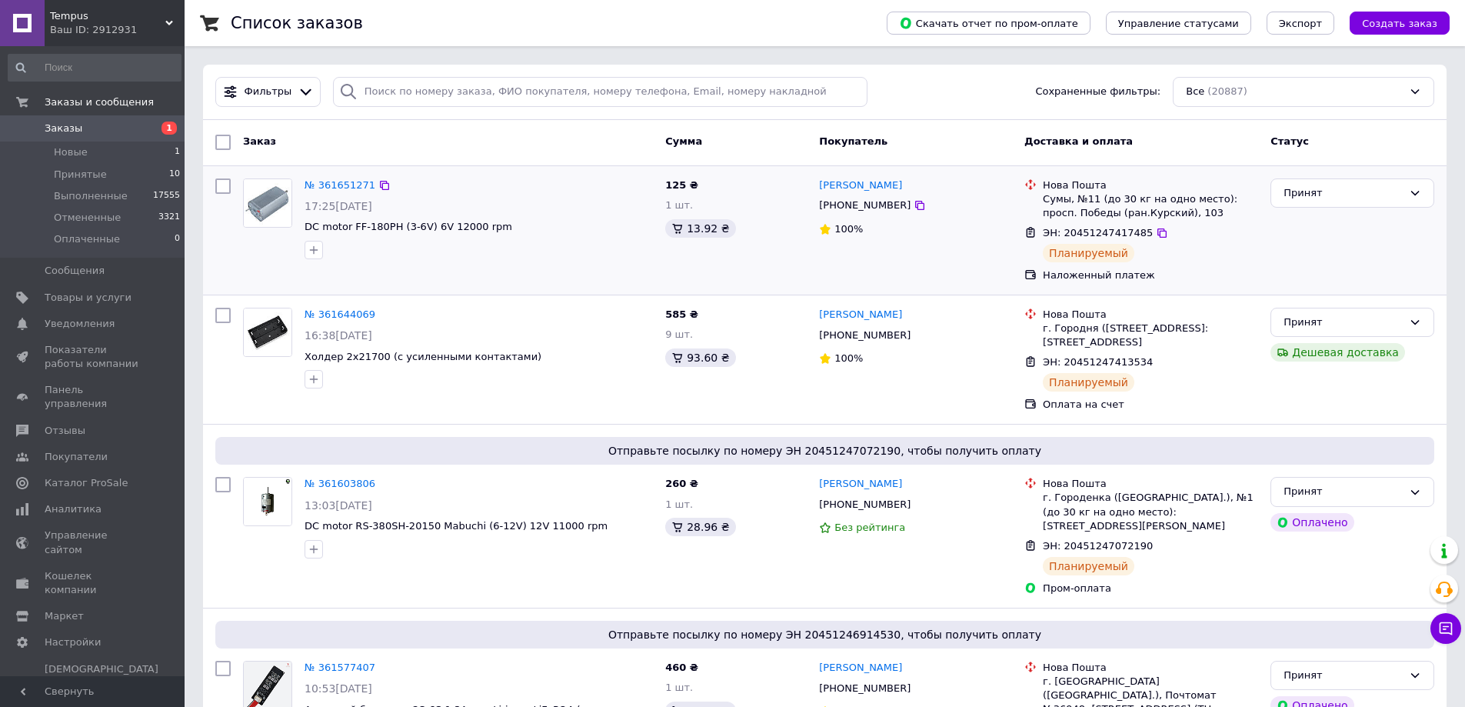
click at [990, 199] on div "[PHONE_NUMBER]" at bounding box center [915, 205] width 196 height 17
drag, startPoint x: 1011, startPoint y: 183, endPoint x: 1165, endPoint y: 286, distance: 185.8
click at [1165, 275] on div "Наложенный платеж" at bounding box center [1150, 275] width 215 height 14
click at [1150, 278] on div "Наложенный платеж" at bounding box center [1150, 275] width 215 height 14
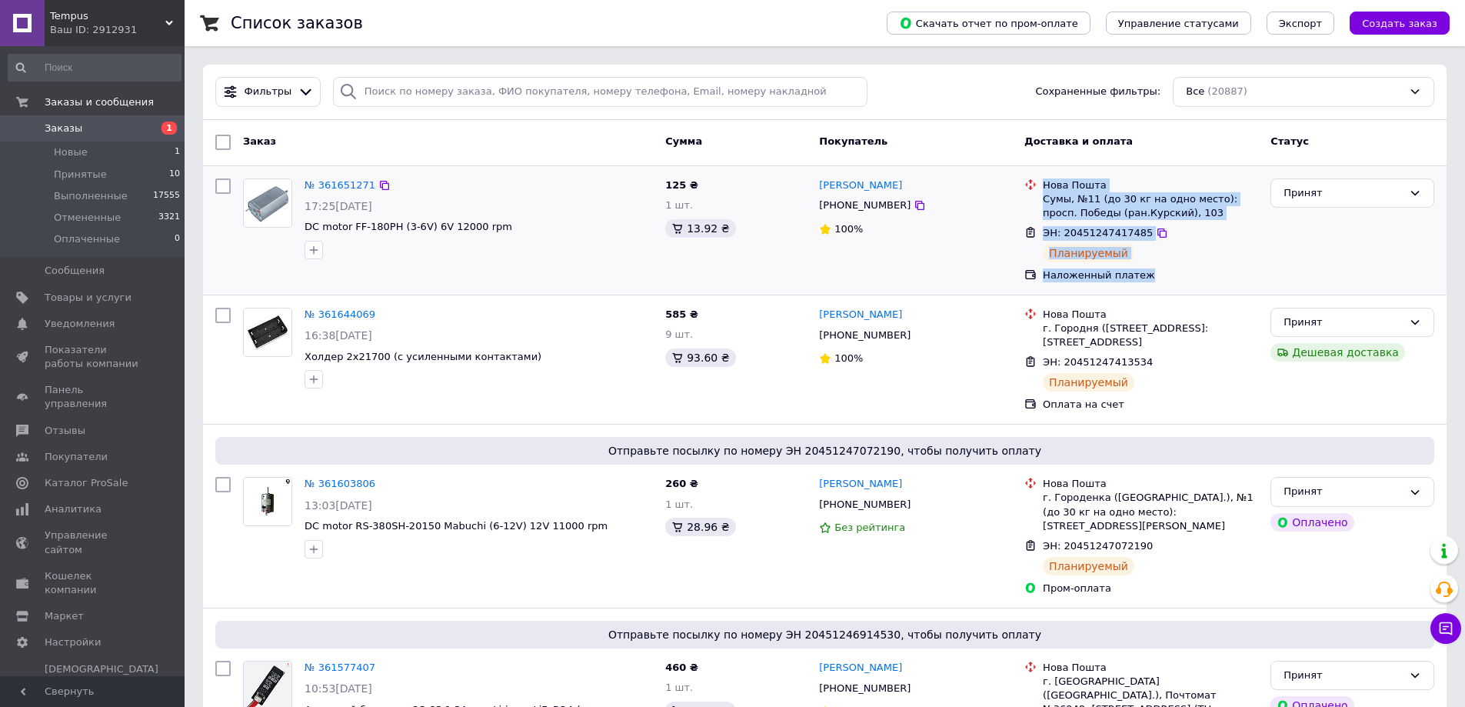
drag, startPoint x: 1146, startPoint y: 279, endPoint x: 1039, endPoint y: 177, distance: 147.9
click at [1039, 177] on ul "Нова Пошта Сумы, №11 (до 30 кг на одно место): просп. Победы (ран.Курский), 103…" at bounding box center [1141, 230] width 234 height 110
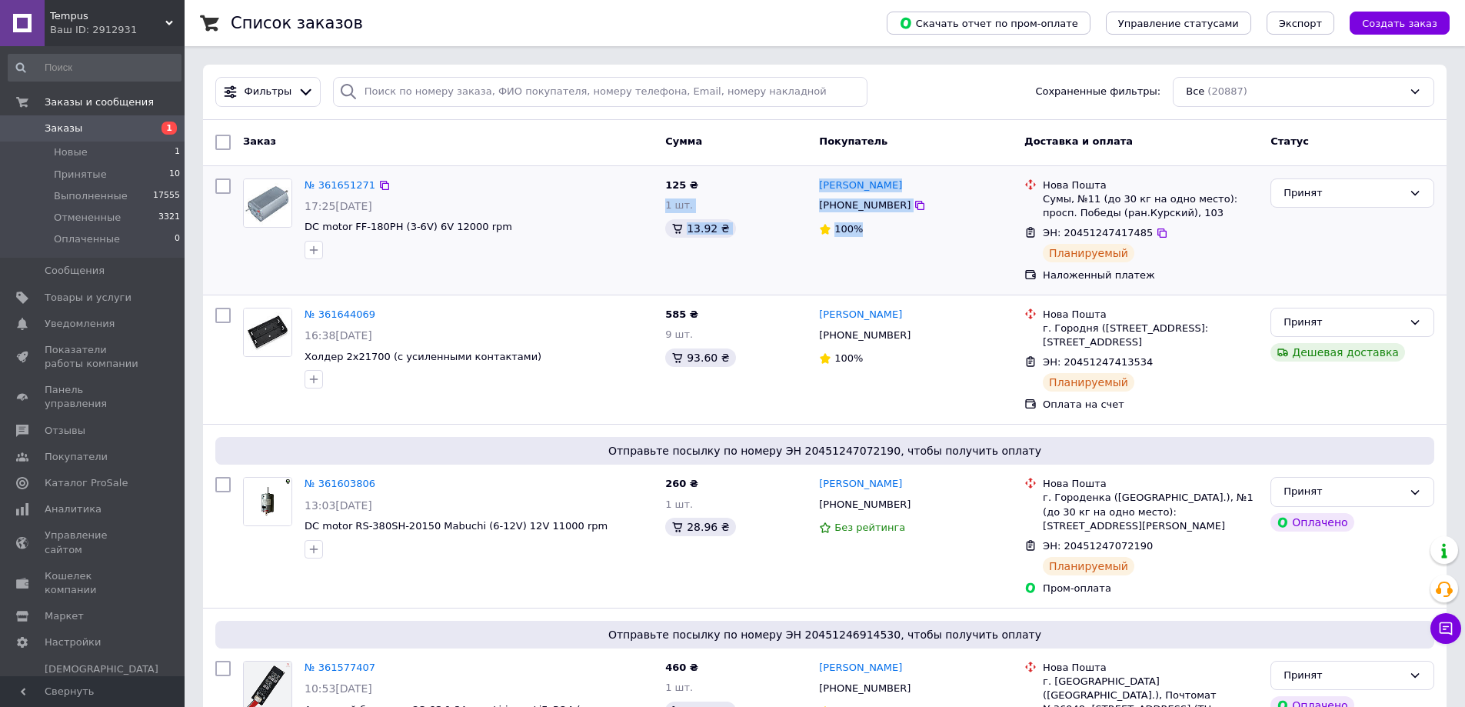
drag, startPoint x: 877, startPoint y: 229, endPoint x: 807, endPoint y: 185, distance: 83.0
click at [807, 184] on div "№ 361651271 17:25, 12.09.2025 DC motor FF-180PH (3-6V) 6V 12000 rpm 125 ₴ 1 шт.…" at bounding box center [824, 230] width 1231 height 116
click at [793, 195] on div "125 ₴ 1 шт. 13.92 ₴" at bounding box center [736, 230] width 154 height 116
click at [738, 233] on div "13.92 ₴" at bounding box center [736, 228] width 142 height 18
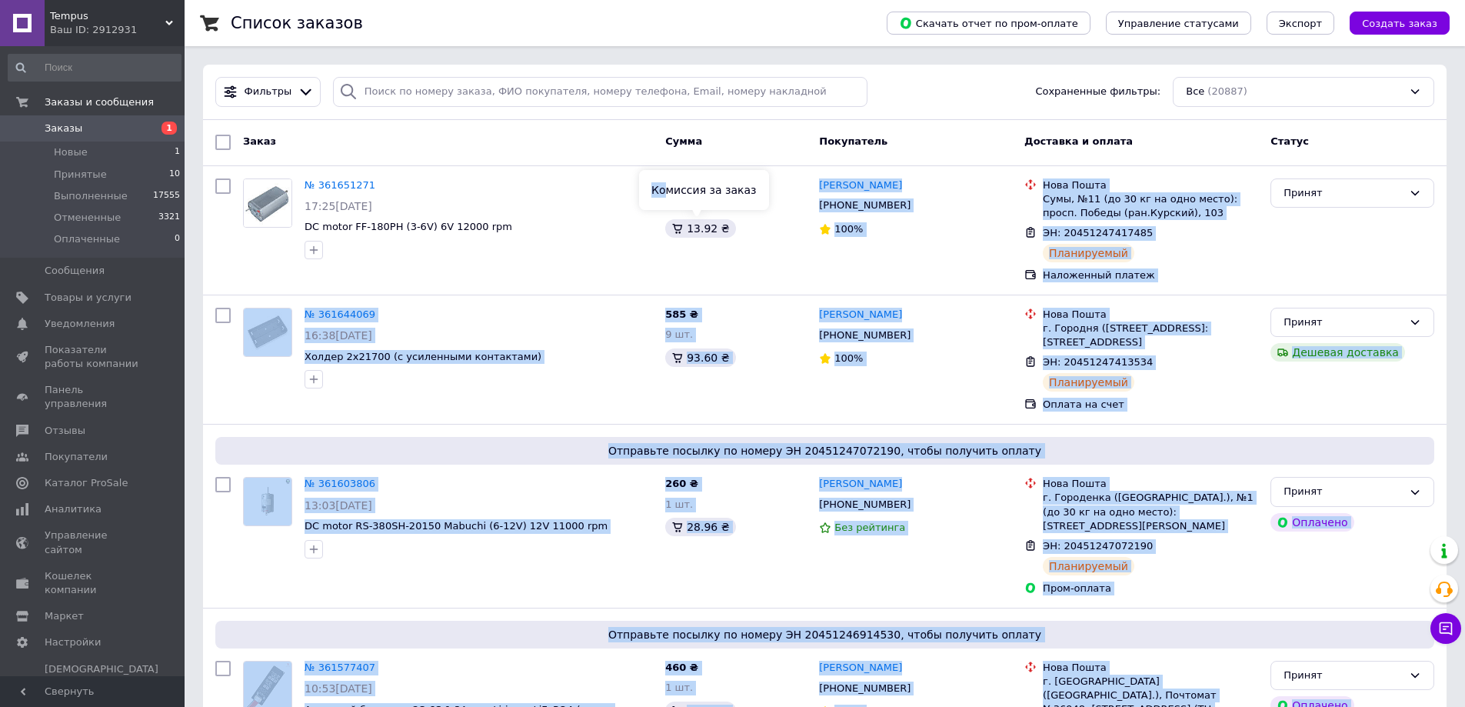
drag, startPoint x: 738, startPoint y: 233, endPoint x: 661, endPoint y: 191, distance: 86.7
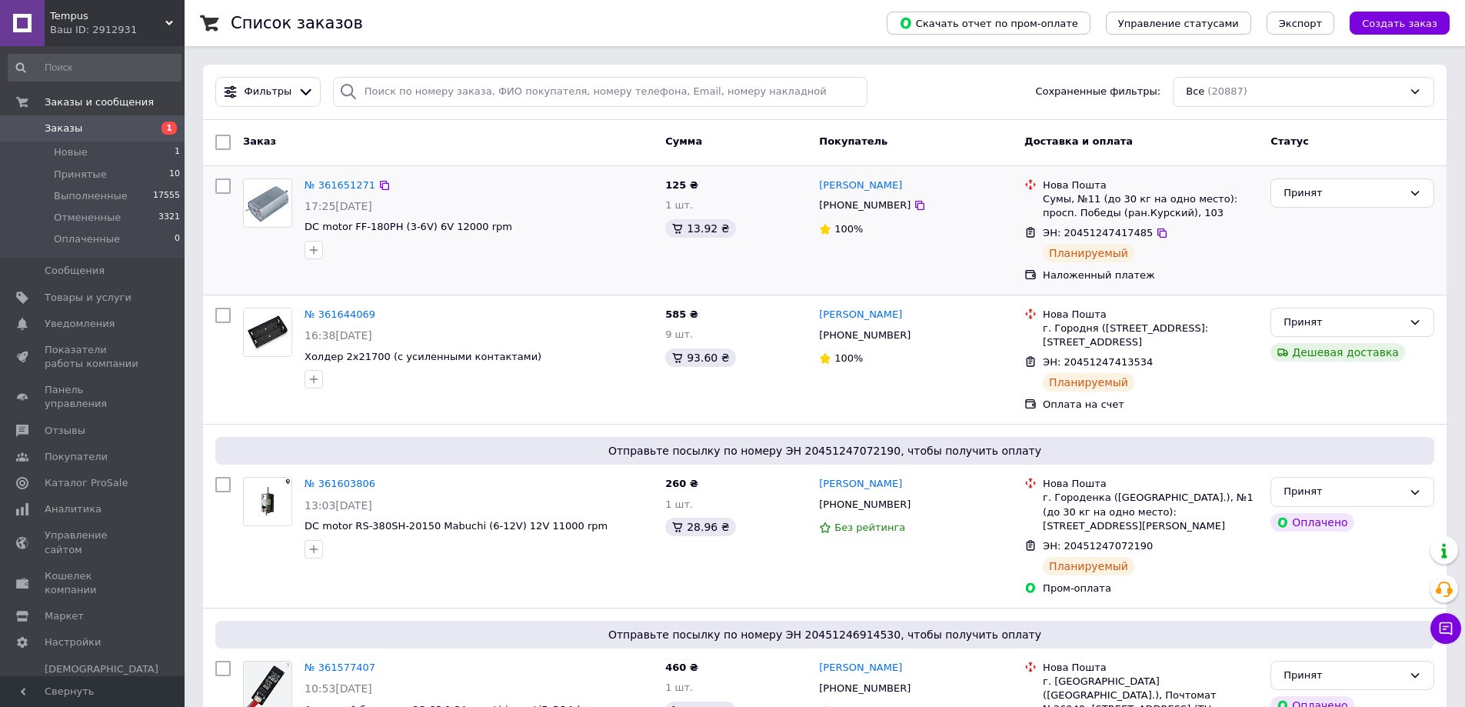
click at [591, 210] on div "17:25[DATE]" at bounding box center [479, 205] width 348 height 15
drag, startPoint x: 659, startPoint y: 178, endPoint x: 884, endPoint y: 236, distance: 232.6
click at [884, 236] on div "№ 361651271 17:25, 12.09.2025 DC motor FF-180PH (3-6V) 6V 12000 rpm 125 ₴ 1 шт.…" at bounding box center [824, 230] width 1231 height 116
click at [884, 236] on div "100%" at bounding box center [915, 229] width 193 height 15
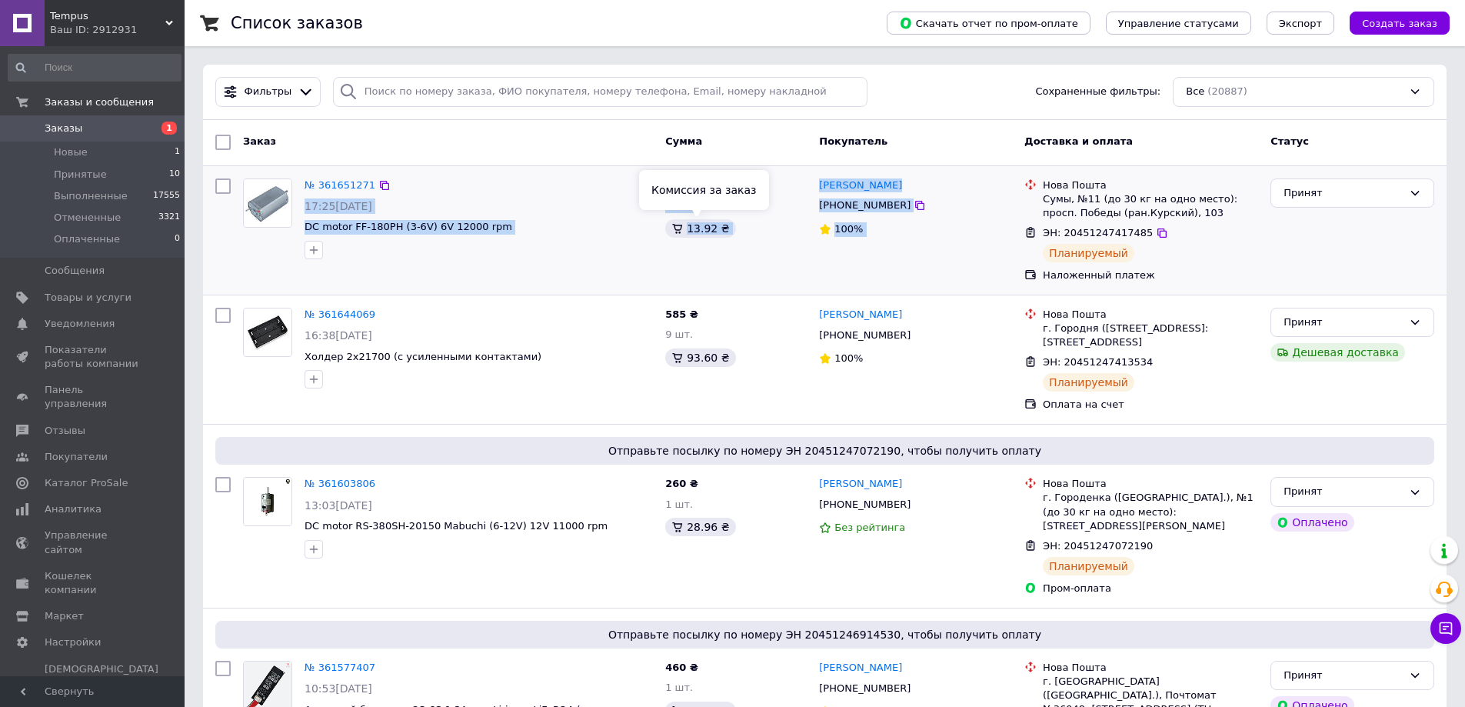
drag, startPoint x: 884, startPoint y: 236, endPoint x: 606, endPoint y: 185, distance: 283.1
click at [606, 185] on div "№ 361651271 17:25, 12.09.2025 DC motor FF-180PH (3-6V) 6V 12000 rpm 125 ₴ 1 шт.…" at bounding box center [824, 230] width 1231 height 116
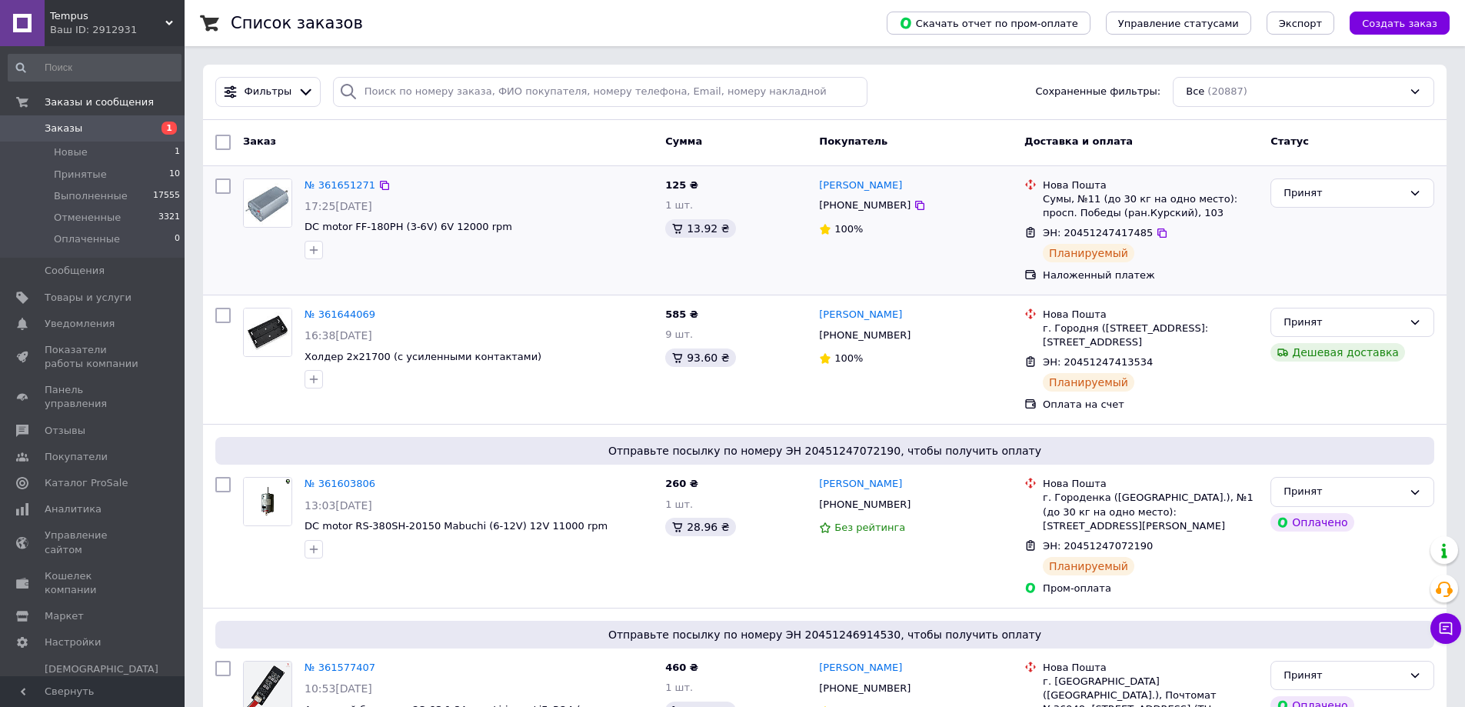
click at [606, 185] on div "№ 361651271" at bounding box center [478, 186] width 351 height 18
drag, startPoint x: 241, startPoint y: 175, endPoint x: 624, endPoint y: 232, distance: 387.2
click at [624, 232] on div "№ 361651271 17:25, 12.09.2025 DC motor FF-180PH (3-6V) 6V 12000 rpm" at bounding box center [448, 218] width 422 height 93
click at [792, 269] on div "125 ₴ 1 шт. 13.92 ₴" at bounding box center [736, 230] width 154 height 116
drag, startPoint x: 663, startPoint y: 189, endPoint x: 736, endPoint y: 225, distance: 81.2
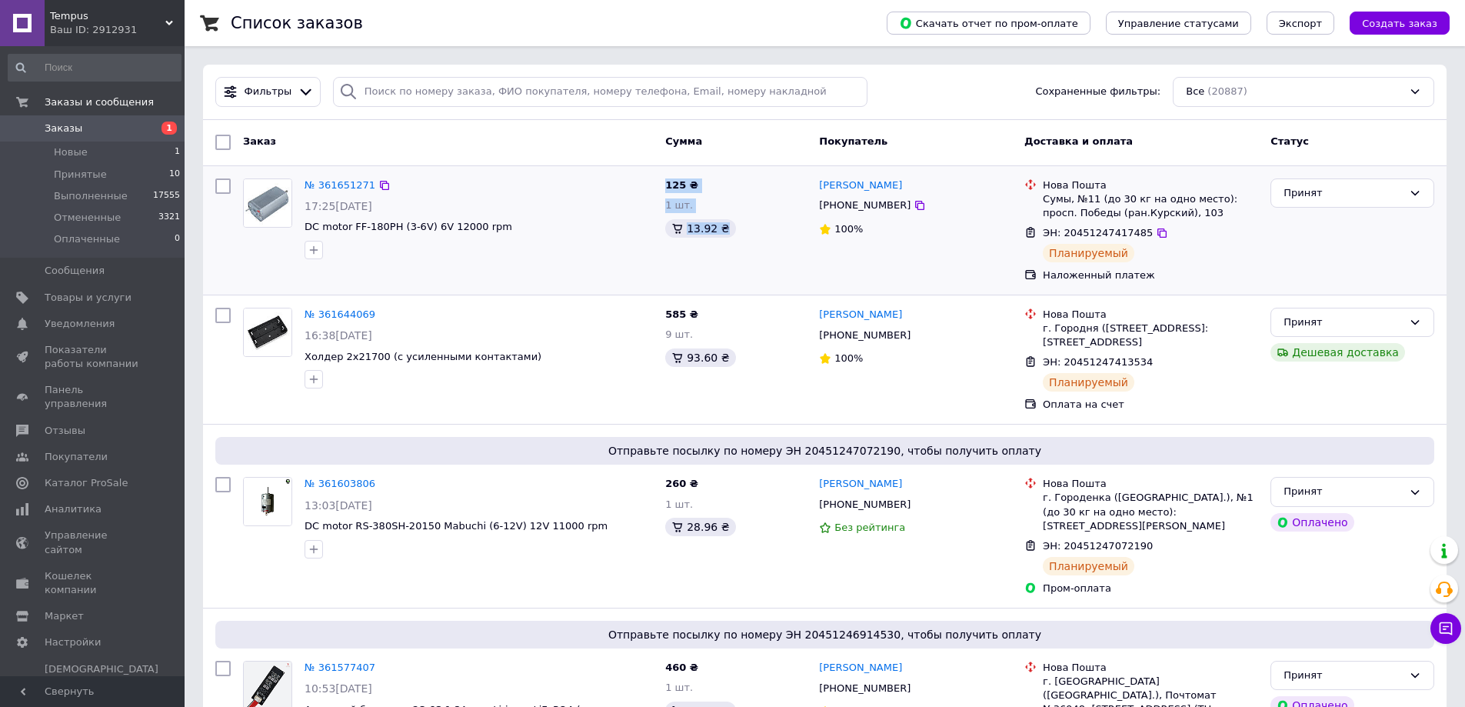
click at [736, 225] on div "125 ₴ 1 шт. 13.92 ₴" at bounding box center [736, 230] width 154 height 116
click at [736, 225] on div "13.92 ₴" at bounding box center [736, 228] width 142 height 18
drag, startPoint x: 736, startPoint y: 229, endPoint x: 620, endPoint y: 178, distance: 127.0
click at [634, 178] on div "№ 361651271 17:25, 12.09.2025 DC motor FF-180PH (3-6V) 6V 12000 rpm 125 ₴ 1 шт.…" at bounding box center [824, 230] width 1231 height 116
drag, startPoint x: 490, startPoint y: 178, endPoint x: 460, endPoint y: 177, distance: 30.0
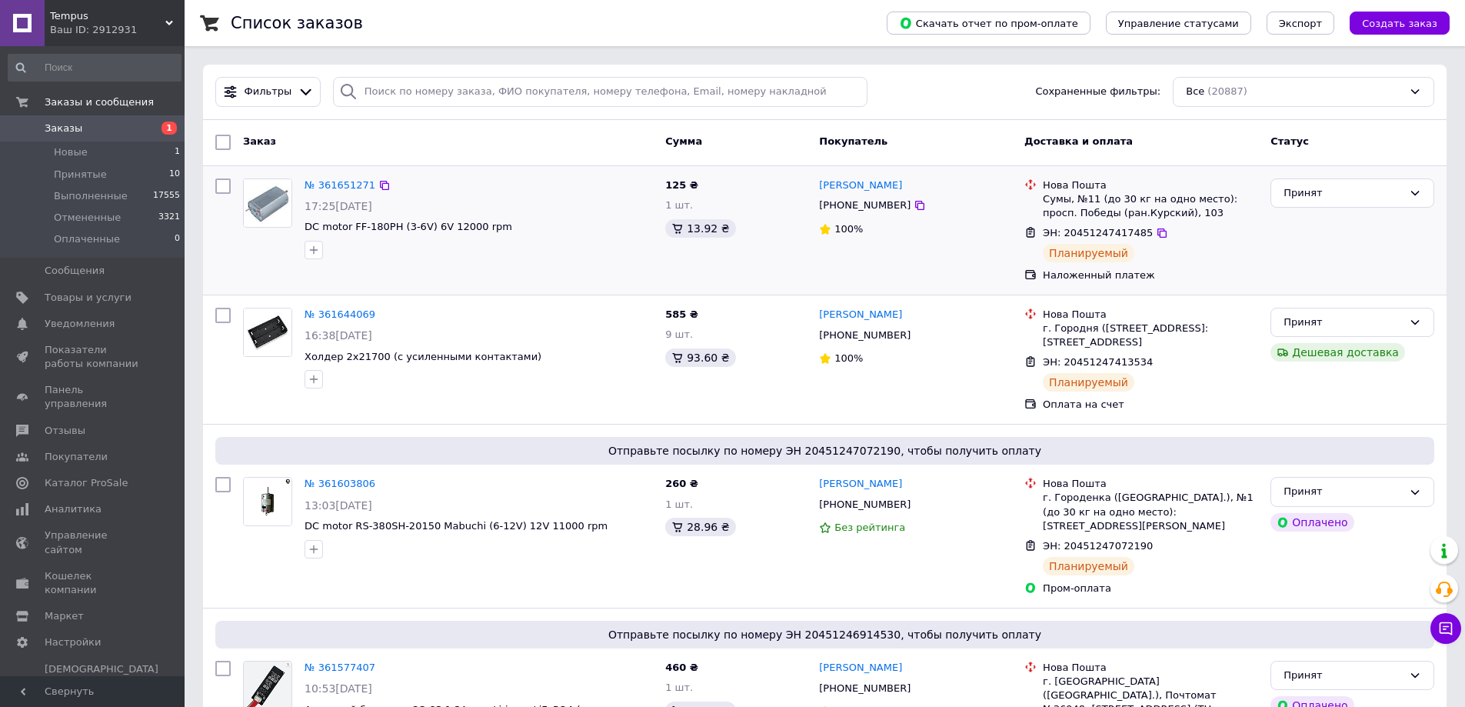
click at [488, 177] on div "№ 361651271" at bounding box center [478, 186] width 351 height 18
drag, startPoint x: 298, startPoint y: 178, endPoint x: 515, endPoint y: 235, distance: 224.2
click at [515, 235] on div "№ 361651271 17:25, 12.09.2025 DC motor FF-180PH (3-6V) 6V 12000 rpm" at bounding box center [478, 218] width 361 height 93
drag, startPoint x: 502, startPoint y: 235, endPoint x: 305, endPoint y: 172, distance: 206.5
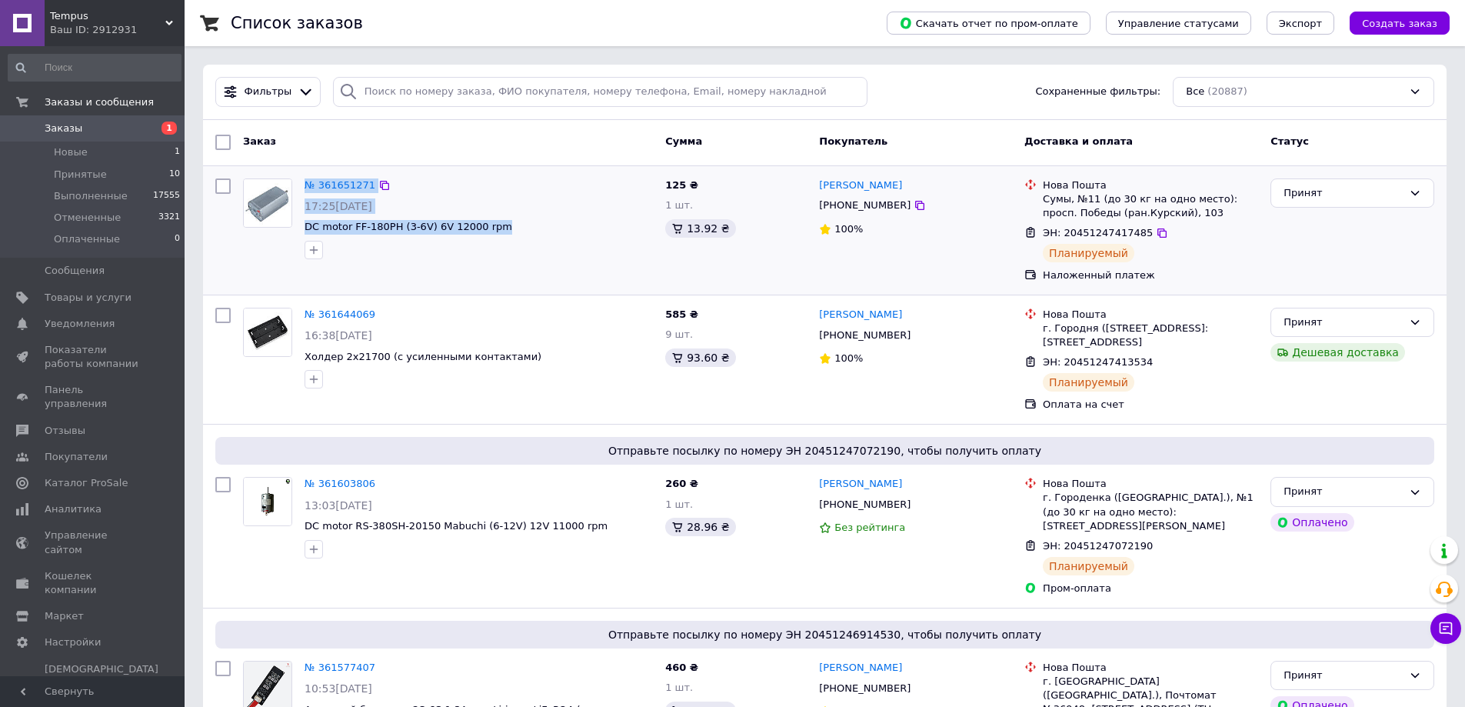
click at [305, 172] on div "№ 361651271 17:25, 12.09.2025 DC motor FF-180PH (3-6V) 6V 12000 rpm" at bounding box center [478, 218] width 361 height 93
drag, startPoint x: 301, startPoint y: 171, endPoint x: 584, endPoint y: 251, distance: 293.1
click at [584, 251] on div "№ 361651271 17:25, 12.09.2025 DC motor FF-180PH (3-6V) 6V 12000 rpm" at bounding box center [478, 218] width 361 height 93
click at [584, 251] on div at bounding box center [478, 250] width 355 height 25
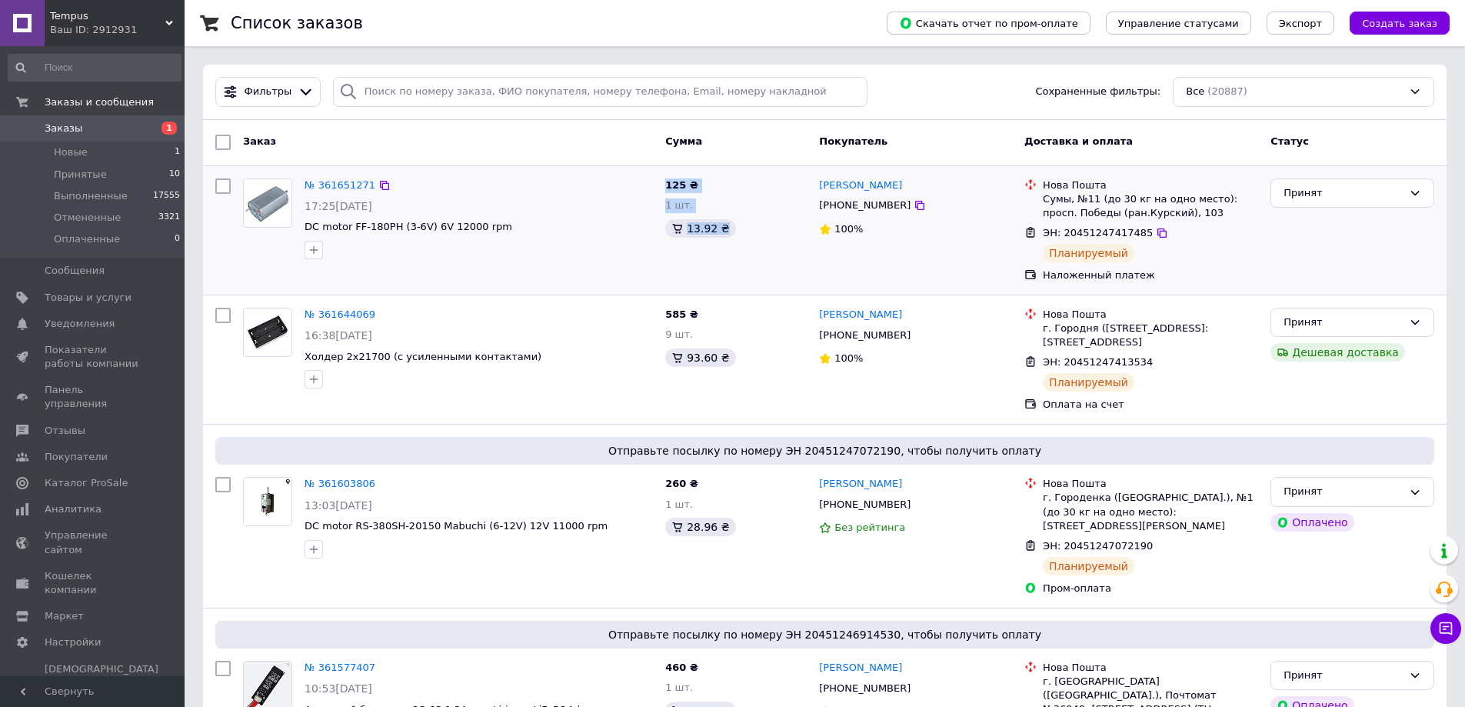
drag, startPoint x: 663, startPoint y: 180, endPoint x: 748, endPoint y: 235, distance: 101.1
click at [748, 235] on div "125 ₴ 1 шт. 13.92 ₴" at bounding box center [736, 230] width 154 height 116
click at [748, 235] on div "13.92 ₴" at bounding box center [736, 228] width 142 height 18
drag, startPoint x: 748, startPoint y: 235, endPoint x: 644, endPoint y: 183, distance: 115.6
click at [644, 183] on div "№ 361651271 17:25, 12.09.2025 DC motor FF-180PH (3-6V) 6V 12000 rpm 125 ₴ 1 шт.…" at bounding box center [824, 230] width 1231 height 116
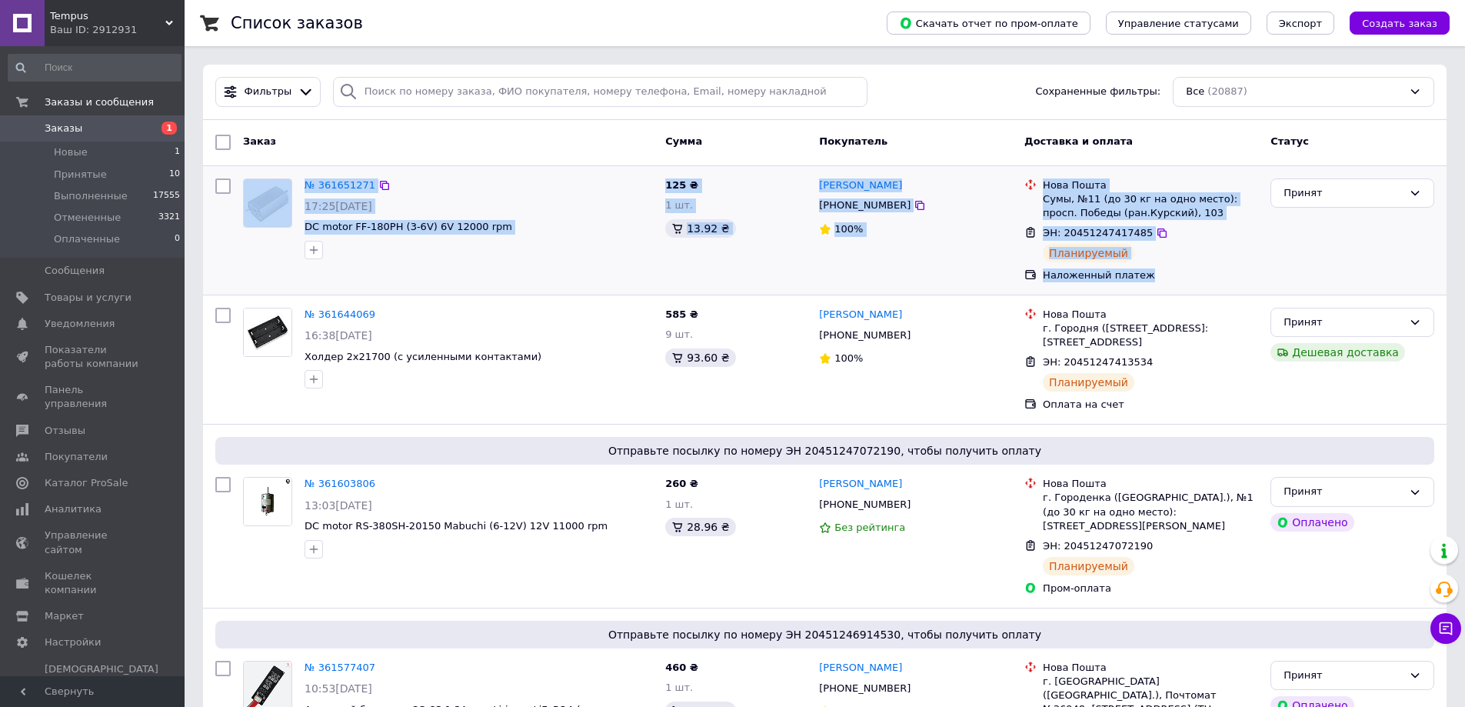
drag, startPoint x: 205, startPoint y: 168, endPoint x: 1147, endPoint y: 291, distance: 950.2
click at [1147, 291] on div "№ 361651271 17:25, 12.09.2025 DC motor FF-180PH (3-6V) 6V 12000 rpm 125 ₴ 1 шт.…" at bounding box center [825, 230] width 1244 height 128
click at [1152, 281] on div "Наложенный платеж" at bounding box center [1150, 275] width 215 height 14
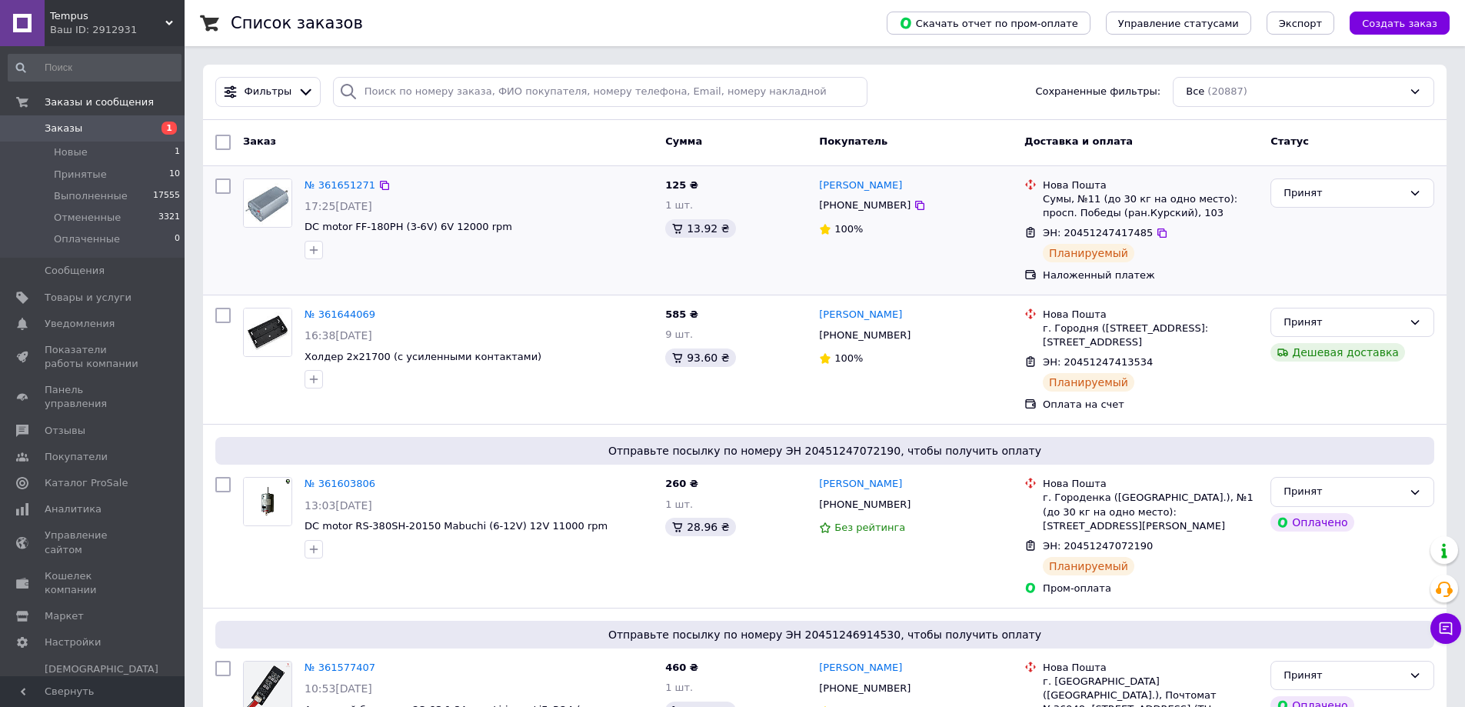
click at [1150, 278] on div "Наложенный платеж" at bounding box center [1150, 275] width 215 height 14
drag, startPoint x: 797, startPoint y: 192, endPoint x: 882, endPoint y: 229, distance: 93.0
click at [882, 229] on div "№ 361651271 17:25, 12.09.2025 DC motor FF-180PH (3-6V) 6V 12000 rpm 125 ₴ 1 шт.…" at bounding box center [824, 230] width 1231 height 116
click at [882, 229] on div "100%" at bounding box center [915, 229] width 193 height 15
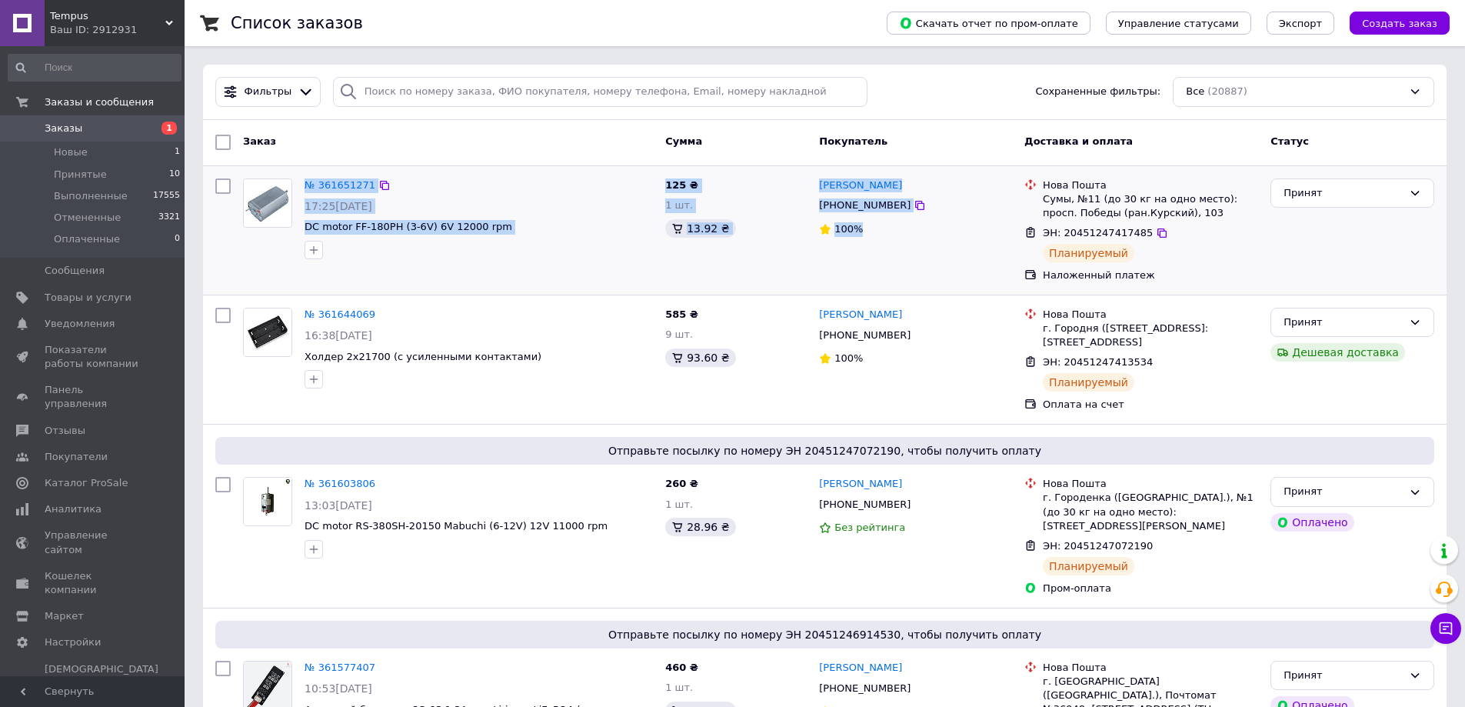
drag, startPoint x: 871, startPoint y: 238, endPoint x: 292, endPoint y: 183, distance: 581.0
click at [292, 183] on div "№ 361651271 17:25, 12.09.2025 DC motor FF-180PH (3-6V) 6V 12000 rpm 125 ₴ 1 шт.…" at bounding box center [824, 230] width 1231 height 116
click at [484, 184] on div "№ 361651271" at bounding box center [478, 186] width 351 height 18
